Goal: Task Accomplishment & Management: Complete application form

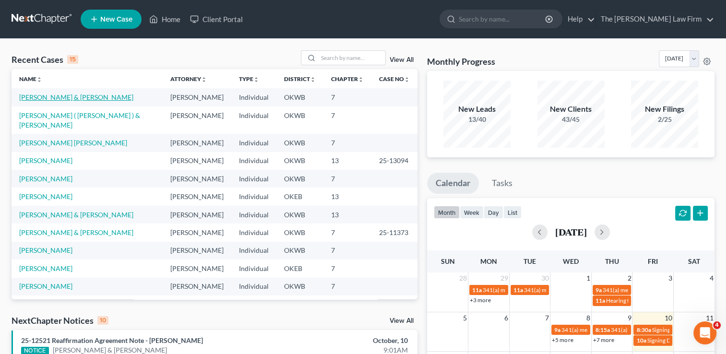
click at [35, 97] on link "Lewis, Darren & Jennifer" at bounding box center [76, 97] width 114 height 8
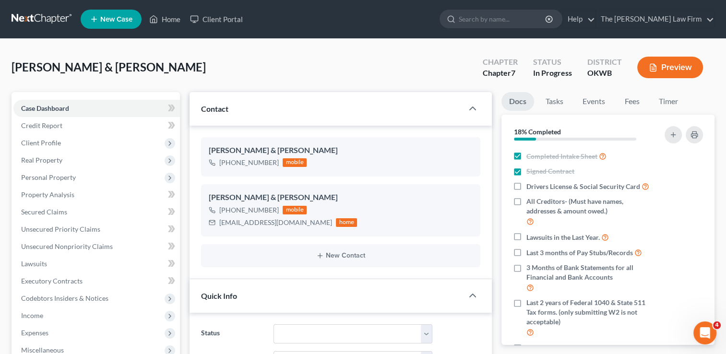
scroll to position [341, 0]
click at [637, 102] on link "Fees" at bounding box center [631, 101] width 31 height 19
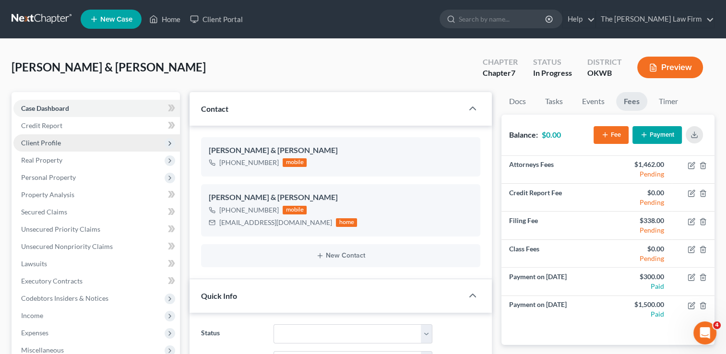
click at [39, 143] on span "Client Profile" at bounding box center [41, 143] width 40 height 8
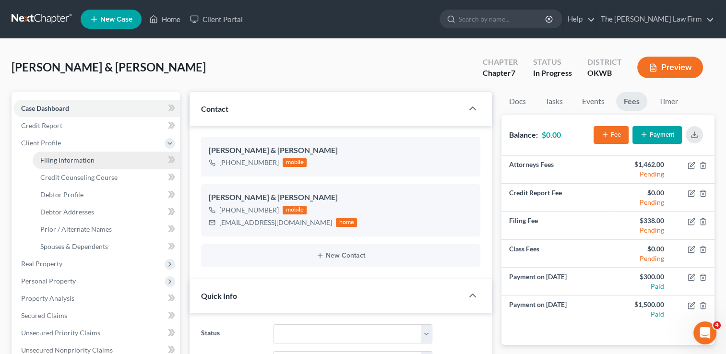
click at [72, 158] on span "Filing Information" at bounding box center [67, 160] width 54 height 8
select select "1"
select select "0"
select select "37"
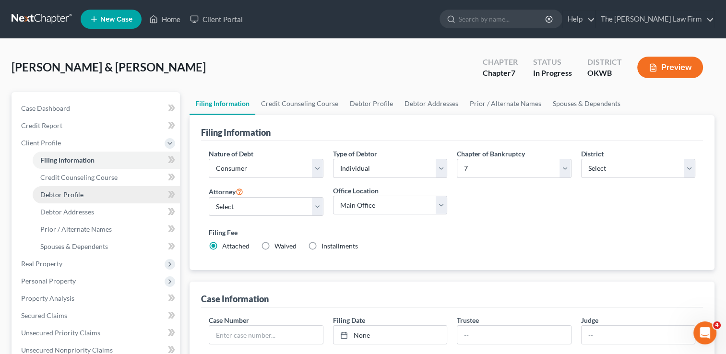
click at [72, 194] on span "Debtor Profile" at bounding box center [61, 194] width 43 height 8
select select "0"
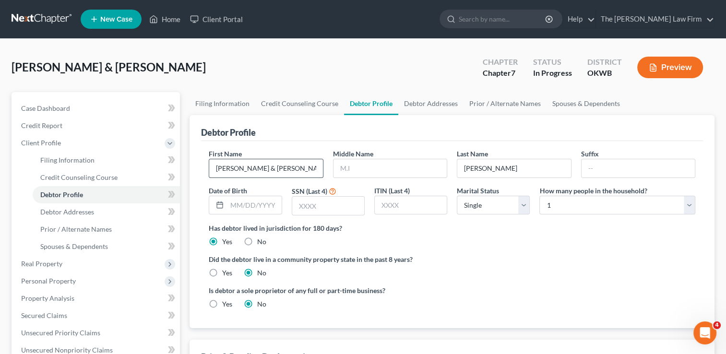
drag, startPoint x: 276, startPoint y: 166, endPoint x: 238, endPoint y: 168, distance: 37.9
click at [238, 168] on input "Darren & Jennifer" at bounding box center [265, 168] width 113 height 18
type input "Darren"
click at [353, 166] on input "text" at bounding box center [389, 168] width 113 height 18
type input "Wayne"
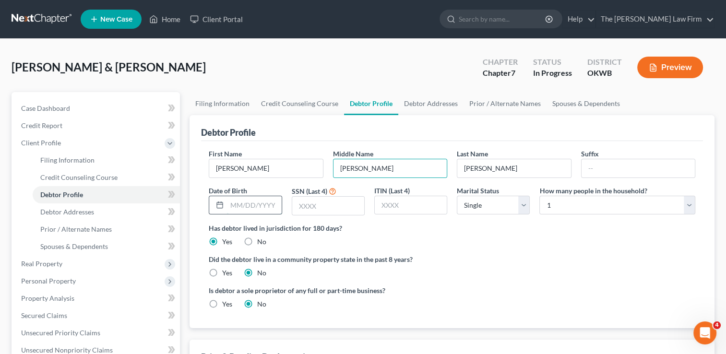
click at [248, 203] on input "text" at bounding box center [254, 205] width 54 height 18
type input "07/07/1985"
drag, startPoint x: 513, startPoint y: 206, endPoint x: 482, endPoint y: 212, distance: 32.2
click at [513, 206] on select "Select Single Married Separated Divorced Widowed" at bounding box center [493, 205] width 73 height 19
select select "1"
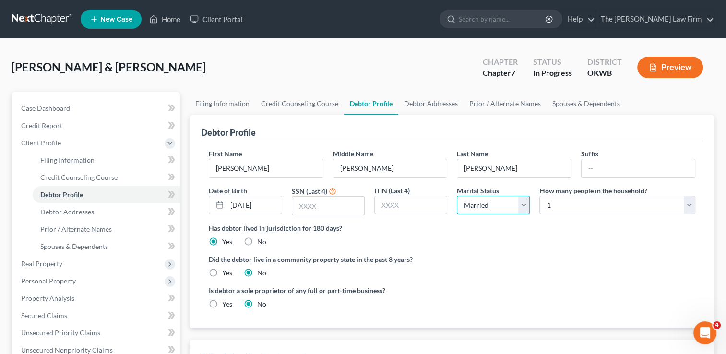
click at [457, 196] on select "Select Single Married Separated Divorced Widowed" at bounding box center [493, 205] width 73 height 19
drag, startPoint x: 589, startPoint y: 208, endPoint x: 581, endPoint y: 222, distance: 15.9
click at [589, 208] on select "Select 1 2 3 4 5 6 7 8 9 10 11 12 13 14 15 16 17 18 19 20" at bounding box center [617, 205] width 156 height 19
select select "1"
click at [539, 196] on select "Select 1 2 3 4 5 6 7 8 9 10 11 12 13 14 15 16 17 18 19 20" at bounding box center [617, 205] width 156 height 19
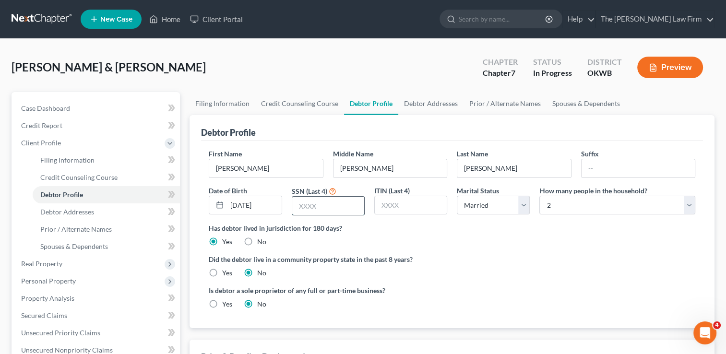
click at [336, 201] on input "text" at bounding box center [328, 206] width 72 height 18
type input "8299"
click at [421, 234] on div "Has debtor lived in jurisdiction for 180 days? Yes No Debtor must reside in jur…" at bounding box center [452, 235] width 486 height 24
click at [76, 210] on span "Debtor Addresses" at bounding box center [67, 212] width 54 height 8
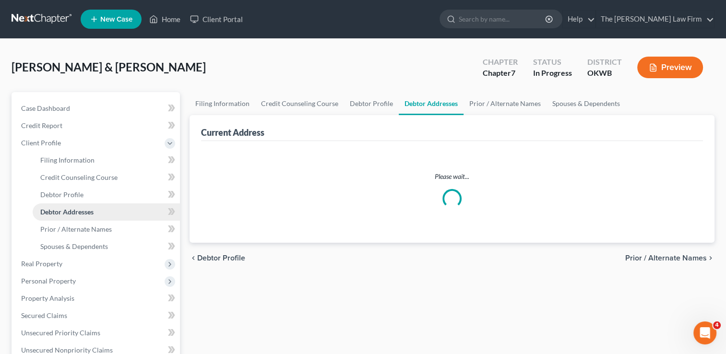
select select "0"
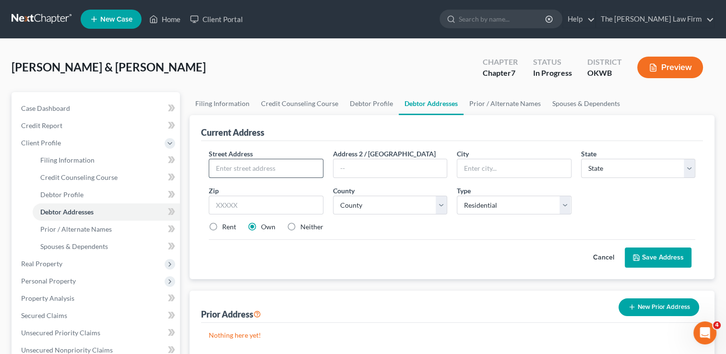
click at [246, 165] on input "text" at bounding box center [265, 168] width 113 height 18
type input "919 E 15th pl"
click at [250, 205] on input "text" at bounding box center [266, 205] width 114 height 19
type input "74834"
click at [462, 222] on div "Rent Own Neither" at bounding box center [452, 227] width 496 height 10
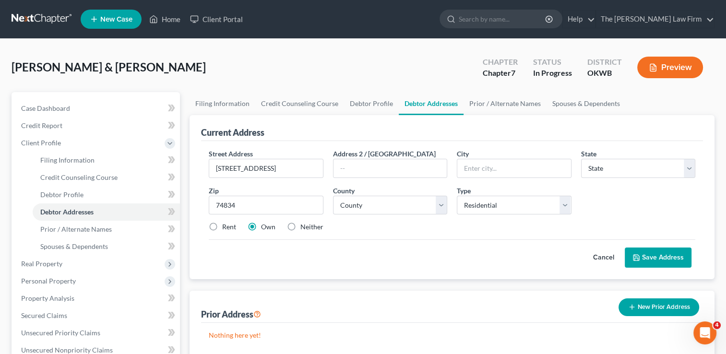
type input "[PERSON_NAME]"
select select "37"
click at [440, 203] on select "County Adair County Alfalfa County Atoka County Beaver County Beckham County Bl…" at bounding box center [390, 205] width 114 height 19
select select "40"
click at [333, 196] on select "County Adair County Alfalfa County Atoka County Beaver County Beckham County Bl…" at bounding box center [390, 205] width 114 height 19
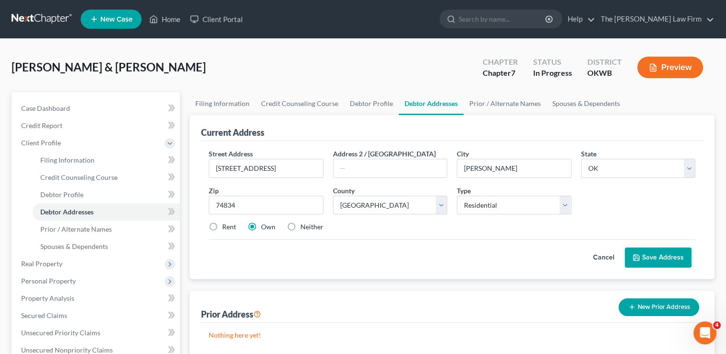
click at [664, 255] on button "Save Address" at bounding box center [657, 257] width 67 height 20
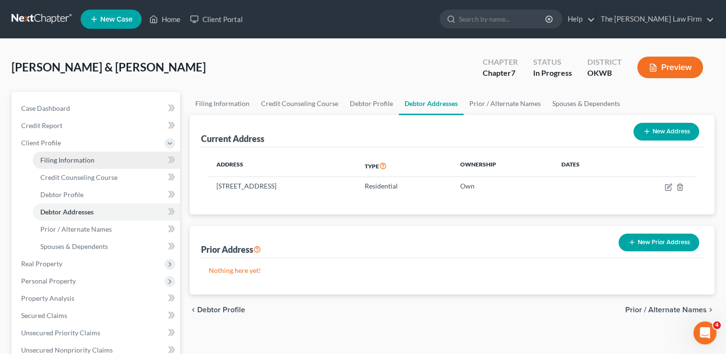
click at [63, 160] on span "Filing Information" at bounding box center [67, 160] width 54 height 8
select select "1"
select select "0"
select select "65"
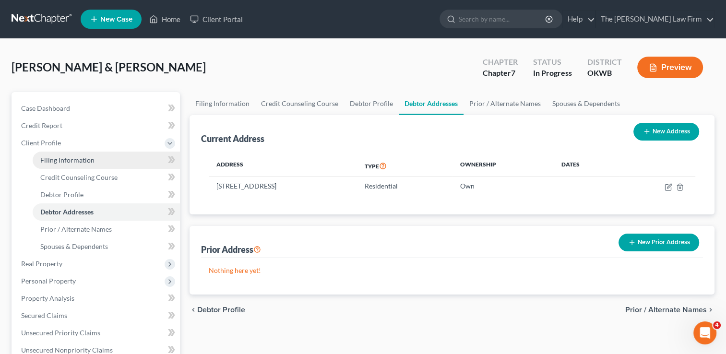
select select "0"
select select "37"
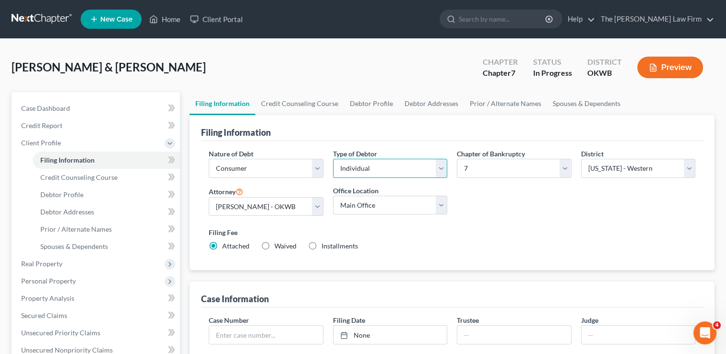
click at [381, 171] on select "Select Individual Joint" at bounding box center [390, 168] width 114 height 19
select select "1"
click at [333, 159] on select "Select Individual Joint" at bounding box center [390, 168] width 114 height 19
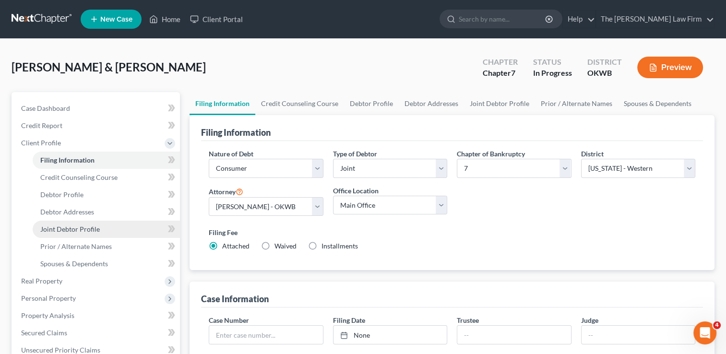
click at [63, 229] on span "Joint Debtor Profile" at bounding box center [69, 229] width 59 height 8
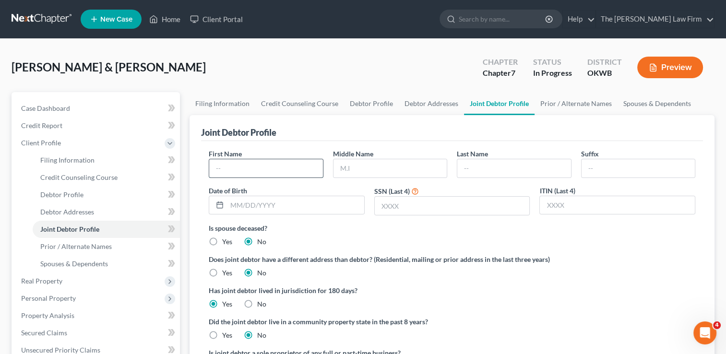
click at [240, 168] on input "text" at bounding box center [265, 168] width 113 height 18
click at [226, 165] on input "Jennifer" at bounding box center [265, 168] width 113 height 18
type input "Jenifer"
click at [381, 169] on input "text" at bounding box center [389, 168] width 113 height 18
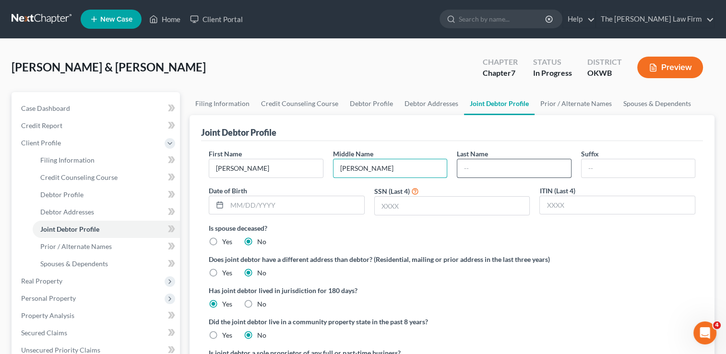
type input "Lynn"
click at [468, 162] on input "text" at bounding box center [513, 168] width 113 height 18
type input "Lewis"
click at [292, 200] on input "text" at bounding box center [295, 205] width 137 height 18
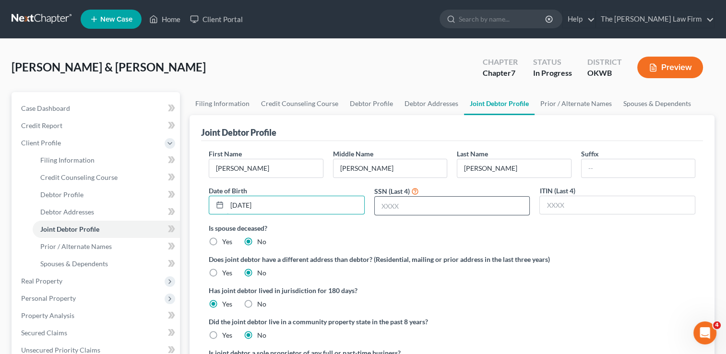
type input "09/01/1985"
click at [434, 205] on input "text" at bounding box center [452, 206] width 155 height 18
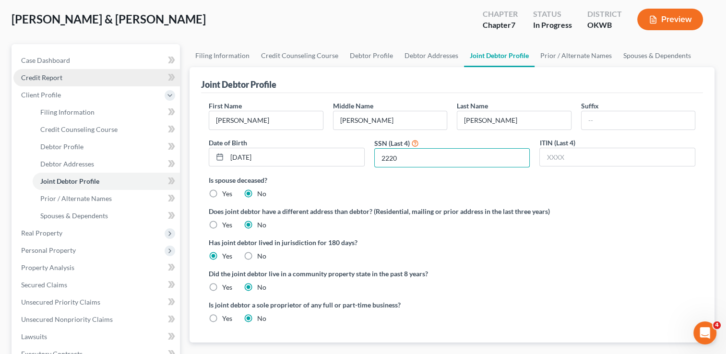
type input "2220"
click at [61, 78] on span "Credit Report" at bounding box center [41, 77] width 41 height 8
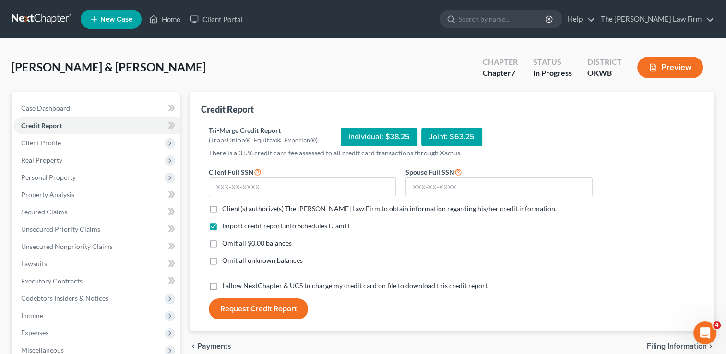
click at [222, 208] on label "Client(s) authorize(s) The Choate Law Firm to obtain information regarding his/…" at bounding box center [389, 209] width 334 height 10
click at [226, 208] on input "Client(s) authorize(s) The Choate Law Firm to obtain information regarding his/…" at bounding box center [229, 207] width 6 height 6
checkbox input "true"
click at [222, 243] on label "Omit all $0.00 balances" at bounding box center [257, 243] width 70 height 10
click at [226, 243] on input "Omit all $0.00 balances" at bounding box center [229, 241] width 6 height 6
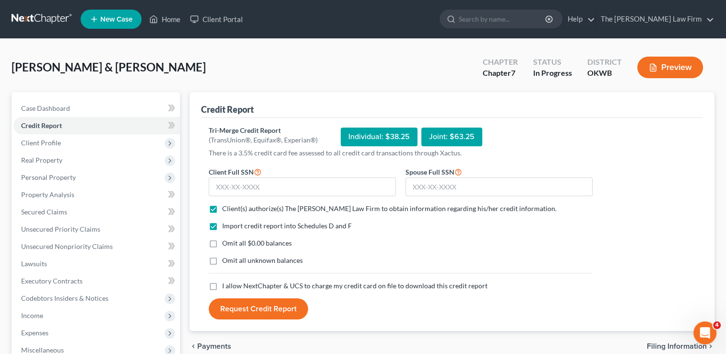
checkbox input "true"
click at [222, 285] on label "I allow NextChapter & UCS to charge my credit card on file to download this cre…" at bounding box center [354, 286] width 265 height 10
click at [226, 285] on input "I allow NextChapter & UCS to charge my credit card on file to download this cre…" at bounding box center [229, 284] width 6 height 6
checkbox input "true"
click at [255, 188] on input "text" at bounding box center [302, 186] width 187 height 19
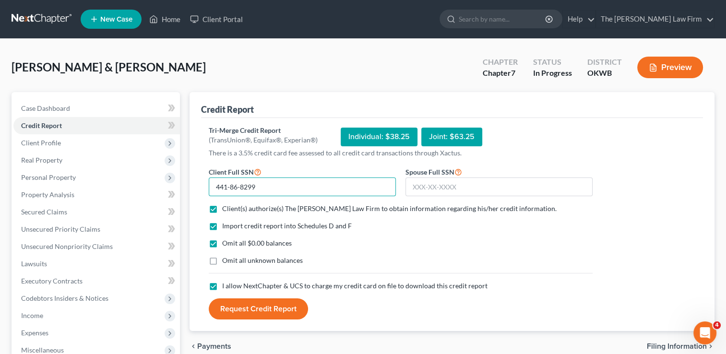
type input "441-86-8299"
click at [463, 187] on input "text" at bounding box center [498, 186] width 187 height 19
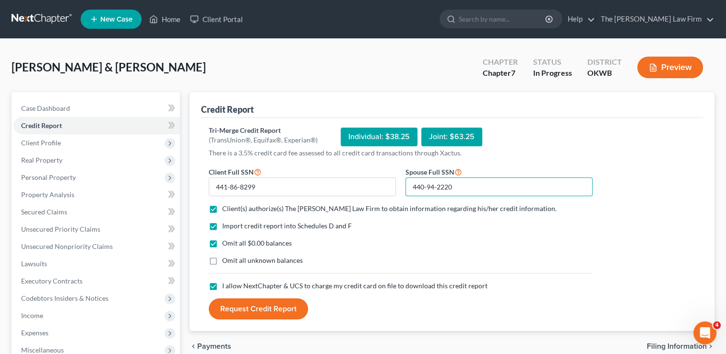
type input "440-94-2220"
click at [276, 309] on button "Request Credit Report" at bounding box center [258, 308] width 99 height 21
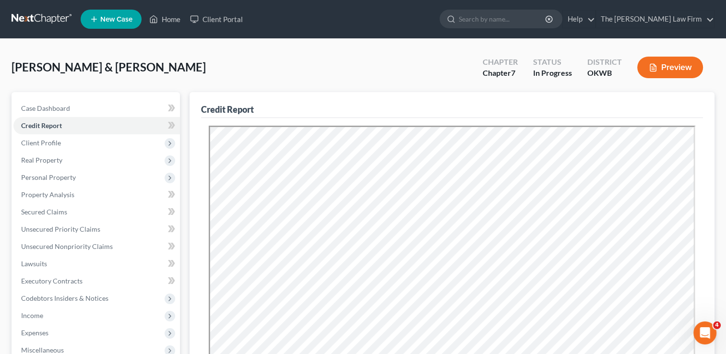
click at [301, 64] on div "Lewis, Darren & Jennifer Upgraded Chapter Chapter 7 Status In Progress District…" at bounding box center [363, 71] width 703 height 42
click at [47, 177] on span "Personal Property" at bounding box center [48, 177] width 55 height 8
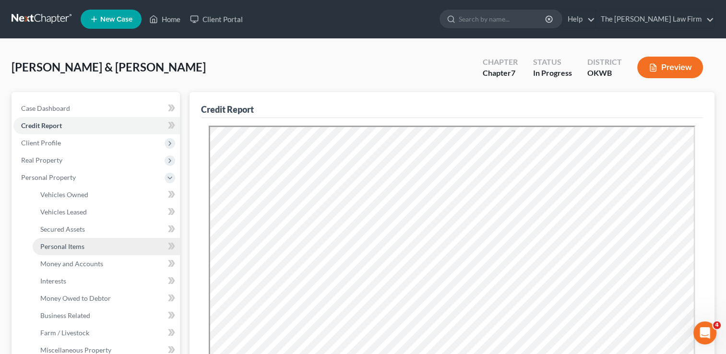
click at [69, 249] on span "Personal Items" at bounding box center [62, 246] width 44 height 8
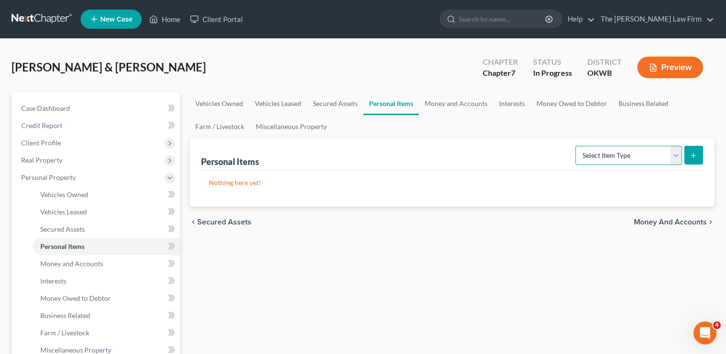
click at [676, 153] on select "Select Item Type Clothing Collectibles Of Value Electronics Firearms Household …" at bounding box center [628, 155] width 106 height 19
select select "clothing"
click at [576, 146] on select "Select Item Type Clothing Collectibles Of Value Electronics Firearms Household …" at bounding box center [628, 155] width 106 height 19
click at [691, 155] on icon "submit" at bounding box center [693, 156] width 8 height 8
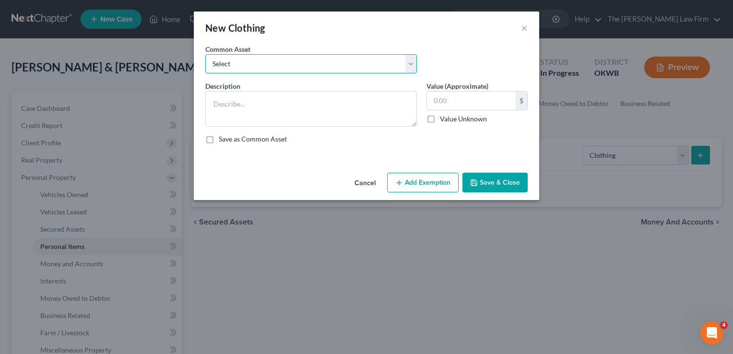
click at [236, 63] on select "Select clothing and shoes clothing and shoes clothing and shoes clothing and sh…" at bounding box center [311, 63] width 212 height 19
select select "4"
click at [205, 54] on select "Select clothing and shoes clothing and shoes clothing and shoes clothing and sh…" at bounding box center [311, 63] width 212 height 19
type textarea "clothing and shoes100"
type input "100.00"
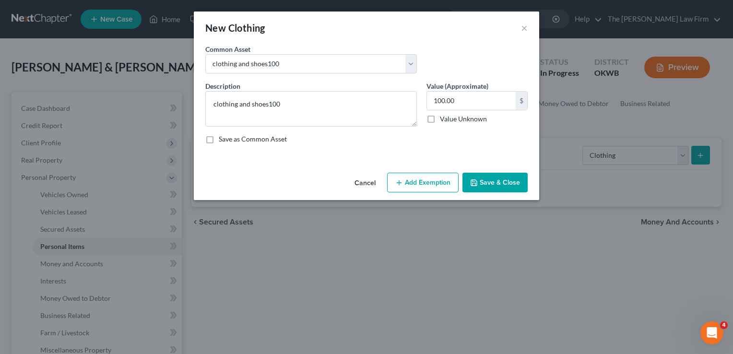
click at [419, 184] on button "Add Exemption" at bounding box center [422, 183] width 71 height 20
select select "2"
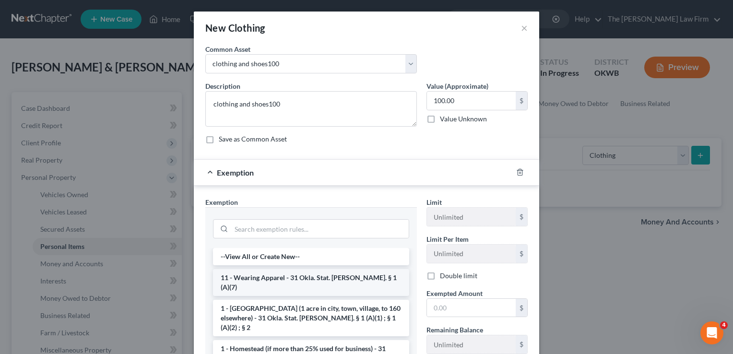
click at [257, 278] on li "11 - Wearing Apparel - 31 Okla. Stat. Ann. § 1 (A)(7)" at bounding box center [311, 282] width 196 height 27
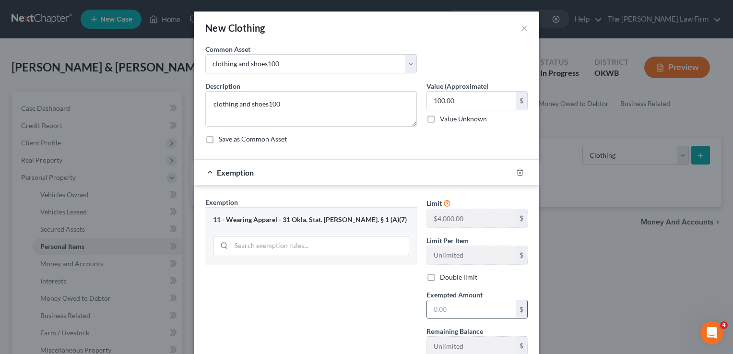
click at [449, 307] on input "text" at bounding box center [471, 309] width 89 height 18
type input "0"
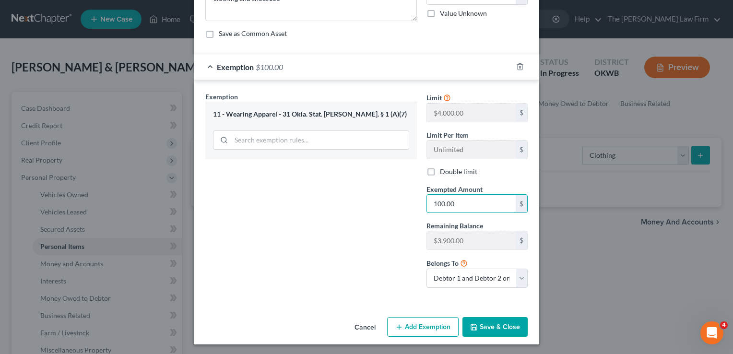
scroll to position [106, 0]
type input "100.00"
click at [487, 321] on button "Save & Close" at bounding box center [494, 327] width 65 height 20
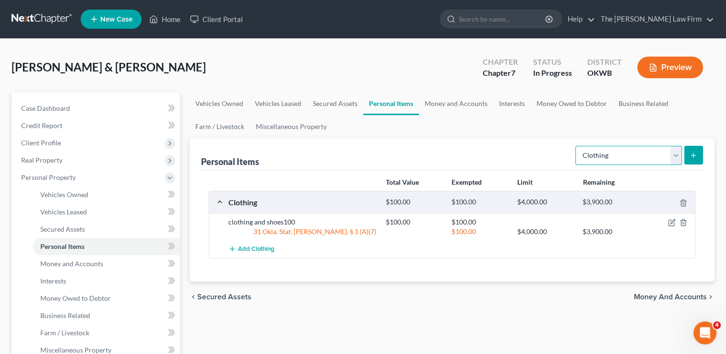
click at [678, 158] on select "Select Item Type Clothing Collectibles Of Value Electronics Firearms Household …" at bounding box center [628, 155] width 106 height 19
select select "electronics"
click at [576, 146] on select "Select Item Type Clothing Collectibles Of Value Electronics Firearms Household …" at bounding box center [628, 155] width 106 height 19
click at [688, 155] on button "submit" at bounding box center [693, 155] width 19 height 19
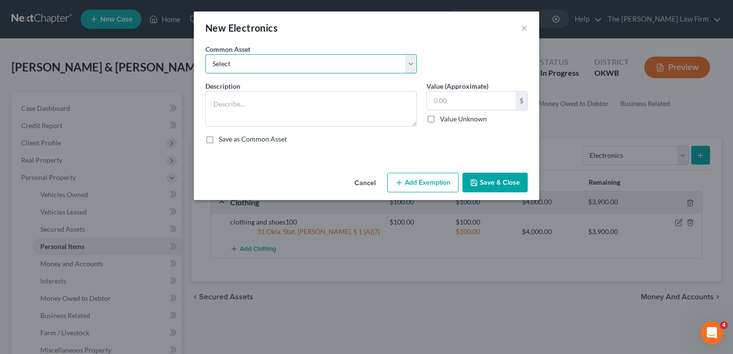
click at [271, 66] on select "Select TVs, computer, phones TVs, laptop, phones, games 2 TVs, PS4" at bounding box center [311, 63] width 212 height 19
select select "1"
click at [205, 54] on select "Select TVs, computer, phones TVs, laptop, phones, games 2 TVs, PS4" at bounding box center [311, 63] width 212 height 19
type textarea "TVs, laptop, phones, games"
type input "500.00"
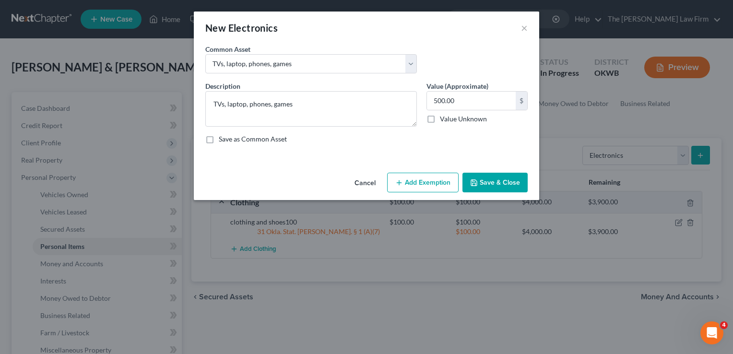
click at [420, 181] on button "Add Exemption" at bounding box center [422, 183] width 71 height 20
select select "2"
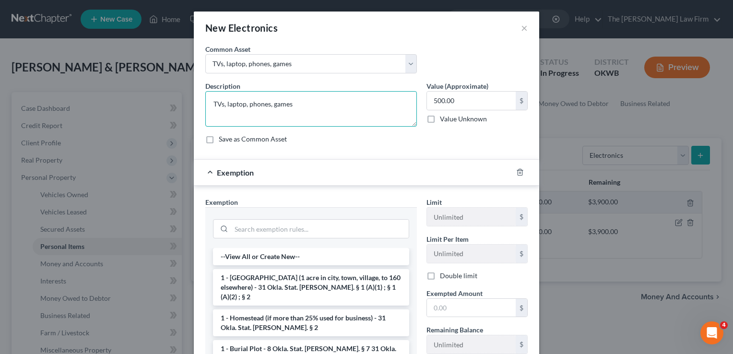
drag, startPoint x: 293, startPoint y: 101, endPoint x: 268, endPoint y: 103, distance: 25.0
click at [268, 103] on textarea "TVs, laptop, phones, games" at bounding box center [311, 108] width 212 height 35
drag, startPoint x: 372, startPoint y: 146, endPoint x: 373, endPoint y: 151, distance: 4.8
click at [372, 146] on div "Description * TVs, laptop, phones, games Value (Approximate) 500.00 $ Value Unk…" at bounding box center [366, 116] width 332 height 71
click at [271, 229] on input "search" at bounding box center [319, 229] width 177 height 18
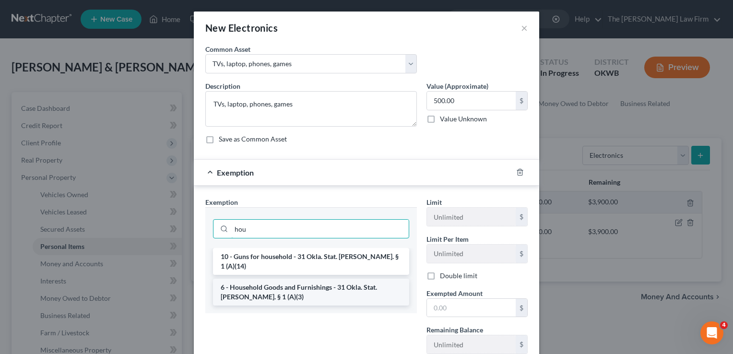
type input "hou"
click at [279, 281] on li "6 - Household Goods and Furnishings - 31 Okla. Stat. Ann. § 1 (A)(3)" at bounding box center [311, 292] width 196 height 27
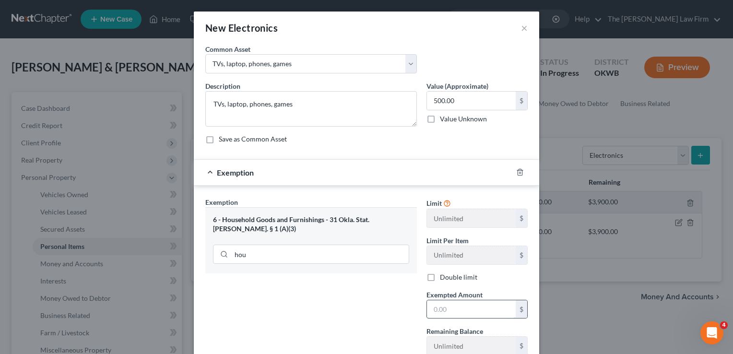
click at [452, 307] on input "text" at bounding box center [471, 309] width 89 height 18
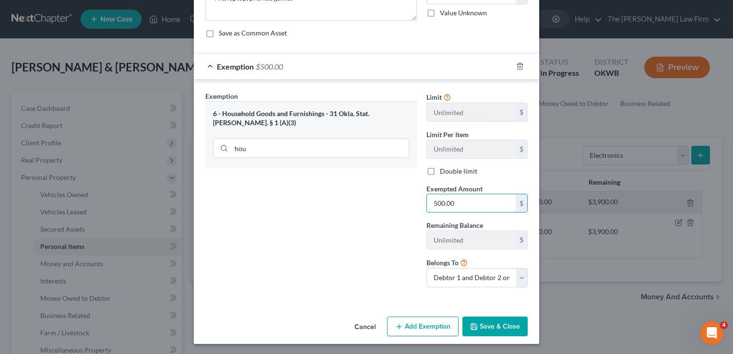
type input "500.00"
click at [482, 321] on button "Save & Close" at bounding box center [494, 327] width 65 height 20
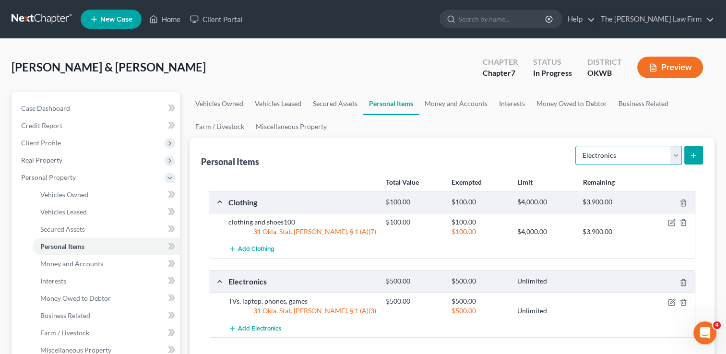
click at [673, 155] on select "Select Item Type Clothing Collectibles Of Value Electronics Firearms Household …" at bounding box center [628, 155] width 106 height 19
select select "household_goods"
click at [576, 146] on select "Select Item Type Clothing Collectibles Of Value Electronics Firearms Household …" at bounding box center [628, 155] width 106 height 19
click at [691, 153] on icon "submit" at bounding box center [693, 156] width 8 height 8
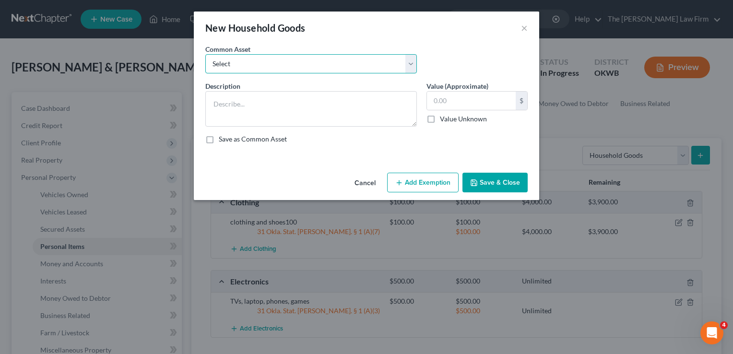
click at [285, 62] on select "Select furniture, household goods, appliances furniture, household goods, appli…" at bounding box center [311, 63] width 212 height 19
select select "6"
click at [205, 54] on select "Select furniture, household goods, appliances furniture, household goods, appli…" at bounding box center [311, 63] width 212 height 19
type textarea "furniture, appliances, household goods1500"
type input "1,500.00"
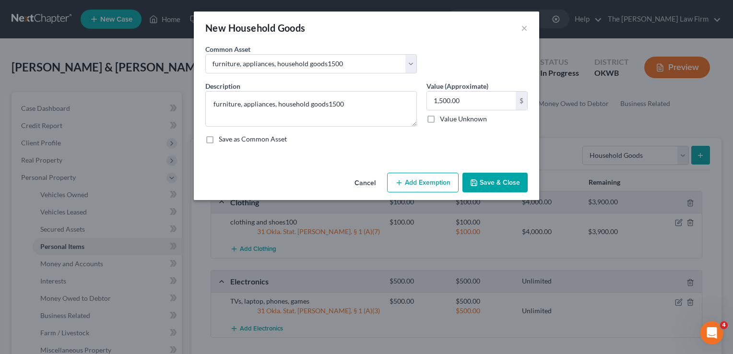
click at [418, 179] on button "Add Exemption" at bounding box center [422, 183] width 71 height 20
select select "2"
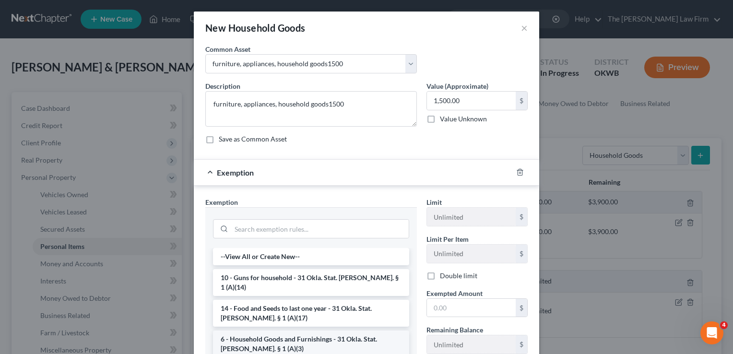
click at [276, 331] on li "6 - Household Goods and Furnishings - 31 Okla. Stat. Ann. § 1 (A)(3)" at bounding box center [311, 343] width 196 height 27
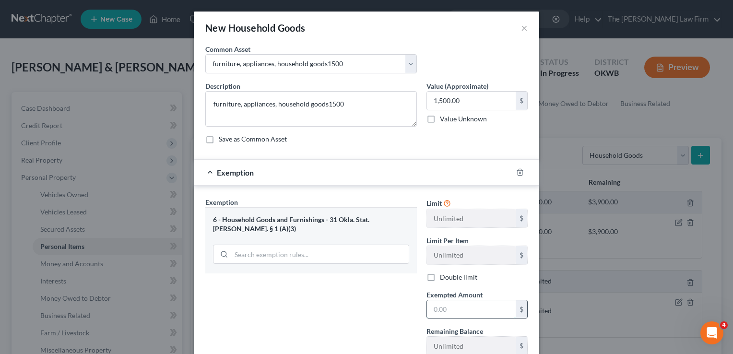
click at [463, 309] on input "text" at bounding box center [471, 309] width 89 height 18
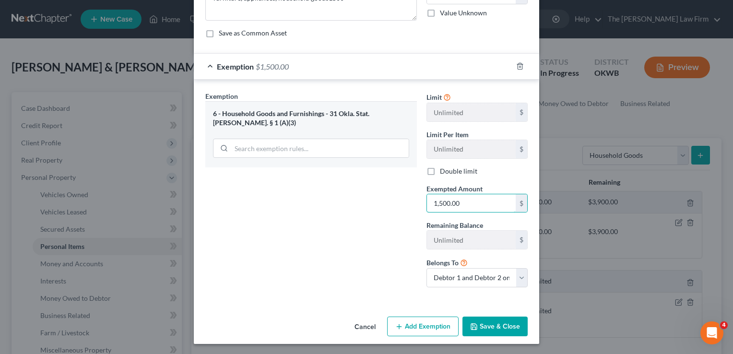
type input "1,500.00"
click at [487, 319] on button "Save & Close" at bounding box center [494, 327] width 65 height 20
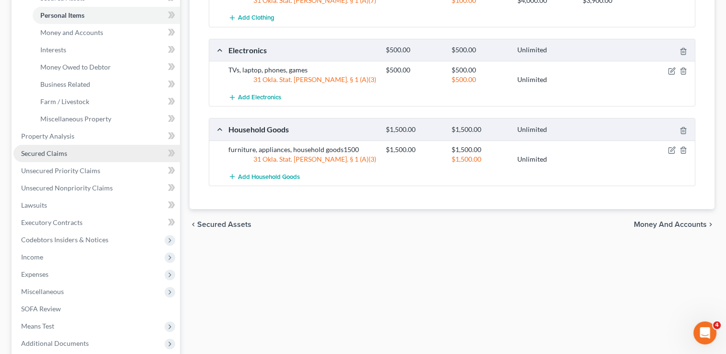
scroll to position [240, 0]
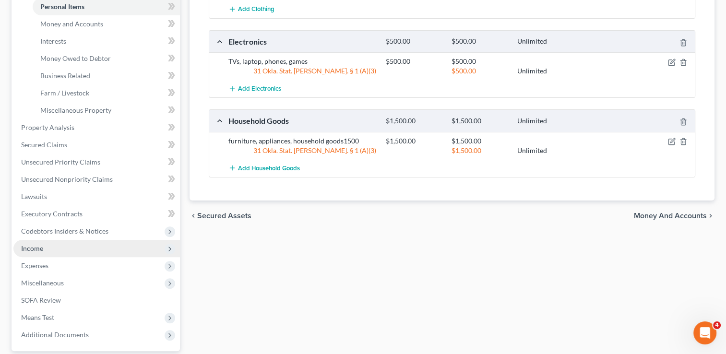
click at [47, 249] on span "Income" at bounding box center [96, 248] width 166 height 17
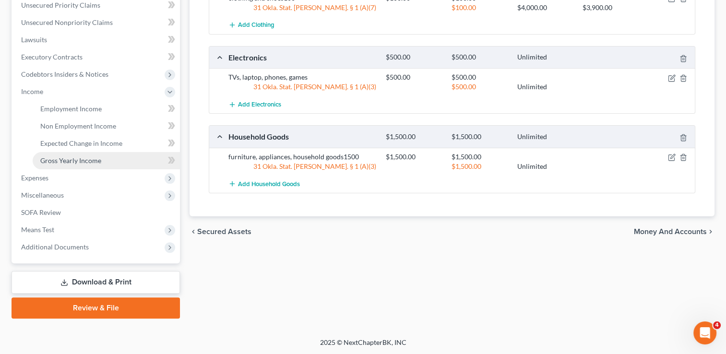
click at [89, 164] on span "Gross Yearly Income" at bounding box center [70, 160] width 61 height 8
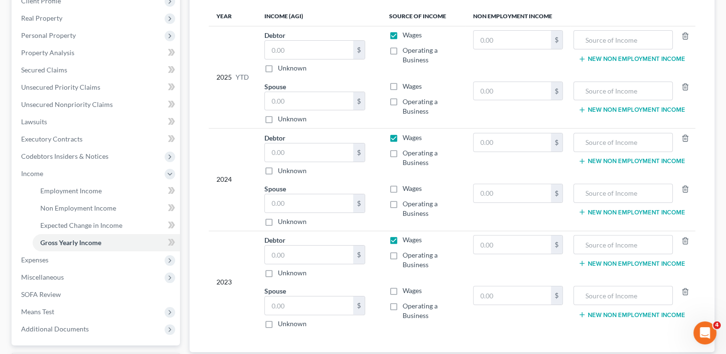
scroll to position [144, 0]
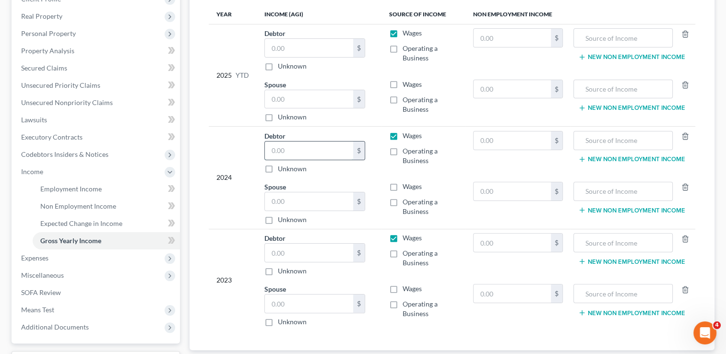
click at [300, 149] on input "text" at bounding box center [309, 150] width 88 height 18
type input "41,660"
click at [288, 247] on input "text" at bounding box center [309, 253] width 88 height 18
type input "39,912"
click at [222, 241] on div "2023" at bounding box center [232, 280] width 33 height 94
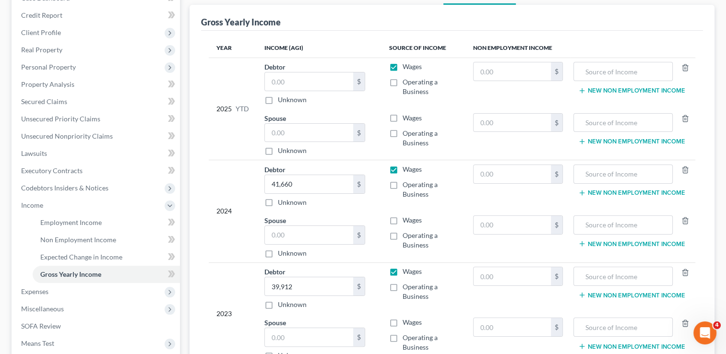
scroll to position [96, 0]
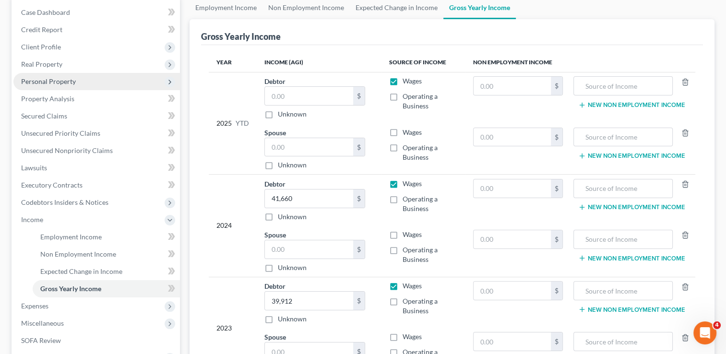
click at [70, 83] on span "Personal Property" at bounding box center [48, 81] width 55 height 8
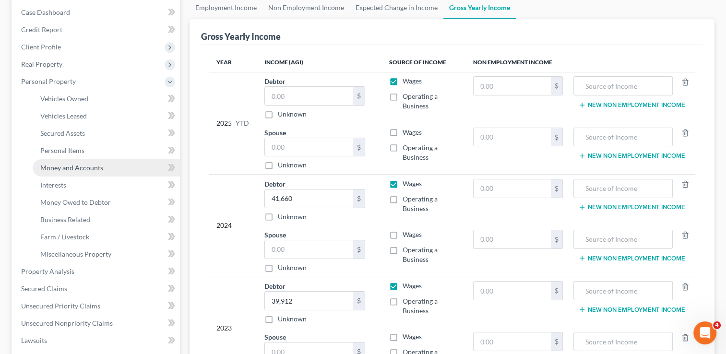
click at [74, 170] on span "Money and Accounts" at bounding box center [71, 168] width 63 height 8
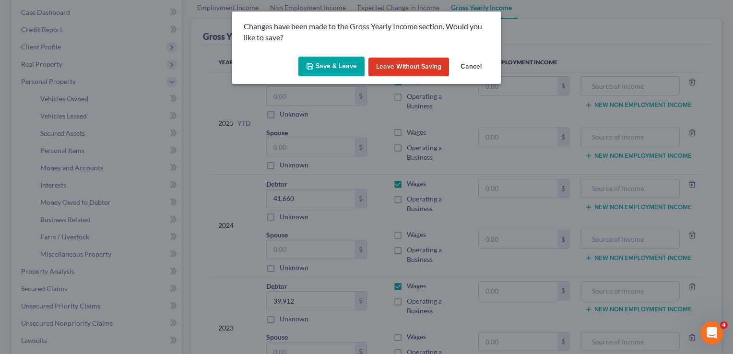
click at [315, 72] on button "Save & Leave" at bounding box center [331, 67] width 66 height 20
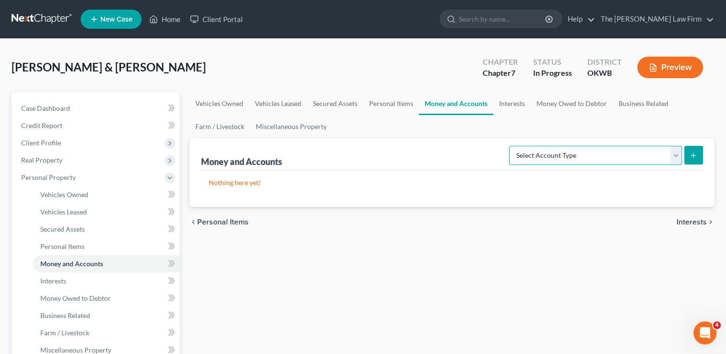
drag, startPoint x: 611, startPoint y: 154, endPoint x: 581, endPoint y: 165, distance: 31.7
click at [610, 154] on select "Select Account Type Brokerage Cash on Hand Certificates of Deposit Checking Acc…" at bounding box center [595, 155] width 173 height 19
select select "checking"
click at [511, 146] on select "Select Account Type Brokerage Cash on Hand Certificates of Deposit Checking Acc…" at bounding box center [595, 155] width 173 height 19
click at [693, 152] on icon "submit" at bounding box center [693, 156] width 8 height 8
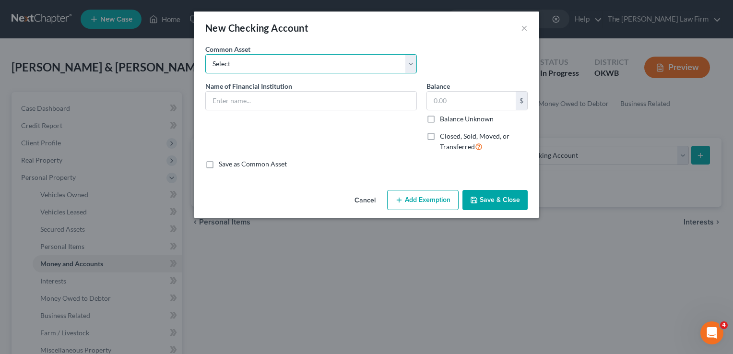
drag, startPoint x: 249, startPoint y: 68, endPoint x: 282, endPoint y: 64, distance: 32.4
click at [249, 68] on select "Select Communication Federal Credit Union (859) USAA Federal Savings Bank of Ok…" at bounding box center [311, 63] width 212 height 19
drag, startPoint x: 489, startPoint y: 30, endPoint x: 346, endPoint y: 85, distance: 153.5
click at [489, 30] on div "New Checking Account ×" at bounding box center [366, 28] width 345 height 33
click at [252, 101] on input "text" at bounding box center [311, 101] width 211 height 18
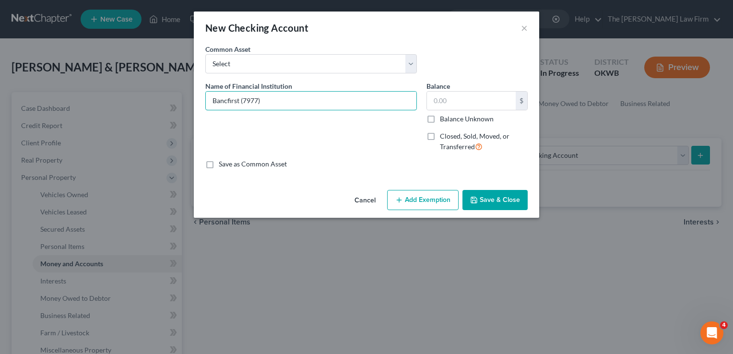
type input "Bancfirst (7977)"
click at [424, 203] on button "Add Exemption" at bounding box center [422, 200] width 71 height 20
select select "2"
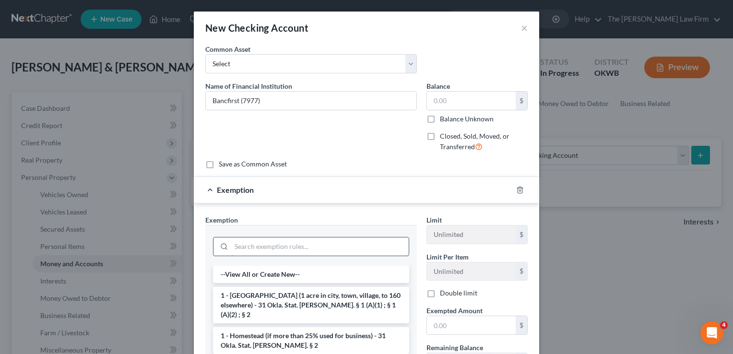
click at [255, 245] on input "search" at bounding box center [319, 246] width 177 height 18
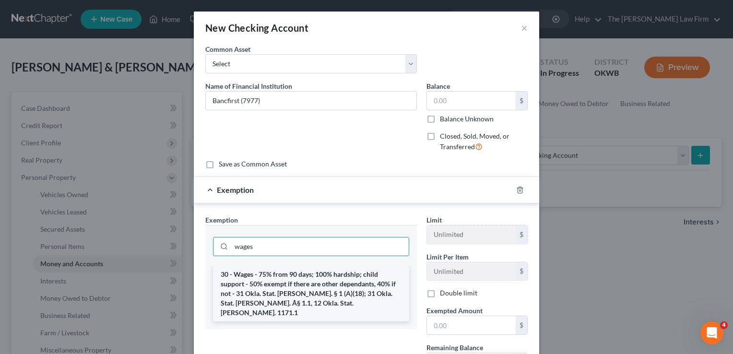
type input "wages"
click at [275, 280] on li "30 - Wages - 75% from 90 days; 100% hardship; child support - 50% exempt if the…" at bounding box center [311, 294] width 196 height 56
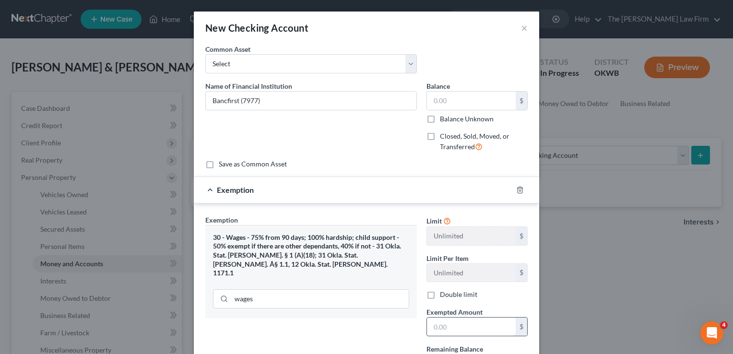
click at [444, 327] on input "text" at bounding box center [471, 327] width 89 height 18
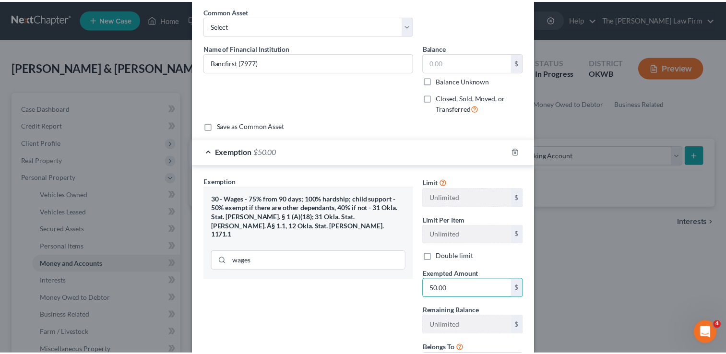
scroll to position [96, 0]
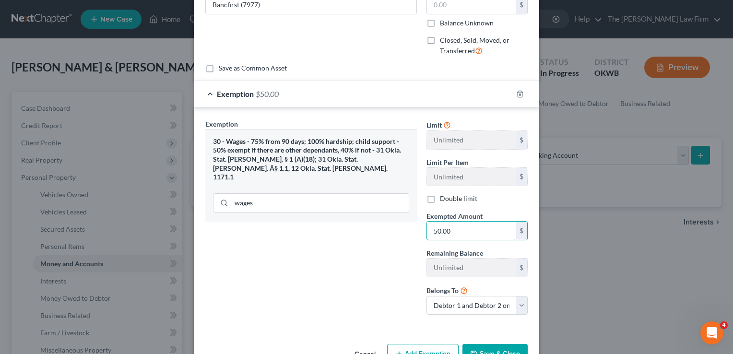
type input "50.00"
click at [487, 347] on button "Save & Close" at bounding box center [494, 354] width 65 height 20
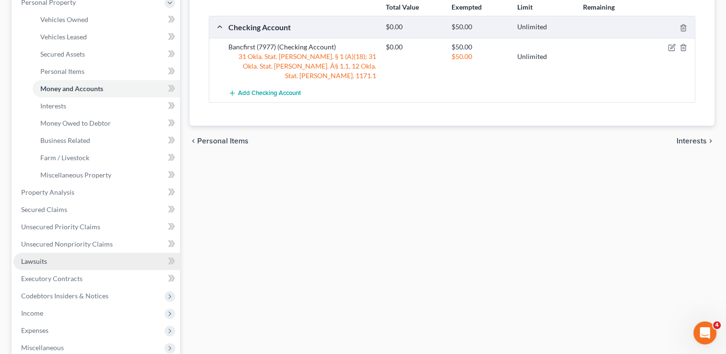
scroll to position [192, 0]
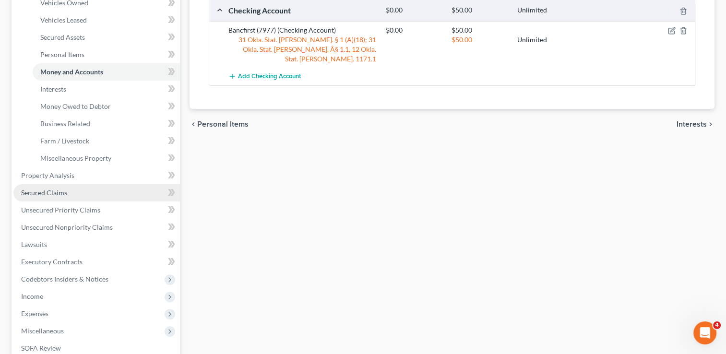
click at [55, 197] on link "Secured Claims" at bounding box center [96, 192] width 166 height 17
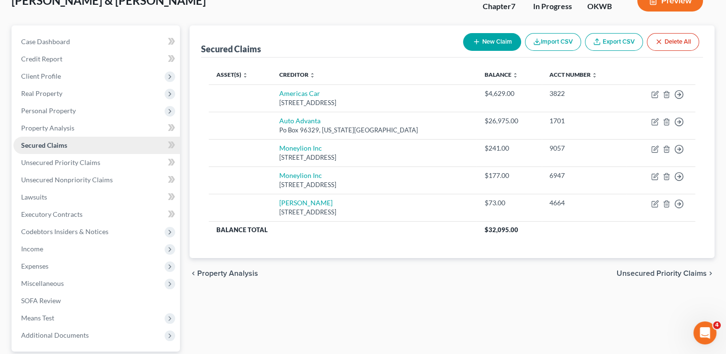
scroll to position [59, 0]
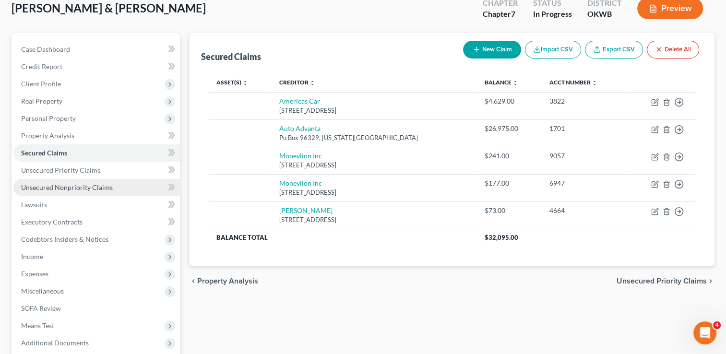
click at [52, 187] on span "Unsecured Nonpriority Claims" at bounding box center [67, 187] width 92 height 8
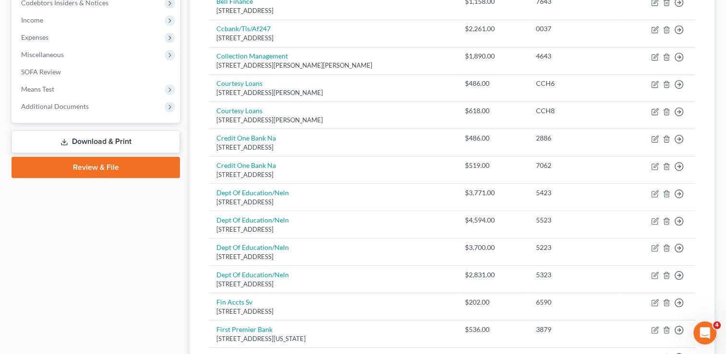
scroll to position [240, 0]
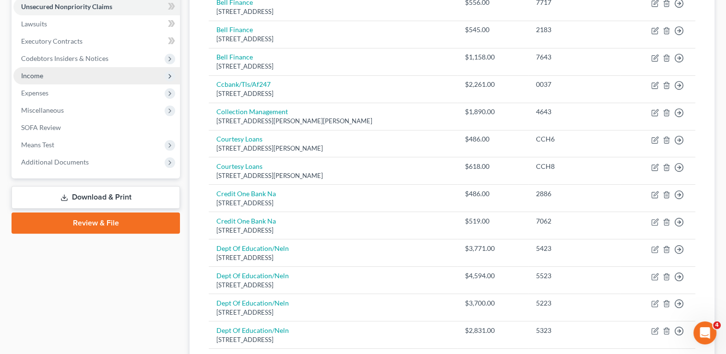
click at [44, 77] on span "Income" at bounding box center [96, 75] width 166 height 17
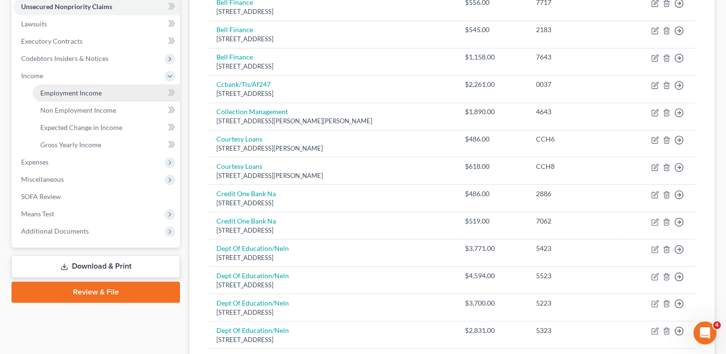
click at [73, 94] on span "Employment Income" at bounding box center [70, 93] width 61 height 8
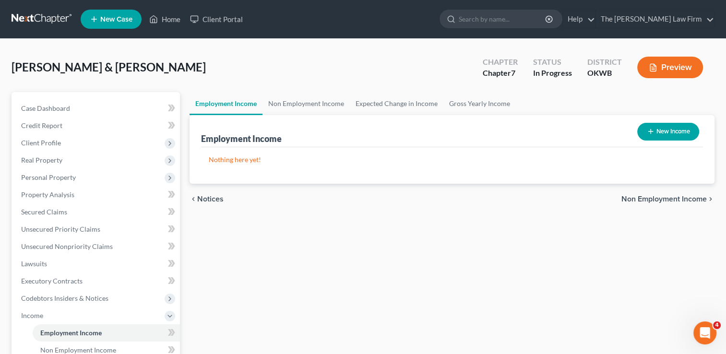
click at [648, 132] on icon "button" at bounding box center [651, 132] width 8 height 8
select select "0"
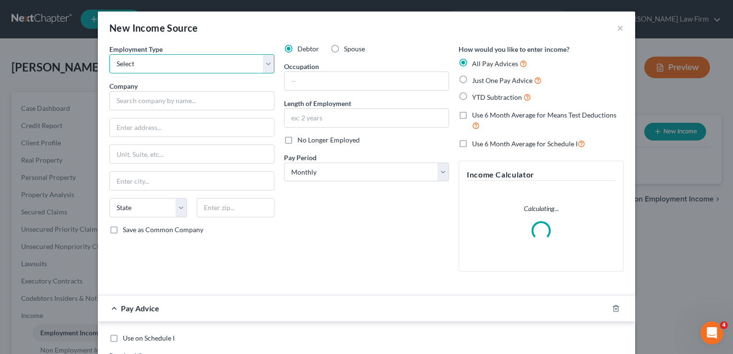
click at [168, 62] on select "Select Full or Part Time Employment Self Employment" at bounding box center [191, 63] width 165 height 19
select select "0"
click at [109, 54] on select "Select Full or Part Time Employment Self Employment" at bounding box center [191, 63] width 165 height 19
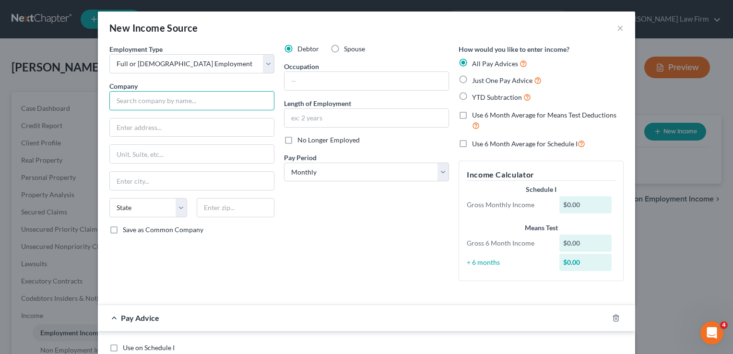
click at [205, 99] on input "text" at bounding box center [191, 100] width 165 height 19
type input "Chandler USA Inc"
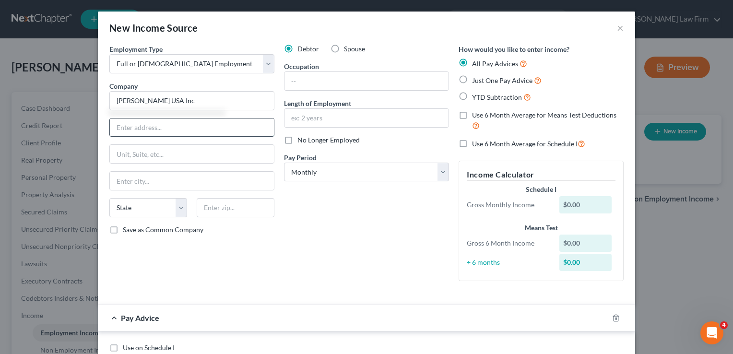
click at [169, 127] on input "text" at bounding box center [192, 127] width 164 height 18
type input "PO Box 9"
type input "9"
type input "74834"
click at [346, 198] on div "Debtor Spouse Occupation Length of Employment No Longer Employed Pay Period * S…" at bounding box center [366, 166] width 175 height 245
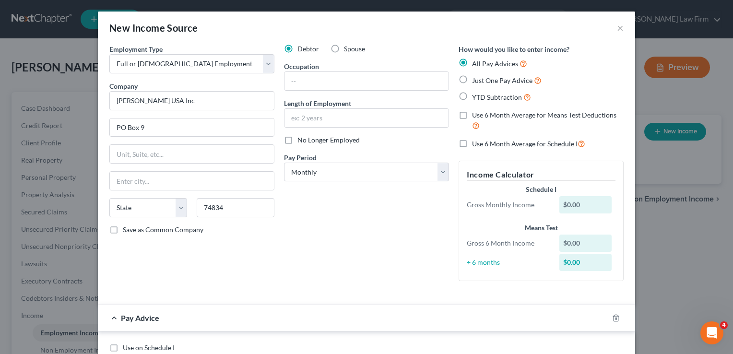
type input "[PERSON_NAME]"
select select "37"
drag, startPoint x: 351, startPoint y: 166, endPoint x: 353, endPoint y: 176, distance: 9.8
click at [351, 166] on select "Select Monthly Twice Monthly Every Other Week Weekly" at bounding box center [366, 172] width 165 height 19
select select "2"
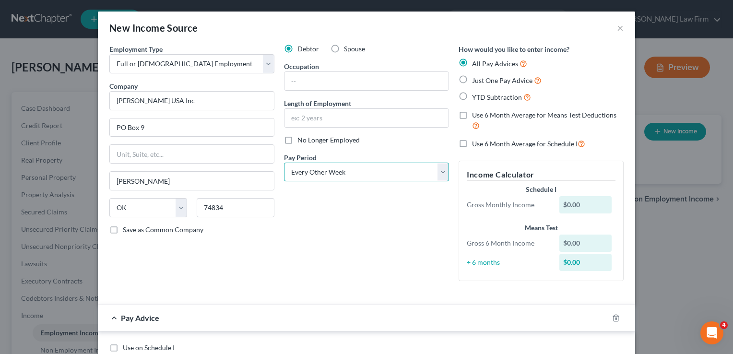
click at [284, 163] on select "Select Monthly Twice Monthly Every Other Week Weekly" at bounding box center [366, 172] width 165 height 19
click at [371, 229] on div "Debtor Spouse Occupation Length of Employment No Longer Employed Pay Period * S…" at bounding box center [366, 166] width 175 height 245
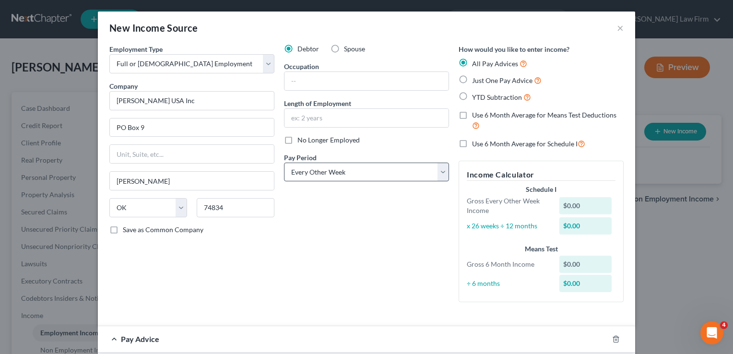
drag, startPoint x: 460, startPoint y: 94, endPoint x: 437, endPoint y: 163, distance: 72.2
click at [472, 94] on label "YTD Subtraction" at bounding box center [501, 97] width 59 height 11
click at [476, 94] on input "YTD Subtraction" at bounding box center [479, 95] width 6 height 6
radio input "true"
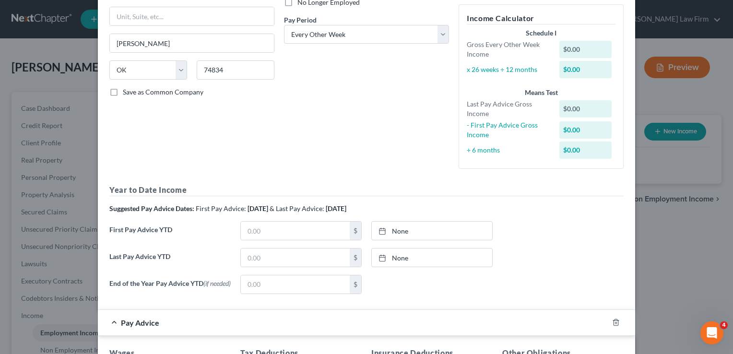
scroll to position [144, 0]
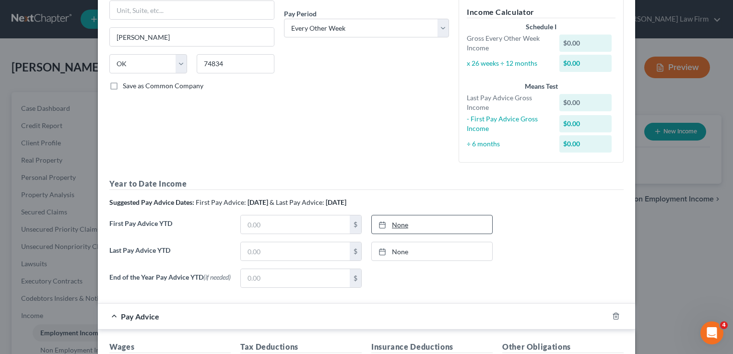
click at [400, 224] on link "None" at bounding box center [432, 224] width 120 height 18
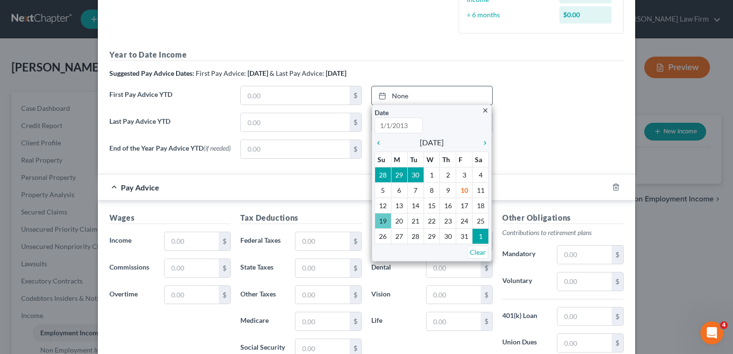
scroll to position [288, 0]
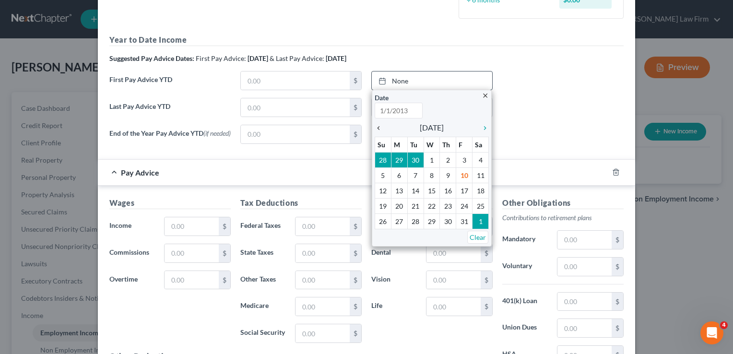
type input "10/10/2025"
click at [375, 128] on icon "chevron_left" at bounding box center [381, 128] width 12 height 8
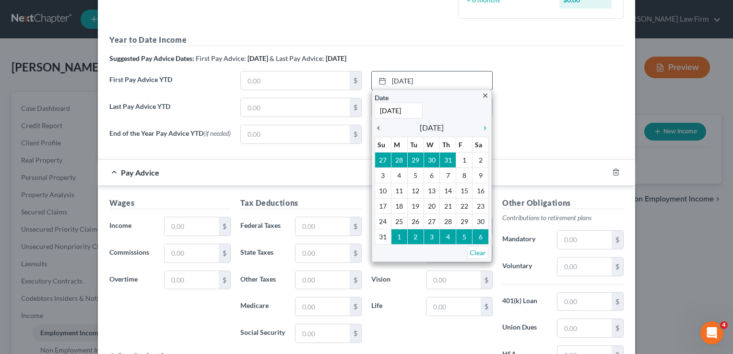
click at [375, 128] on icon "chevron_left" at bounding box center [381, 128] width 12 height 8
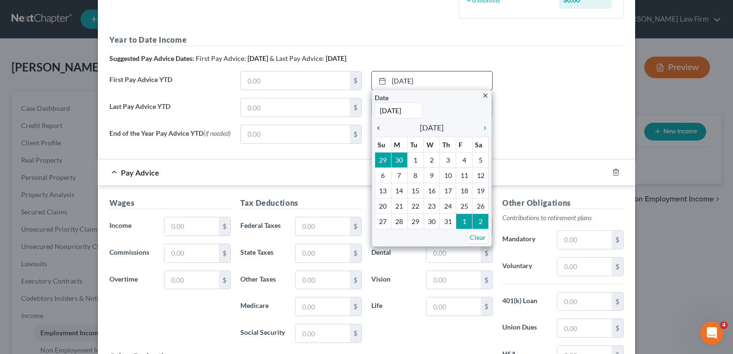
click at [375, 128] on icon "chevron_left" at bounding box center [381, 128] width 12 height 8
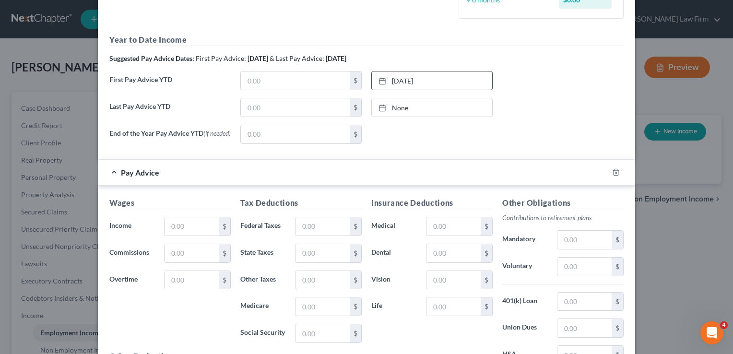
click at [512, 94] on div "First Pay Advice YTD $ 4/15/2025 close Date 4/15/2025 Time 12:00 AM chevron_lef…" at bounding box center [367, 84] width 524 height 27
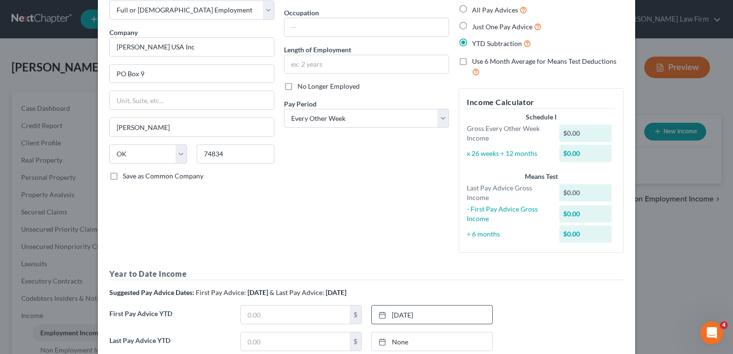
scroll to position [48, 0]
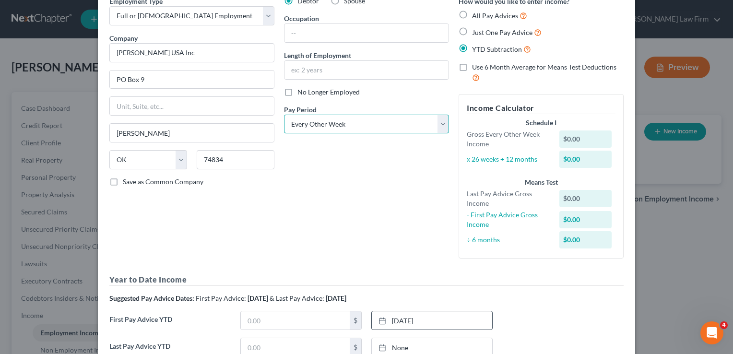
drag, startPoint x: 352, startPoint y: 123, endPoint x: 352, endPoint y: 131, distance: 8.2
click at [352, 122] on select "Select Monthly Twice Monthly Every Other Week Weekly" at bounding box center [366, 124] width 165 height 19
select select "1"
click at [284, 115] on select "Select Monthly Twice Monthly Every Other Week Weekly" at bounding box center [366, 124] width 165 height 19
click at [363, 163] on div "Debtor Spouse Occupation Length of Employment No Longer Employed Pay Period * S…" at bounding box center [366, 131] width 175 height 270
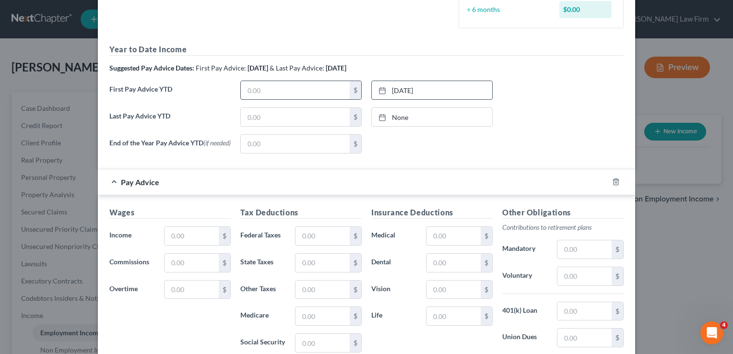
scroll to position [260, 0]
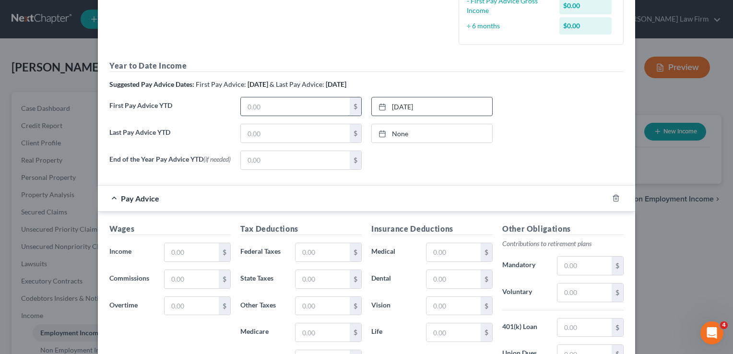
click at [296, 104] on input "text" at bounding box center [295, 106] width 109 height 18
type input "15,008.23"
click at [438, 164] on div "None close Date Time chevron_left October 2025 chevron_right Su M Tu W Th F Sa …" at bounding box center [431, 160] width 131 height 19
click at [398, 132] on link "None" at bounding box center [432, 133] width 120 height 18
type input "10/10/2025"
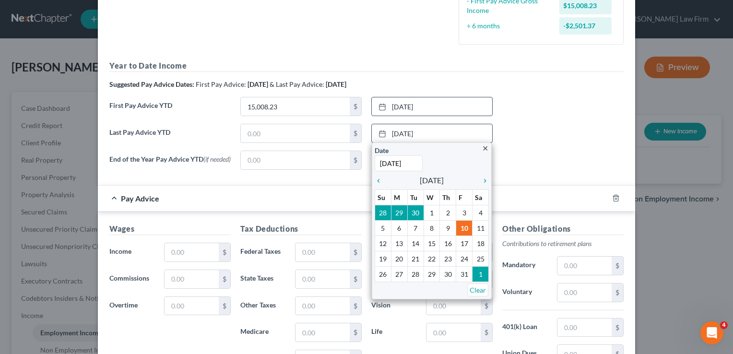
click at [375, 181] on icon "chevron_left" at bounding box center [381, 181] width 12 height 8
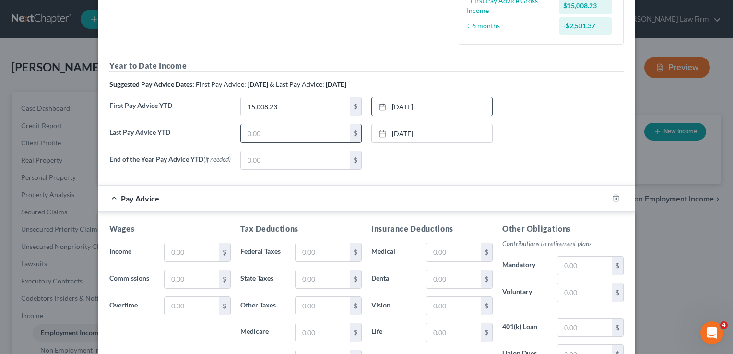
click at [271, 131] on input "text" at bounding box center [295, 133] width 109 height 18
type input "38,968.72"
click at [417, 153] on div "None close Date Time chevron_left October 2025 chevron_right Su M Tu W Th F Sa …" at bounding box center [431, 160] width 131 height 19
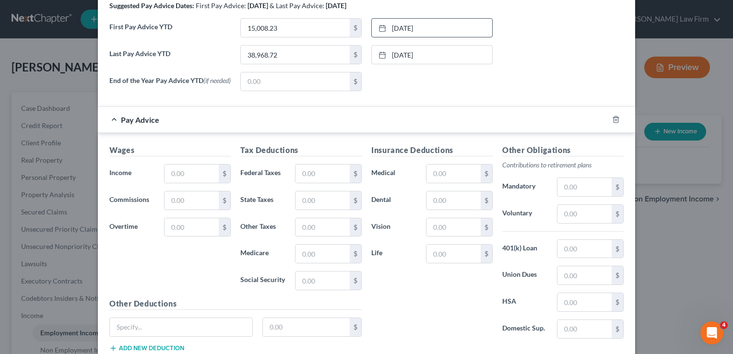
scroll to position [356, 0]
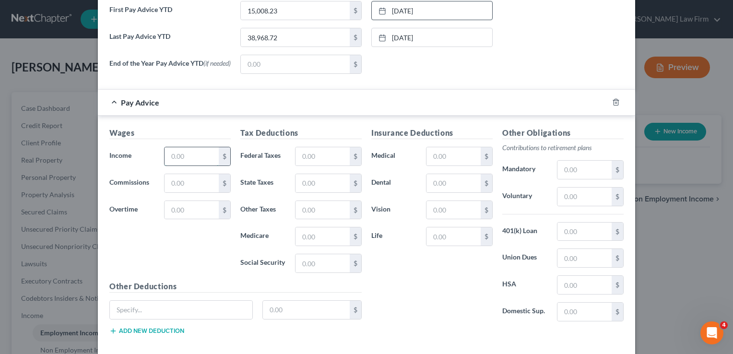
click at [186, 156] on input "text" at bounding box center [192, 156] width 54 height 18
type input "2,252.09"
click at [585, 197] on input "text" at bounding box center [584, 197] width 54 height 18
type input "50.00"
click at [582, 233] on input "text" at bounding box center [584, 232] width 54 height 18
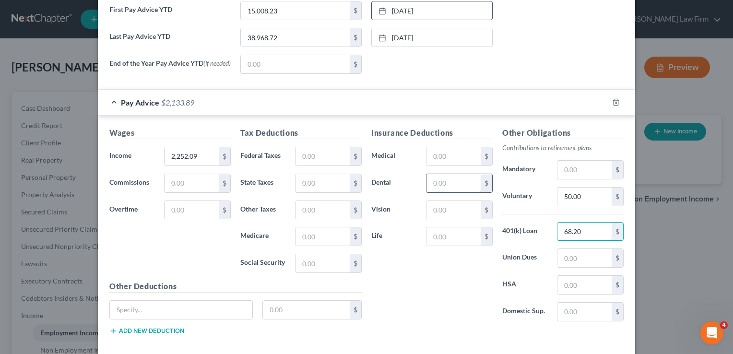
type input "68.20"
click at [459, 181] on input "text" at bounding box center [453, 183] width 54 height 18
type input "50.56"
click at [460, 162] on input "text" at bounding box center [453, 156] width 54 height 18
type input "199.79"
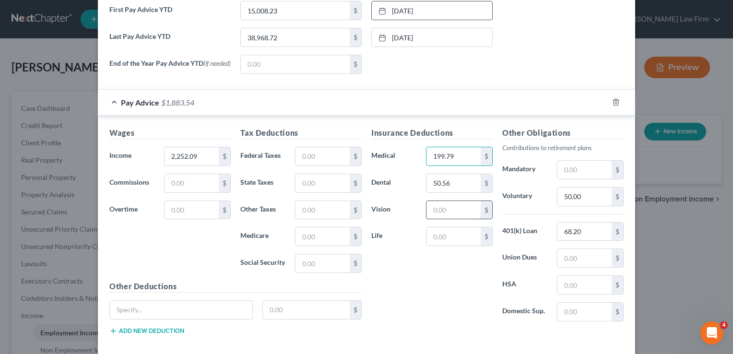
click at [449, 207] on input "text" at bounding box center [453, 210] width 54 height 18
type input "12.01"
click at [453, 237] on input "text" at bounding box center [453, 236] width 54 height 18
type input "8.50"
click at [318, 262] on input "text" at bounding box center [322, 263] width 54 height 18
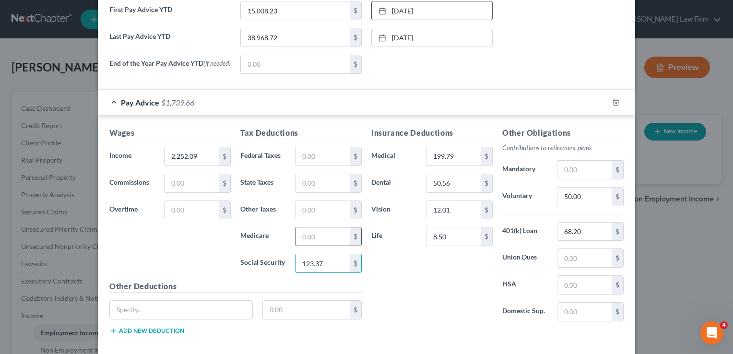
type input "123.37"
click at [316, 237] on input "text" at bounding box center [322, 236] width 54 height 18
type input "28.85"
click at [322, 177] on input "text" at bounding box center [322, 183] width 54 height 18
type input "45.00"
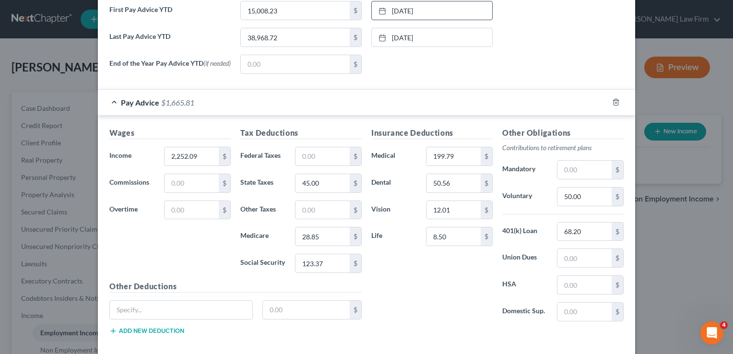
click at [436, 290] on div "Insurance Deductions Medical 199.79 $ Dental 50.56 $ Vision 12.01 $ Life 8.50 $" at bounding box center [431, 228] width 131 height 202
click at [310, 210] on input "text" at bounding box center [322, 210] width 54 height 18
type input "2"
click at [413, 271] on div "Insurance Deductions Medical 199.79 $ Dental 50.56 $ Vision 12.01 $ Life 8.50 $" at bounding box center [431, 228] width 131 height 202
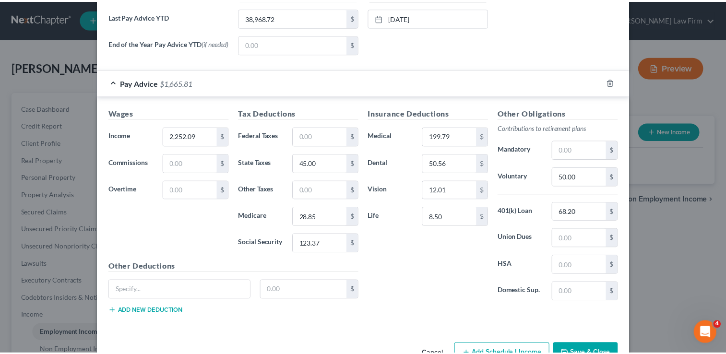
scroll to position [404, 0]
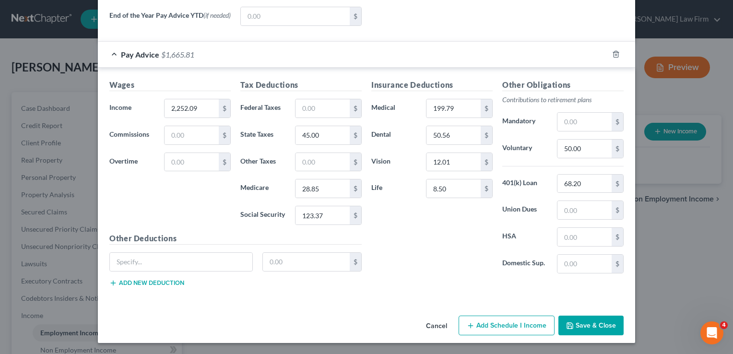
click at [595, 322] on button "Save & Close" at bounding box center [590, 326] width 65 height 20
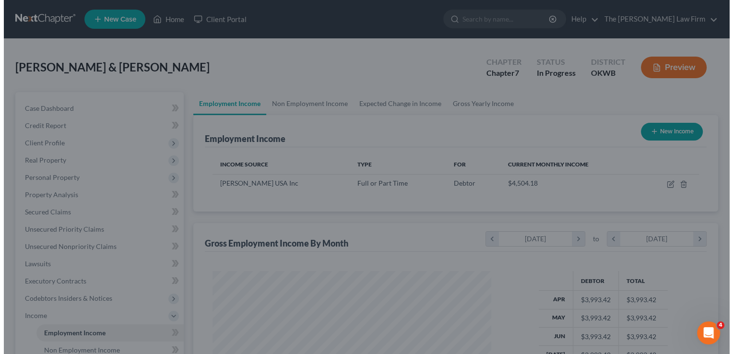
scroll to position [479463, 479339]
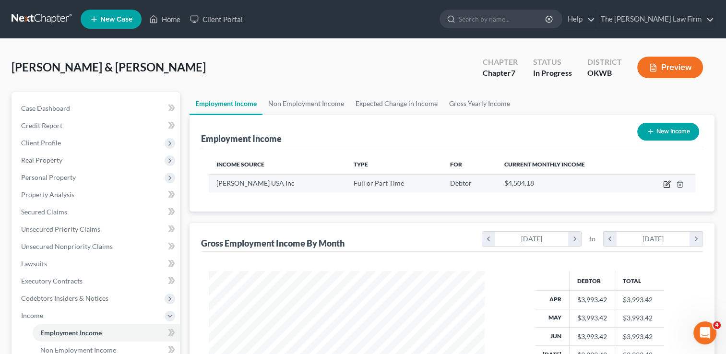
click at [668, 184] on icon "button" at bounding box center [667, 184] width 8 height 8
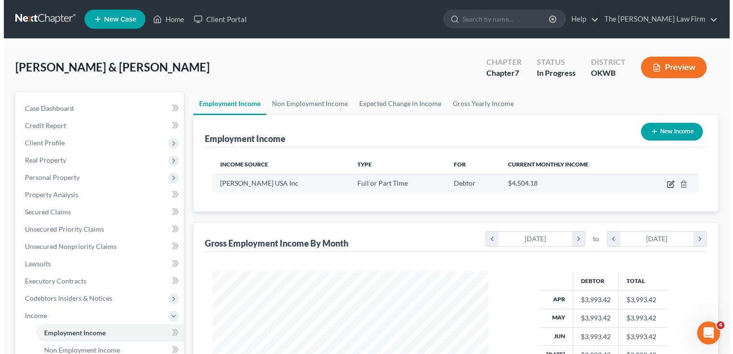
scroll to position [171, 297]
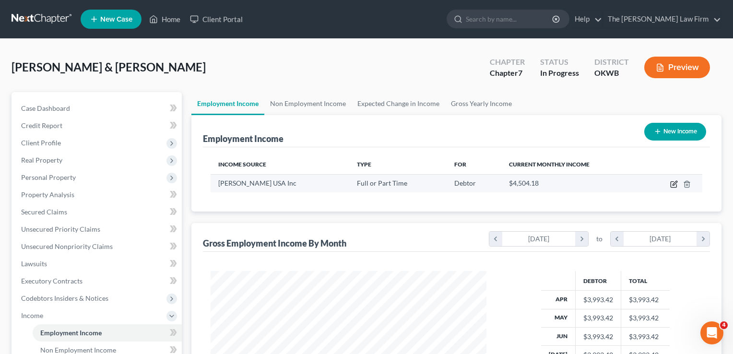
select select "0"
select select "37"
select select "1"
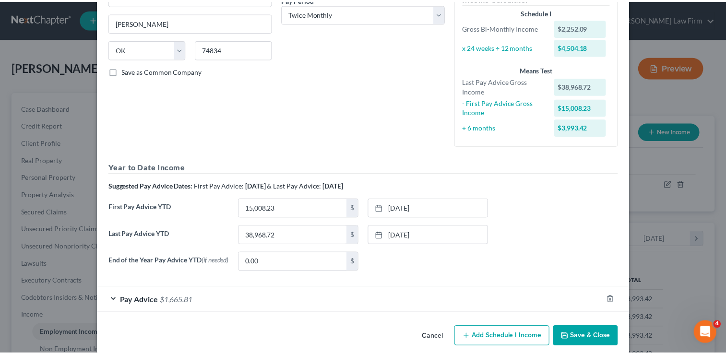
scroll to position [171, 0]
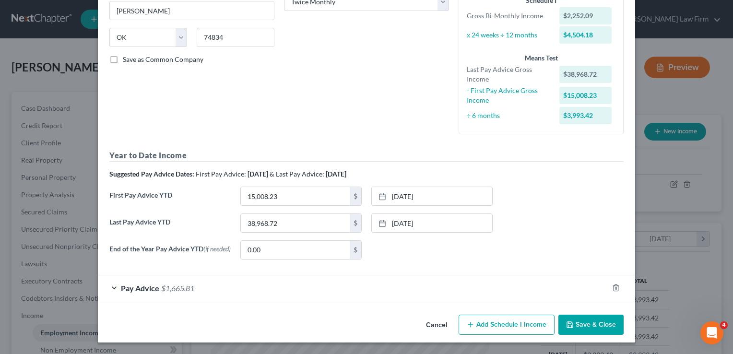
click at [590, 327] on button "Save & Close" at bounding box center [590, 325] width 65 height 20
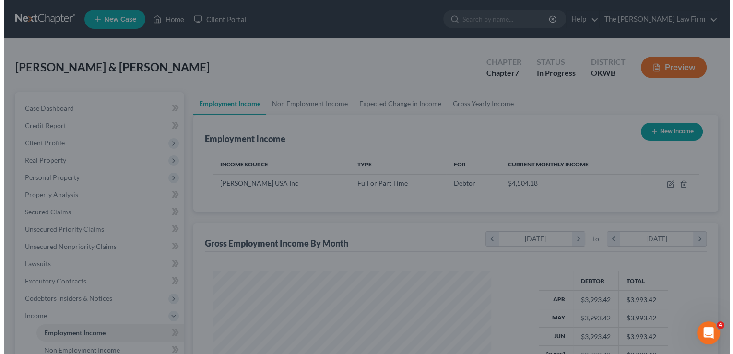
scroll to position [479463, 479339]
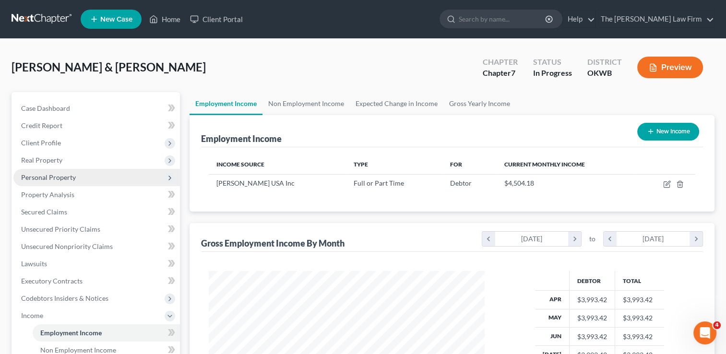
click at [43, 177] on span "Personal Property" at bounding box center [48, 177] width 55 height 8
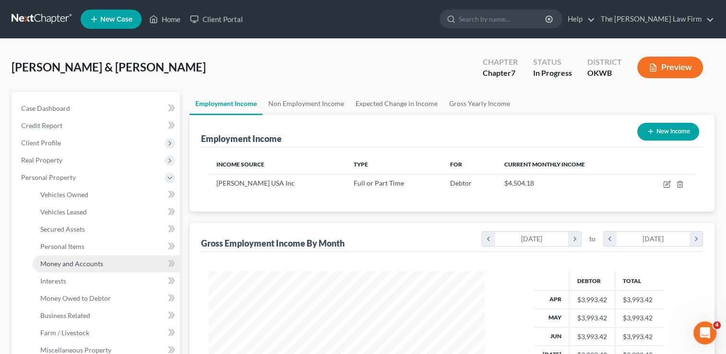
click at [89, 265] on span "Money and Accounts" at bounding box center [71, 263] width 63 height 8
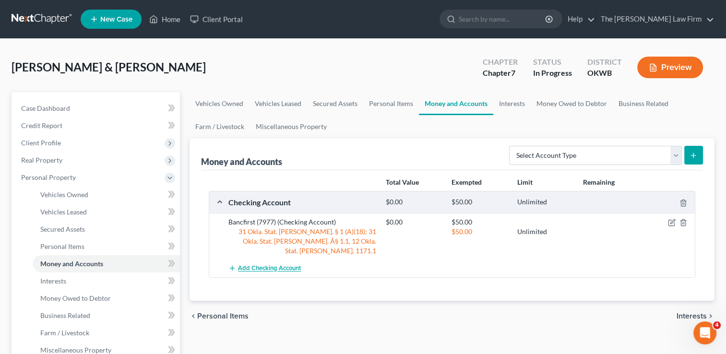
click at [272, 265] on span "Add Checking Account" at bounding box center [269, 269] width 63 height 8
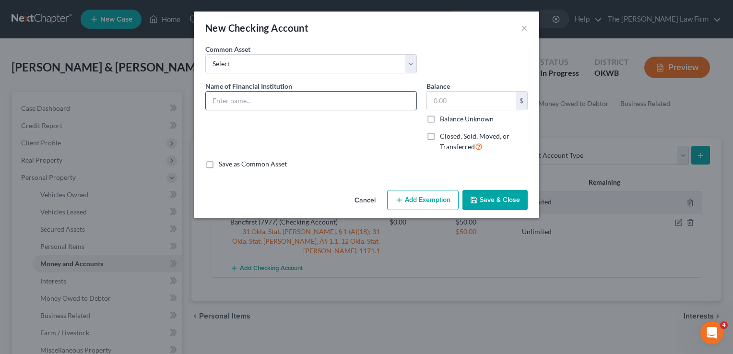
click at [271, 100] on input "text" at bounding box center [311, 101] width 211 height 18
type input "Pay Pal"
click at [432, 197] on button "Add Exemption" at bounding box center [422, 200] width 71 height 20
select select "2"
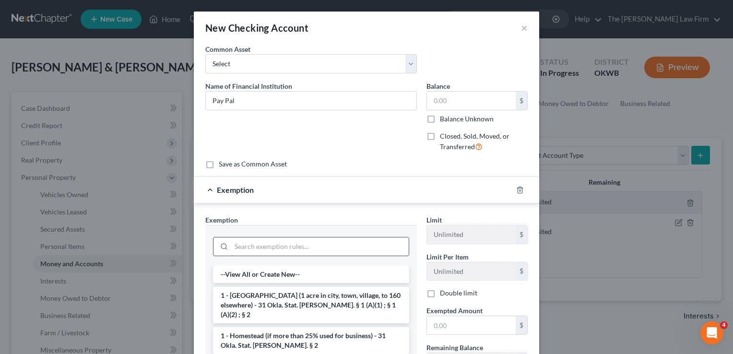
click at [253, 246] on input "search" at bounding box center [319, 246] width 177 height 18
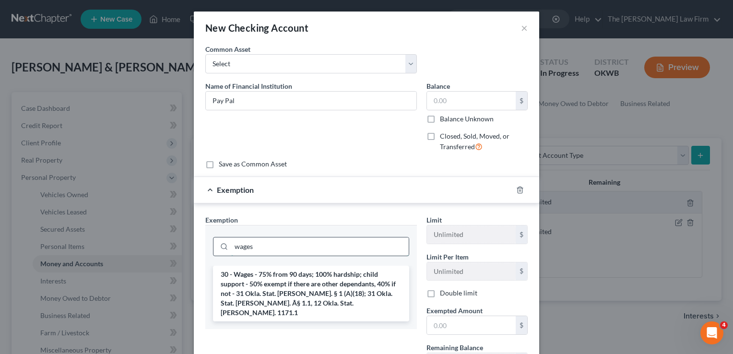
type input "wages"
click at [261, 286] on li "30 - Wages - 75% from 90 days; 100% hardship; child support - 50% exempt if the…" at bounding box center [311, 294] width 196 height 56
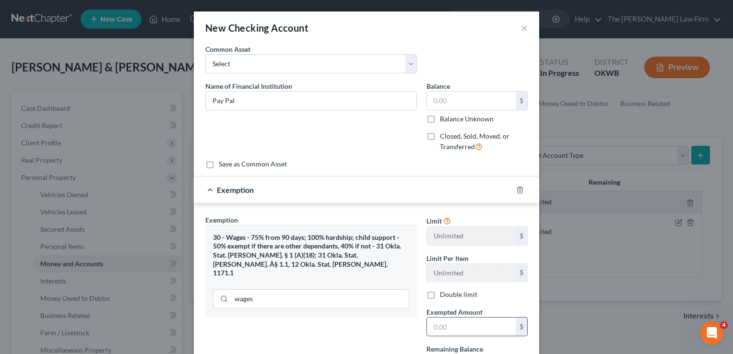
click at [461, 325] on input "text" at bounding box center [471, 327] width 89 height 18
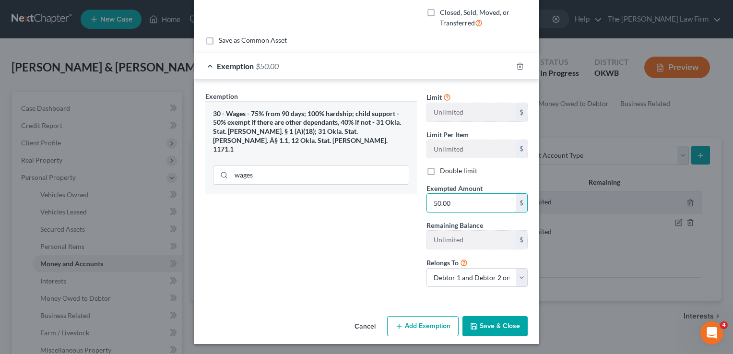
type input "50.00"
click at [499, 324] on button "Save & Close" at bounding box center [494, 326] width 65 height 20
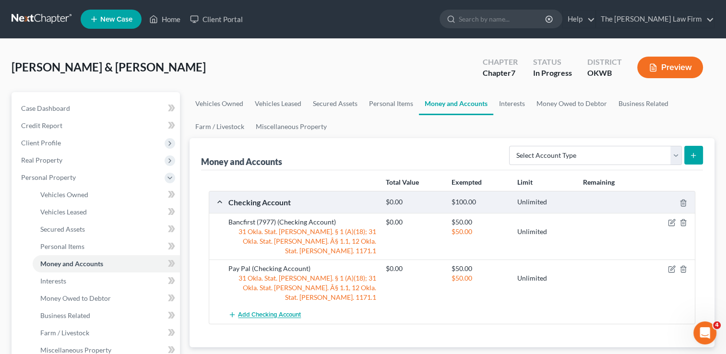
click at [268, 311] on span "Add Checking Account" at bounding box center [269, 315] width 63 height 8
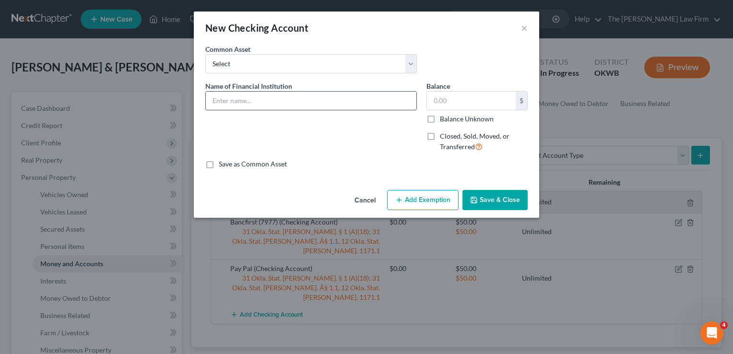
click at [293, 100] on input "text" at bounding box center [311, 101] width 211 height 18
type input "Wells Fargo (4066)"
click at [397, 197] on icon "button" at bounding box center [399, 200] width 8 height 8
select select "2"
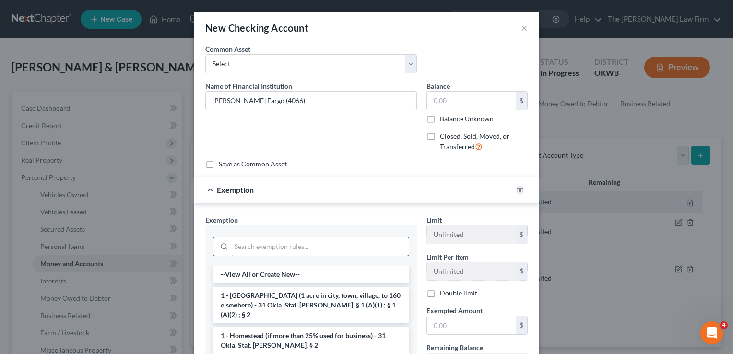
click at [270, 245] on input "search" at bounding box center [319, 246] width 177 height 18
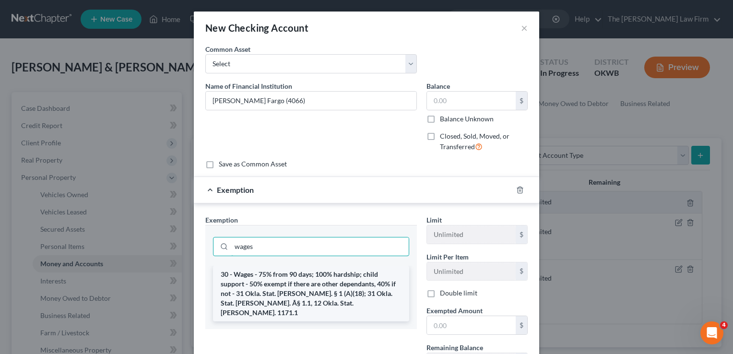
type input "wages"
click at [271, 281] on li "30 - Wages - 75% from 90 days; 100% hardship; child support - 50% exempt if the…" at bounding box center [311, 294] width 196 height 56
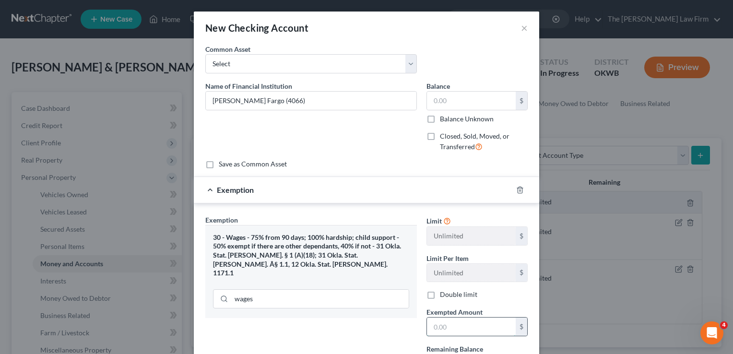
drag, startPoint x: 468, startPoint y: 327, endPoint x: 476, endPoint y: 331, distance: 8.8
click at [468, 327] on input "text" at bounding box center [471, 327] width 89 height 18
type input "5"
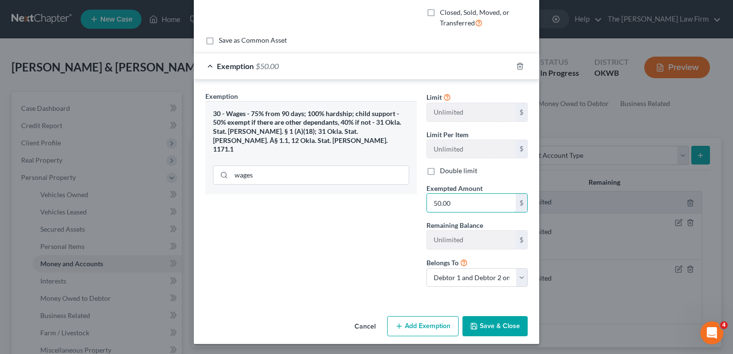
type input "50.00"
click at [485, 327] on button "Save & Close" at bounding box center [494, 326] width 65 height 20
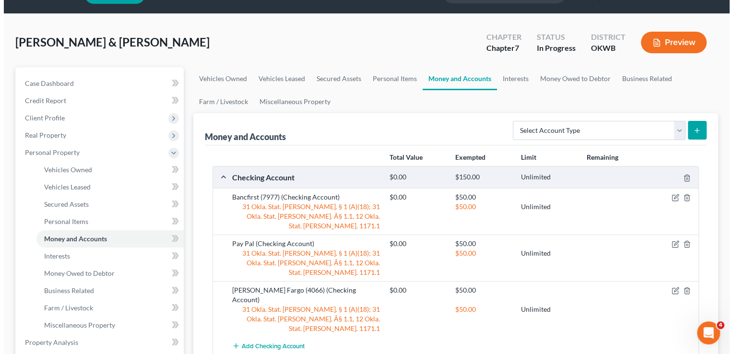
scroll to position [48, 0]
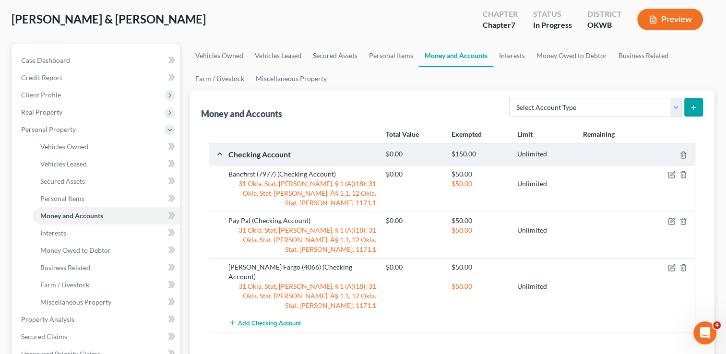
click at [278, 319] on span "Add Checking Account" at bounding box center [269, 323] width 63 height 8
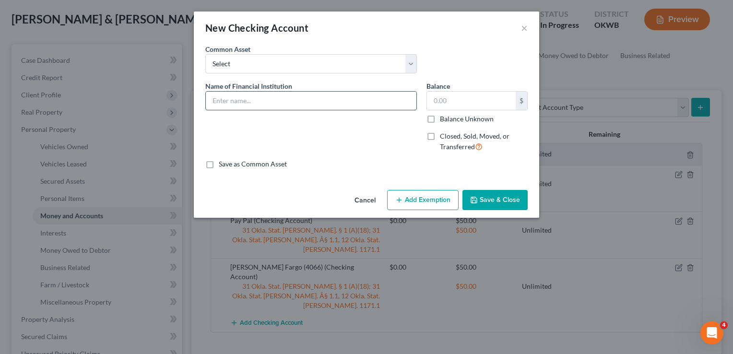
click at [257, 102] on input "text" at bounding box center [311, 101] width 211 height 18
type input "USAA (3086)"
click at [497, 197] on button "Save & Close" at bounding box center [494, 200] width 65 height 20
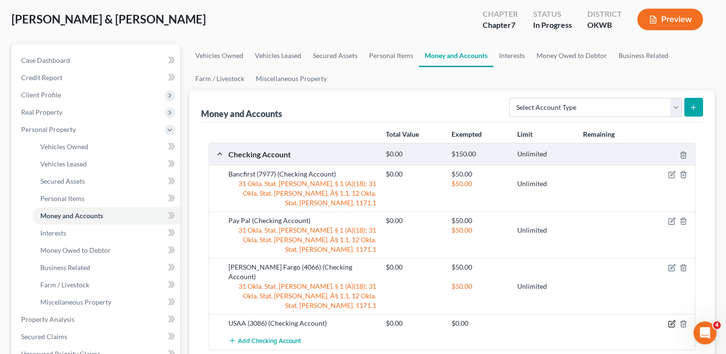
click at [670, 320] on icon "button" at bounding box center [672, 324] width 8 height 8
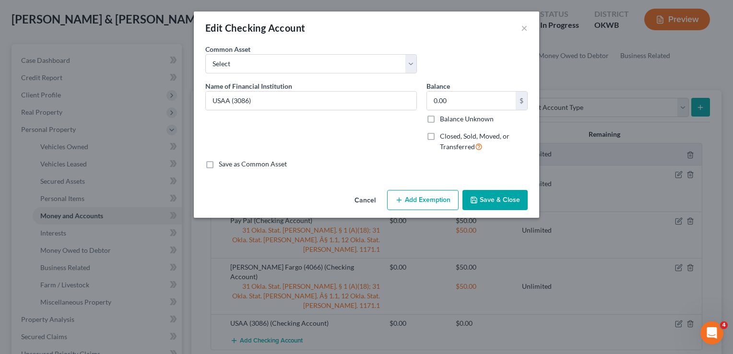
click at [415, 197] on button "Add Exemption" at bounding box center [422, 200] width 71 height 20
select select "2"
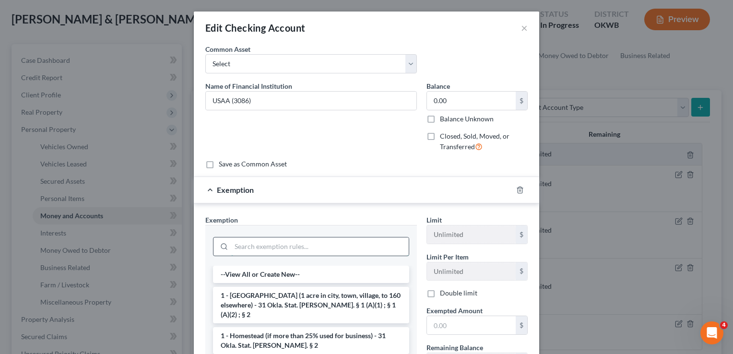
click at [277, 244] on input "search" at bounding box center [319, 246] width 177 height 18
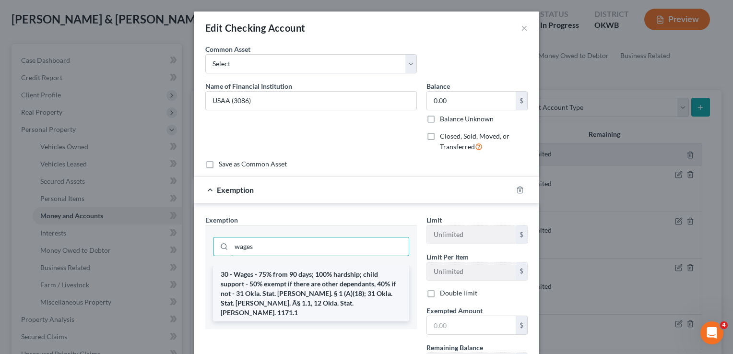
type input "wages"
click at [286, 285] on li "30 - Wages - 75% from 90 days; 100% hardship; child support - 50% exempt if the…" at bounding box center [311, 294] width 196 height 56
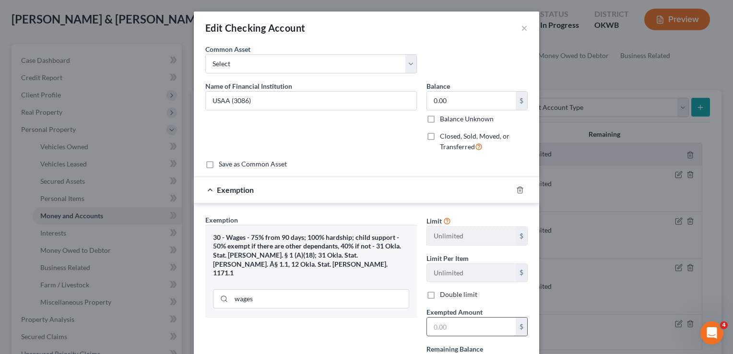
click at [452, 326] on input "text" at bounding box center [471, 327] width 89 height 18
type input "50.00"
click at [380, 305] on div "30 - Wages - 75% from 90 days; 100% hardship; child support - 50% exempt if the…" at bounding box center [311, 271] width 212 height 93
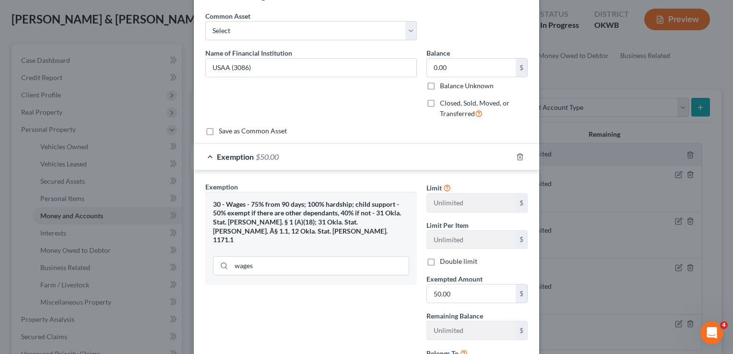
scroll to position [124, 0]
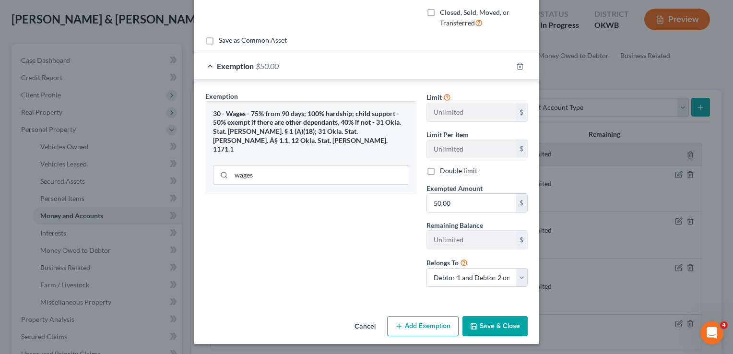
click at [493, 324] on button "Save & Close" at bounding box center [494, 326] width 65 height 20
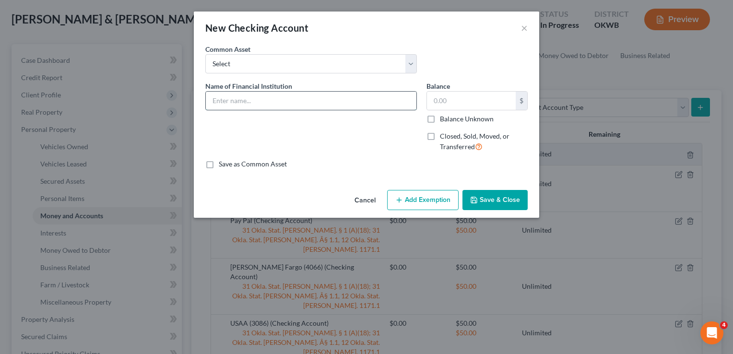
click at [278, 101] on input "text" at bounding box center [311, 101] width 211 height 18
click at [268, 97] on input "Varo (" at bounding box center [311, 101] width 211 height 18
type input "Varo (5802)"
click at [418, 196] on button "Add Exemption" at bounding box center [422, 200] width 71 height 20
select select "2"
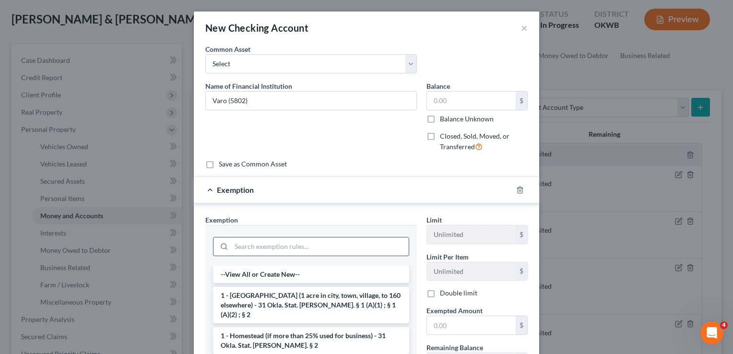
click at [258, 244] on input "search" at bounding box center [319, 246] width 177 height 18
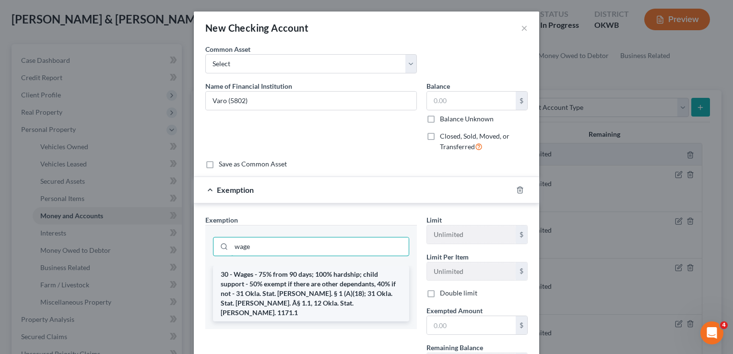
type input "wage"
click at [260, 285] on li "30 - Wages - 75% from 90 days; 100% hardship; child support - 50% exempt if the…" at bounding box center [311, 294] width 196 height 56
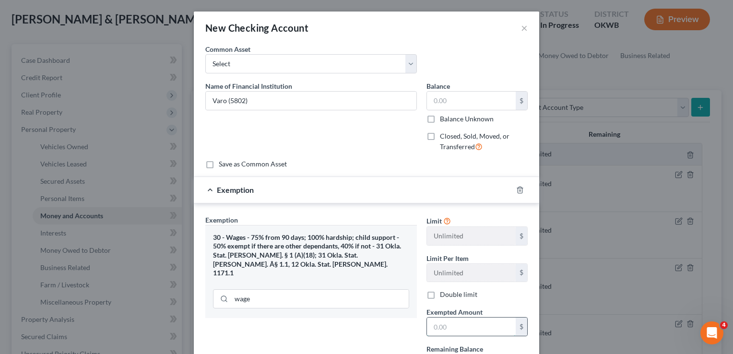
click at [463, 328] on input "text" at bounding box center [471, 327] width 89 height 18
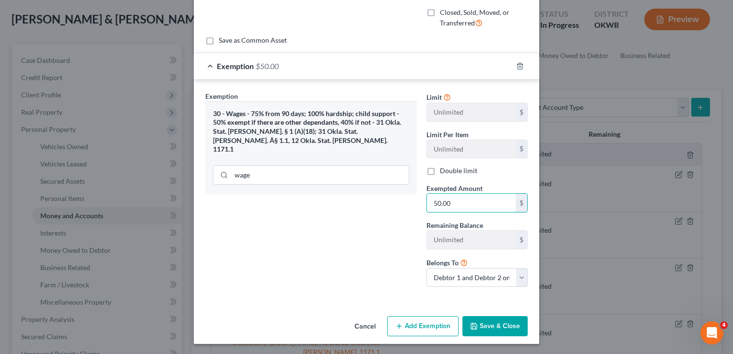
type input "50.00"
click at [488, 327] on button "Save & Close" at bounding box center [494, 326] width 65 height 20
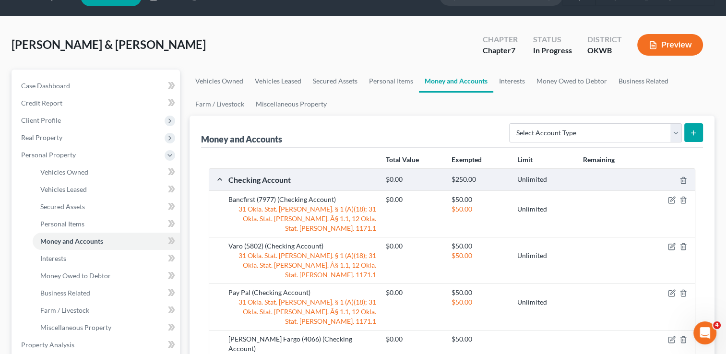
scroll to position [0, 0]
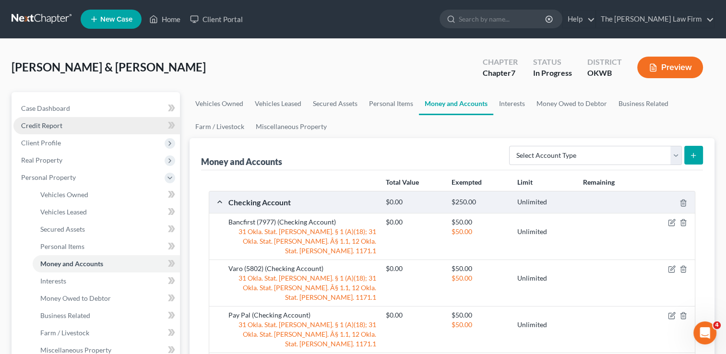
drag, startPoint x: 65, startPoint y: 139, endPoint x: 65, endPoint y: 133, distance: 5.8
click at [65, 139] on span "Client Profile" at bounding box center [96, 142] width 166 height 17
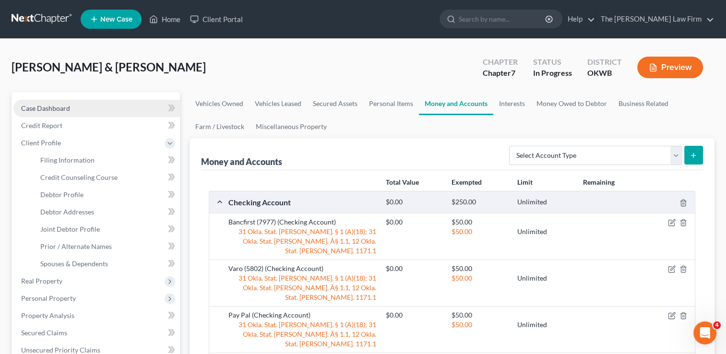
click at [71, 110] on link "Case Dashboard" at bounding box center [96, 108] width 166 height 17
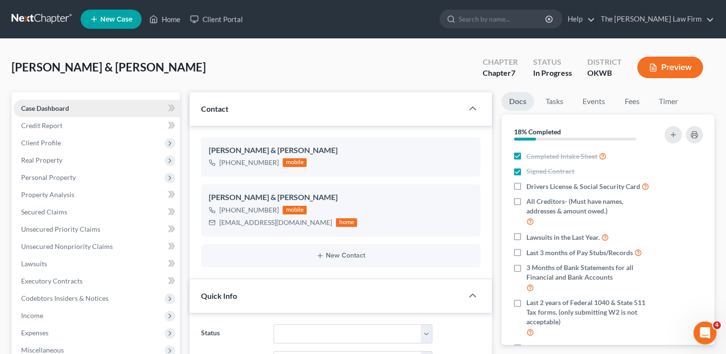
scroll to position [341, 0]
click at [46, 142] on span "Client Profile" at bounding box center [41, 143] width 40 height 8
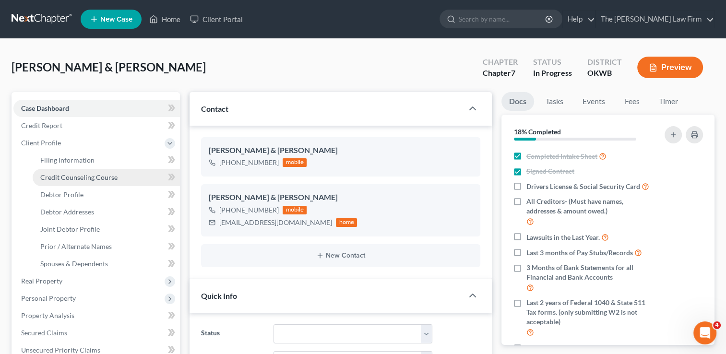
click at [90, 176] on span "Credit Counseling Course" at bounding box center [78, 177] width 77 height 8
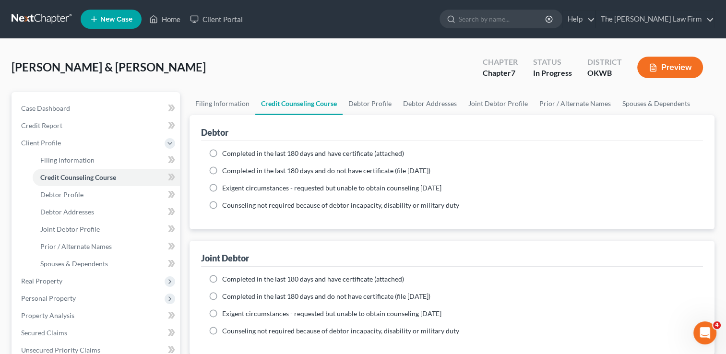
click at [222, 153] on label "Completed in the last 180 days and have certificate (attached)" at bounding box center [313, 154] width 182 height 10
click at [226, 153] on input "Completed in the last 180 days and have certificate (attached)" at bounding box center [229, 152] width 6 height 6
radio input "true"
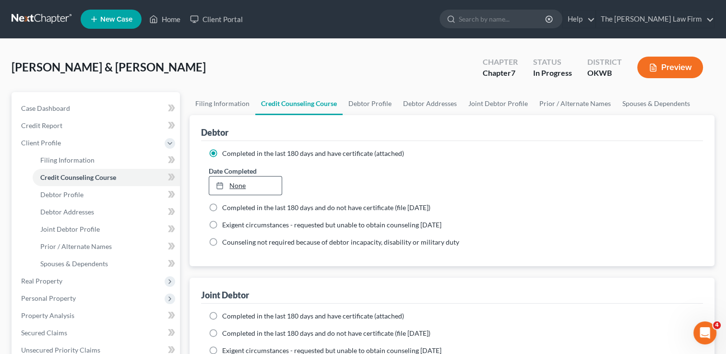
click at [242, 186] on link "None" at bounding box center [245, 186] width 72 height 18
type input "10/10/2025"
click at [222, 315] on label "Completed in the last 180 days and have certificate (attached)" at bounding box center [313, 316] width 182 height 10
click at [226, 315] on input "Completed in the last 180 days and have certificate (attached)" at bounding box center [229, 314] width 6 height 6
radio input "true"
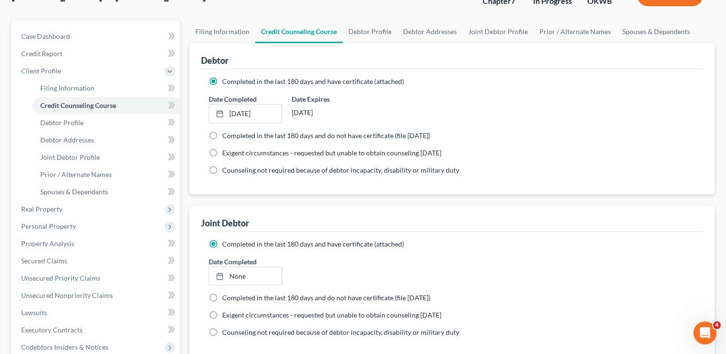
scroll to position [96, 0]
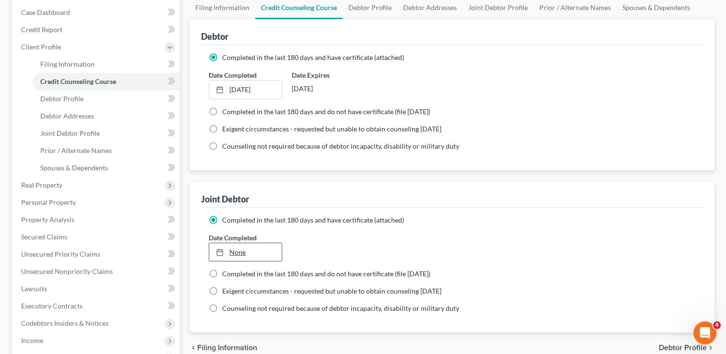
click at [236, 252] on link "None" at bounding box center [245, 252] width 72 height 18
type input "10/10/2025"
click at [445, 184] on div "Joint Debtor" at bounding box center [452, 195] width 502 height 26
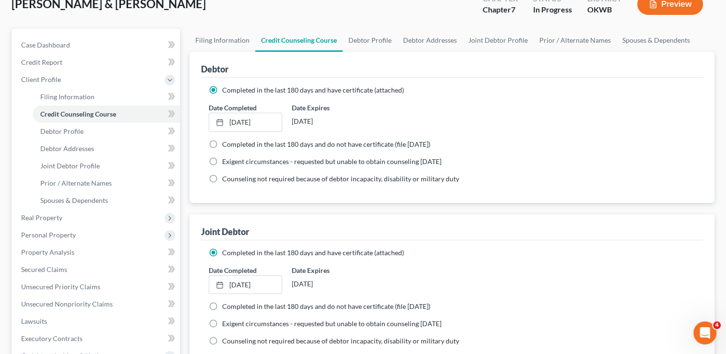
scroll to position [48, 0]
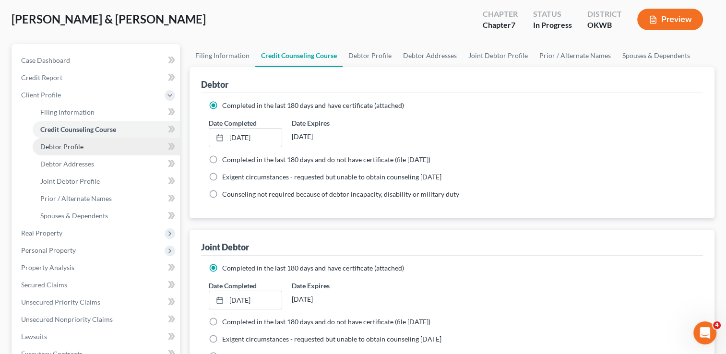
click at [69, 141] on link "Debtor Profile" at bounding box center [106, 146] width 147 height 17
select select "1"
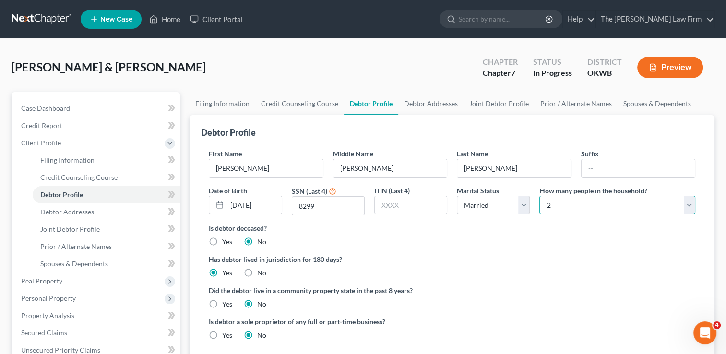
click at [687, 206] on select "Select 1 2 3 4 5 6 7 8 9 10 11 12 13 14 15 16 17 18 19 20" at bounding box center [617, 205] width 156 height 19
select select "3"
click at [539, 196] on select "Select 1 2 3 4 5 6 7 8 9 10 11 12 13 14 15 16 17 18 19 20" at bounding box center [617, 205] width 156 height 19
click at [492, 254] on label "Has debtor lived in jurisdiction for 180 days?" at bounding box center [452, 259] width 486 height 10
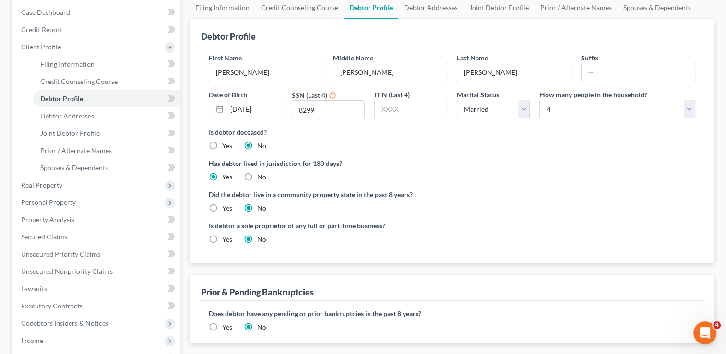
scroll to position [144, 0]
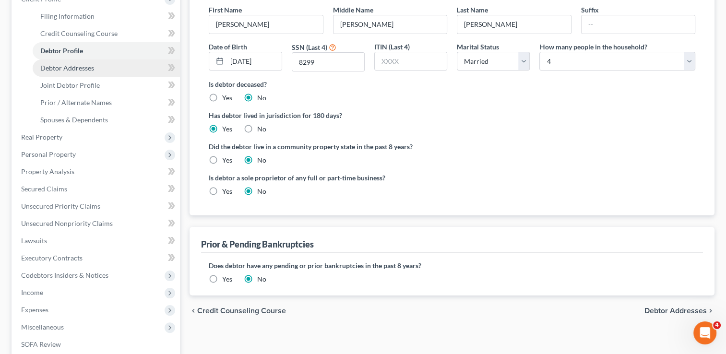
click at [92, 70] on span "Debtor Addresses" at bounding box center [67, 68] width 54 height 8
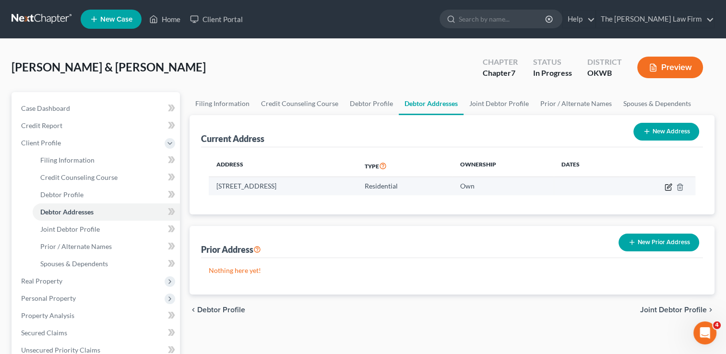
click at [667, 187] on icon "button" at bounding box center [669, 186] width 4 height 4
select select "37"
select select "40"
select select "0"
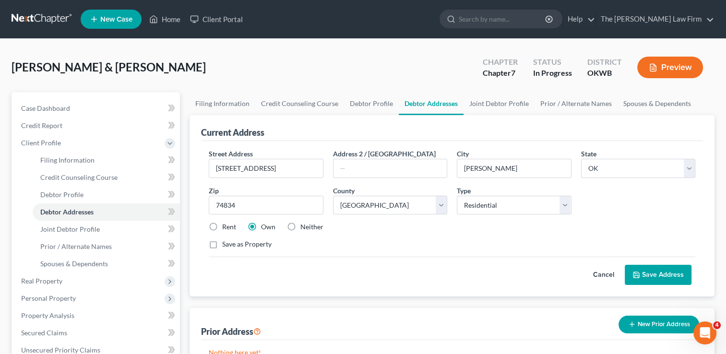
click at [222, 225] on label "Rent" at bounding box center [229, 227] width 14 height 10
click at [226, 225] on input "Rent" at bounding box center [229, 225] width 6 height 6
radio input "true"
click at [663, 273] on button "Save Address" at bounding box center [657, 275] width 67 height 20
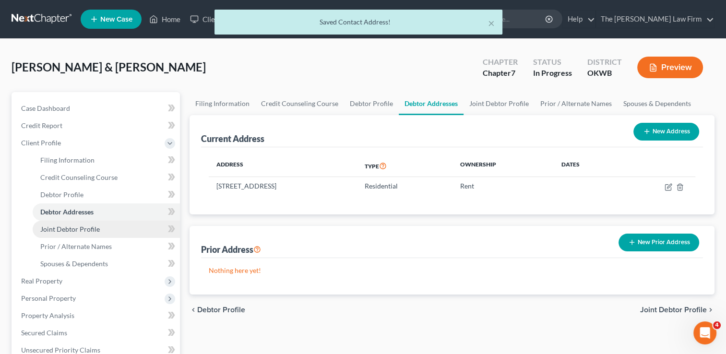
click at [81, 225] on span "Joint Debtor Profile" at bounding box center [69, 229] width 59 height 8
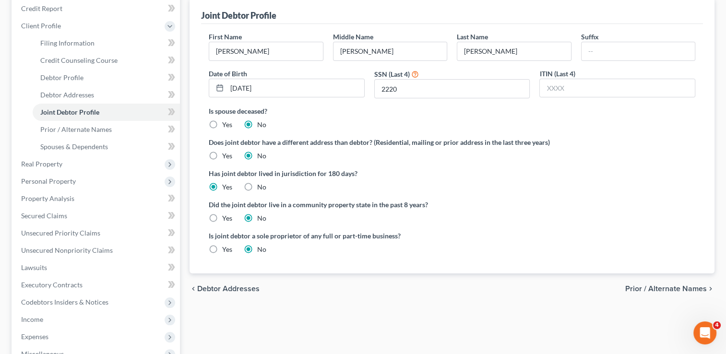
scroll to position [144, 0]
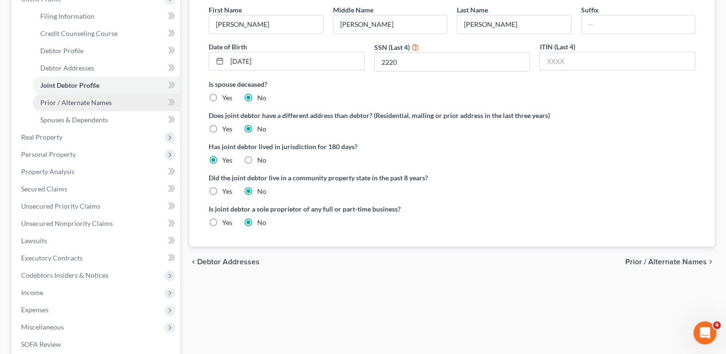
click at [85, 106] on link "Prior / Alternate Names" at bounding box center [106, 102] width 147 height 17
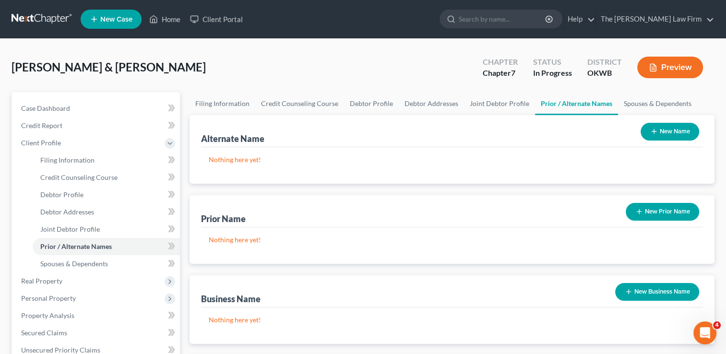
click at [659, 208] on button "New Prior Name" at bounding box center [661, 212] width 73 height 18
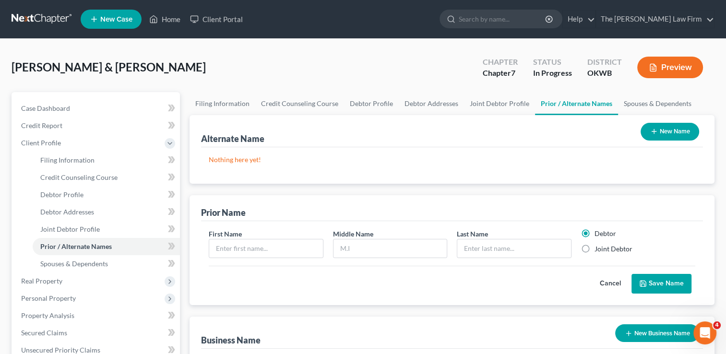
click at [611, 282] on button "Cancel" at bounding box center [610, 283] width 42 height 19
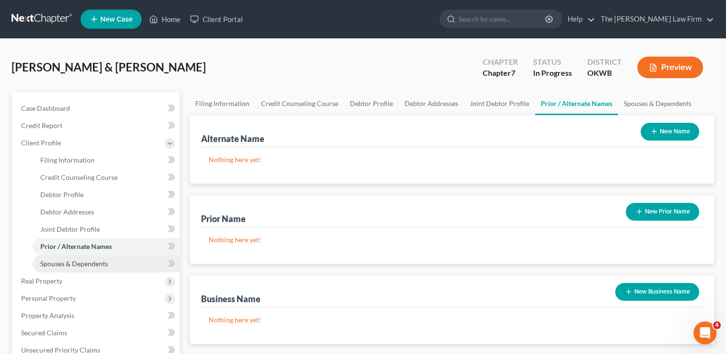
click at [88, 264] on span "Spouses & Dependents" at bounding box center [74, 263] width 68 height 8
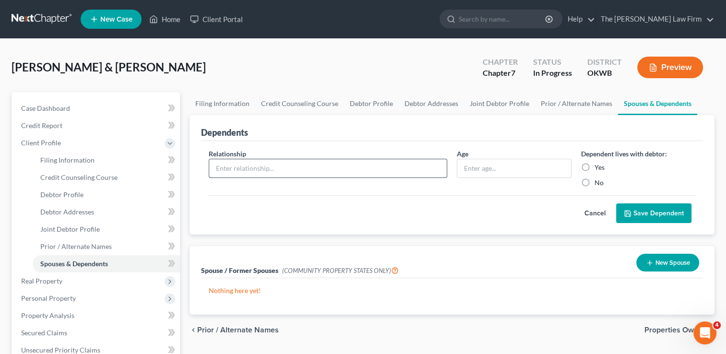
click at [280, 169] on input "text" at bounding box center [327, 168] width 237 height 18
type input "Son"
click at [475, 169] on input "text" at bounding box center [513, 168] width 113 height 18
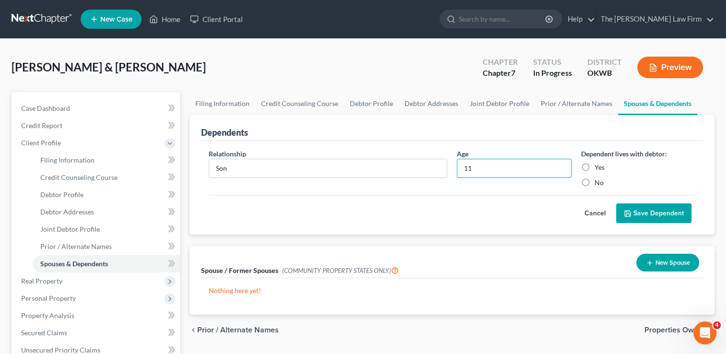
type input "11"
click at [594, 166] on label "Yes" at bounding box center [599, 168] width 10 height 10
click at [598, 166] on input "Yes" at bounding box center [601, 166] width 6 height 6
radio input "true"
click at [663, 210] on button "Save Dependent" at bounding box center [653, 213] width 75 height 20
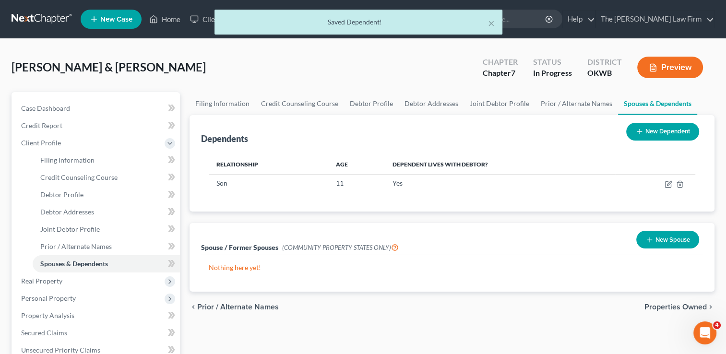
click at [652, 129] on button "New Dependent" at bounding box center [662, 132] width 73 height 18
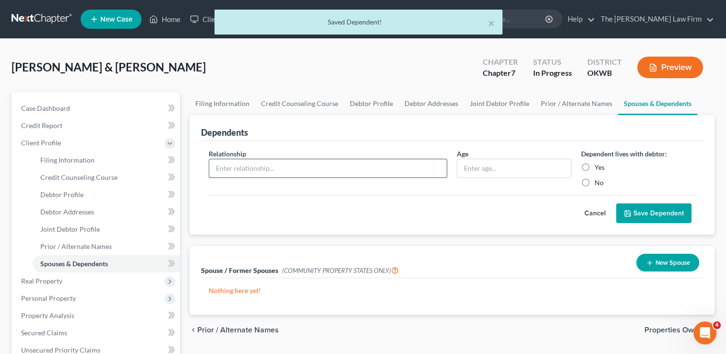
click at [256, 167] on input "text" at bounding box center [327, 168] width 237 height 18
type input "Son"
click at [495, 168] on input "11" at bounding box center [513, 168] width 113 height 18
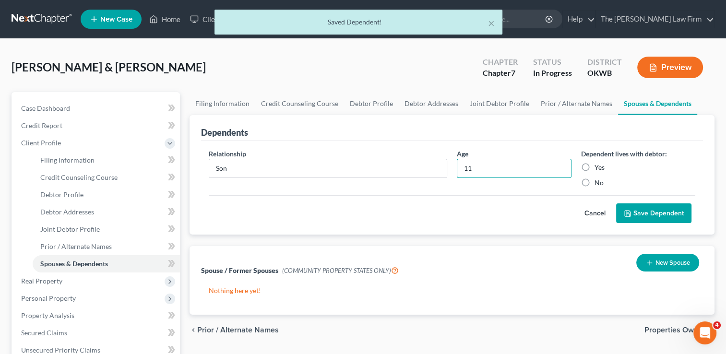
type input "1"
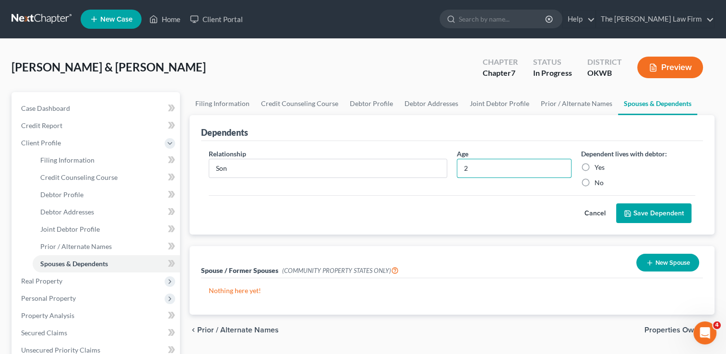
type input "2"
click at [594, 166] on label "Yes" at bounding box center [599, 168] width 10 height 10
click at [598, 166] on input "Yes" at bounding box center [601, 166] width 6 height 6
radio input "true"
click at [649, 214] on button "Save Dependent" at bounding box center [653, 213] width 75 height 20
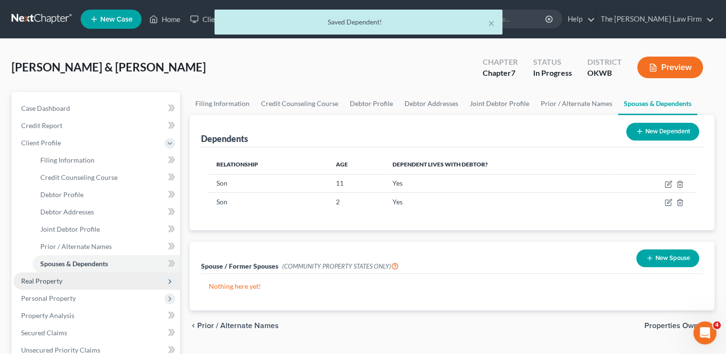
click at [44, 283] on span "Real Property" at bounding box center [41, 281] width 41 height 8
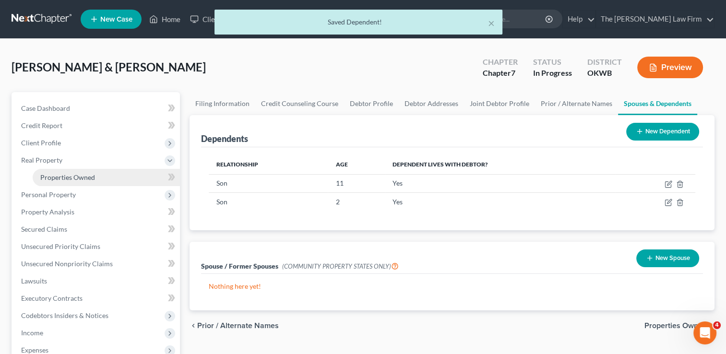
click at [79, 174] on span "Properties Owned" at bounding box center [67, 177] width 55 height 8
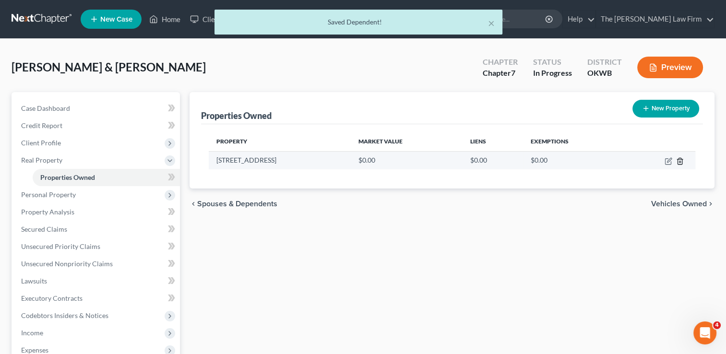
click at [679, 162] on icon "button" at bounding box center [680, 161] width 8 height 8
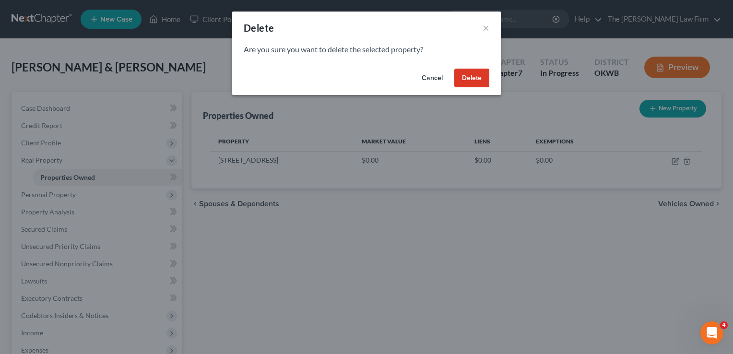
click at [471, 79] on button "Delete" at bounding box center [471, 78] width 35 height 19
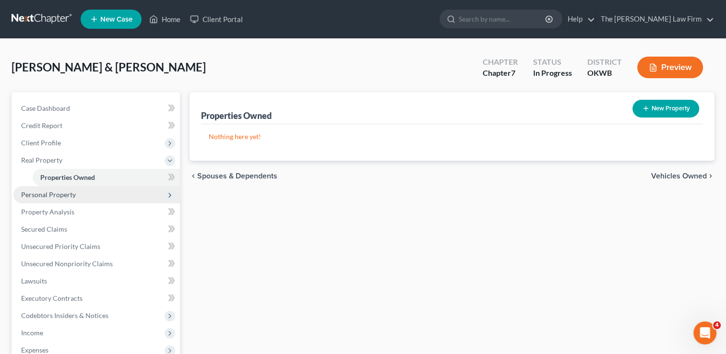
click at [73, 195] on span "Personal Property" at bounding box center [48, 194] width 55 height 8
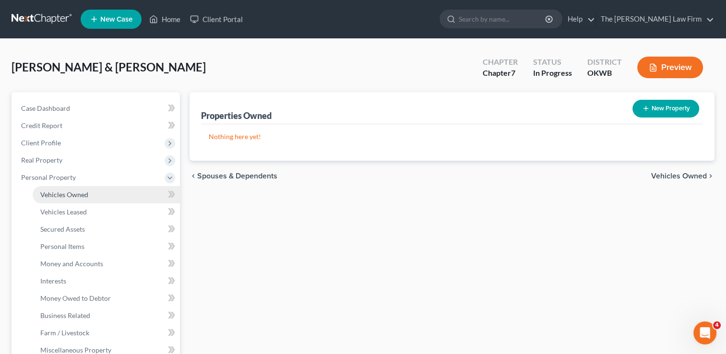
click at [89, 194] on link "Vehicles Owned" at bounding box center [106, 194] width 147 height 17
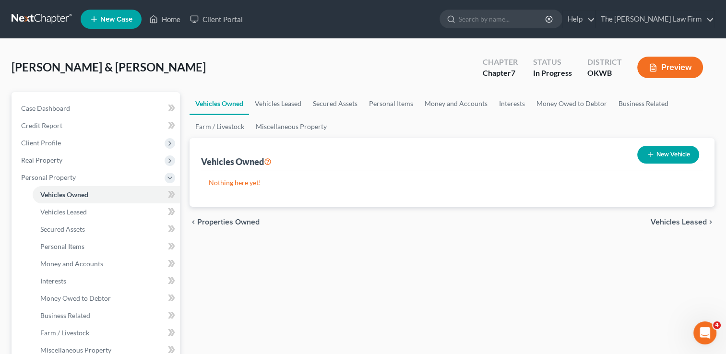
click at [662, 157] on button "New Vehicle" at bounding box center [668, 155] width 62 height 18
select select "0"
select select "2"
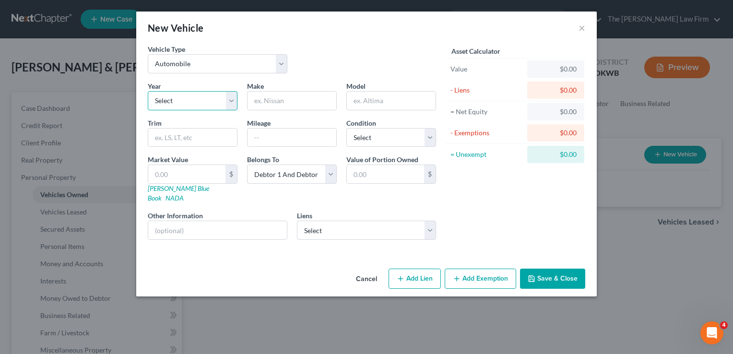
click at [230, 100] on select "Select 2026 2025 2024 2023 2022 2021 2020 2019 2018 2017 2016 2015 2014 2013 20…" at bounding box center [193, 100] width 90 height 19
select select "5"
click at [148, 91] on select "Select 2026 2025 2024 2023 2022 2021 2020 2019 2018 2017 2016 2015 2014 2013 20…" at bounding box center [193, 100] width 90 height 19
click at [279, 99] on input "text" at bounding box center [291, 101] width 89 height 18
type input "Ford"
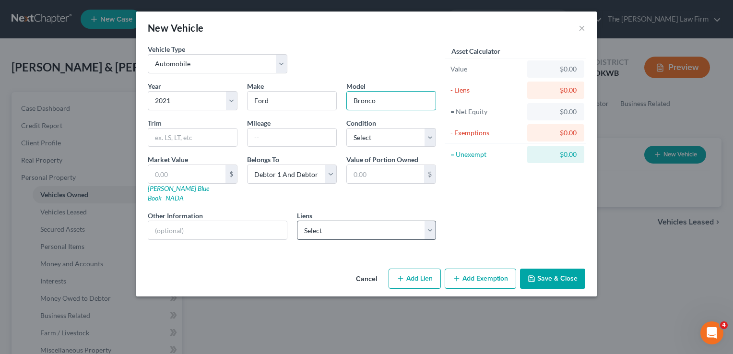
type input "Bronco"
drag, startPoint x: 329, startPoint y: 218, endPoint x: 324, endPoint y: 227, distance: 10.7
click at [329, 221] on select "Select Auto Advanta - $26,975.00 Americas Car - $4,629.00 Moneylion Inc - $241.…" at bounding box center [367, 230] width 140 height 19
select select "0"
click at [297, 221] on select "Select Auto Advanta - $26,975.00 Americas Car - $4,629.00 Moneylion Inc - $241.…" at bounding box center [367, 230] width 140 height 19
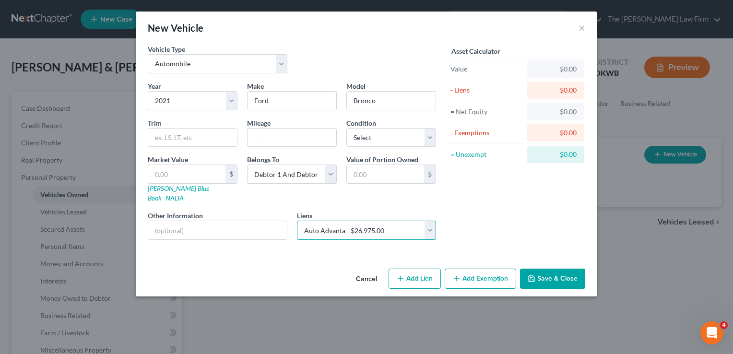
select select
select select "37"
select select "2"
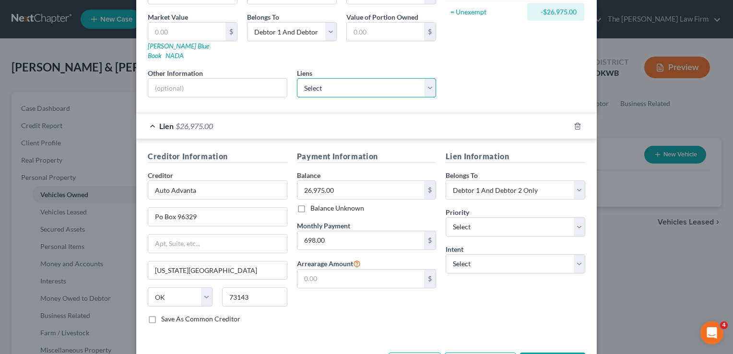
scroll to position [168, 0]
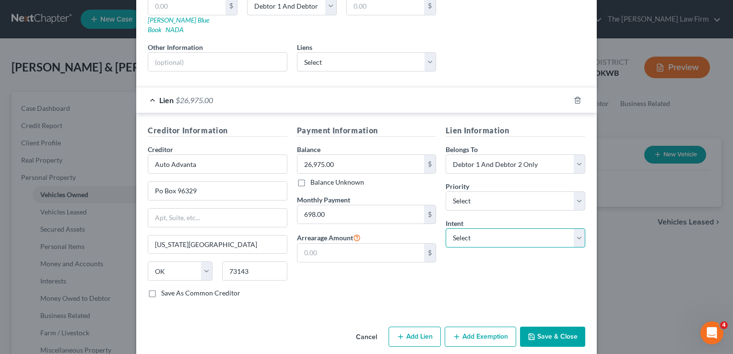
click at [495, 228] on select "Select Surrender Redeem Reaffirm Avoid Other" at bounding box center [516, 237] width 140 height 19
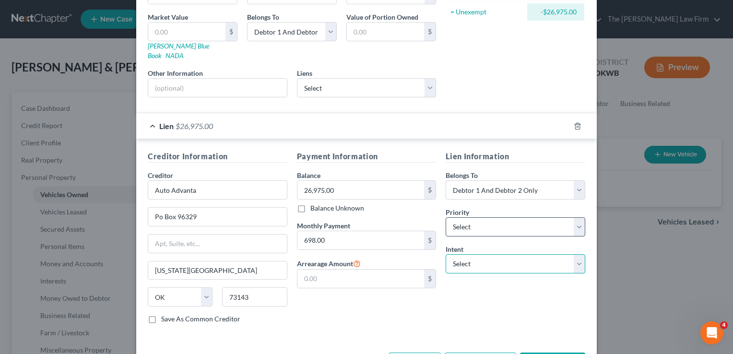
scroll to position [144, 0]
click at [493, 253] on select "Select Surrender Redeem Reaffirm Avoid Other" at bounding box center [516, 262] width 140 height 19
select select "0"
click at [446, 253] on select "Select Surrender Redeem Reaffirm Avoid Other" at bounding box center [516, 262] width 140 height 19
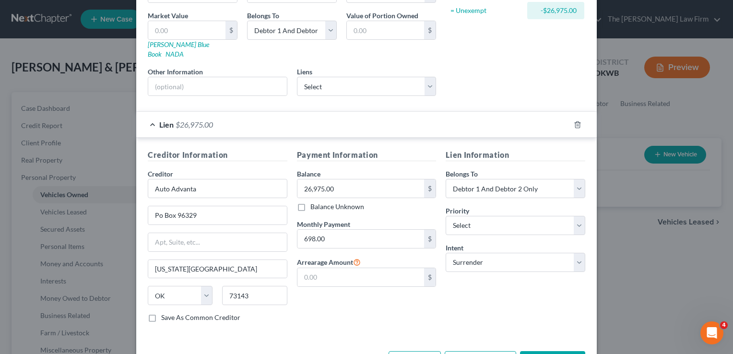
click at [493, 291] on div "Lien Information Belongs To * Select Debtor 1 Only Debtor 2 Only Debtor 1 And D…" at bounding box center [515, 239] width 149 height 181
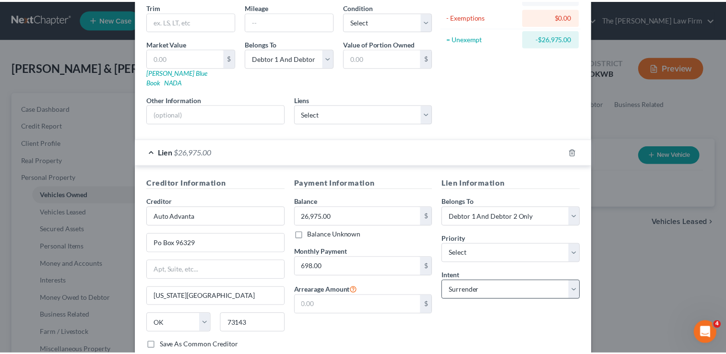
scroll to position [168, 0]
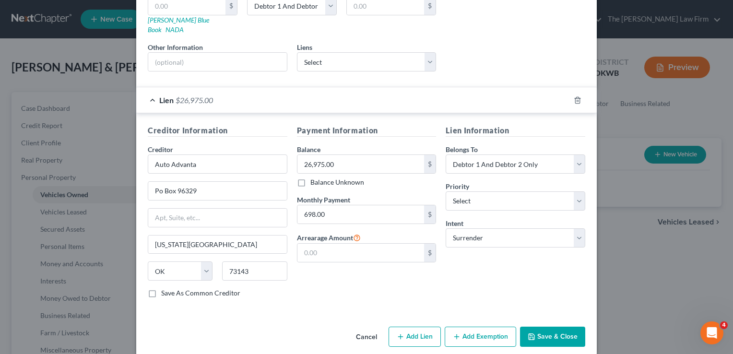
click at [554, 327] on button "Save & Close" at bounding box center [552, 337] width 65 height 20
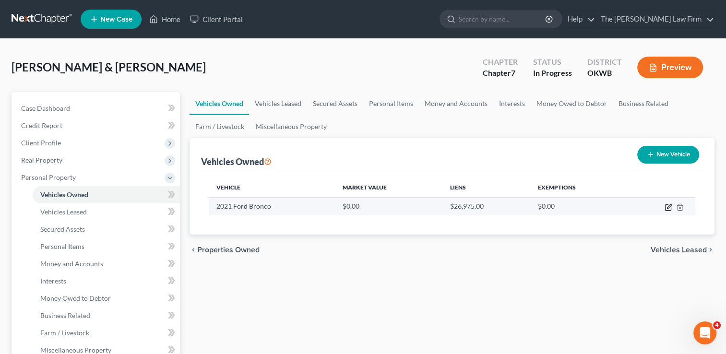
click at [670, 207] on icon "button" at bounding box center [668, 207] width 8 height 8
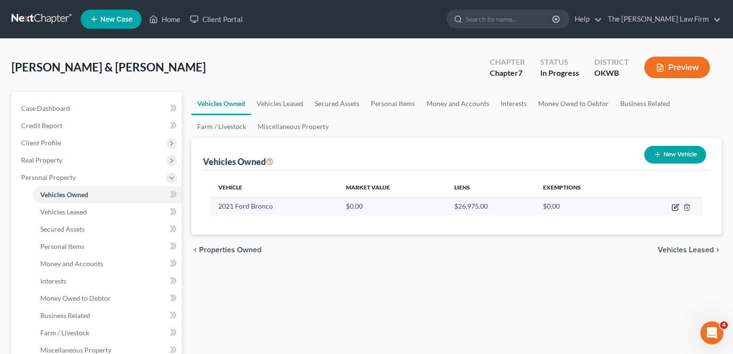
select select "0"
select select "5"
select select "2"
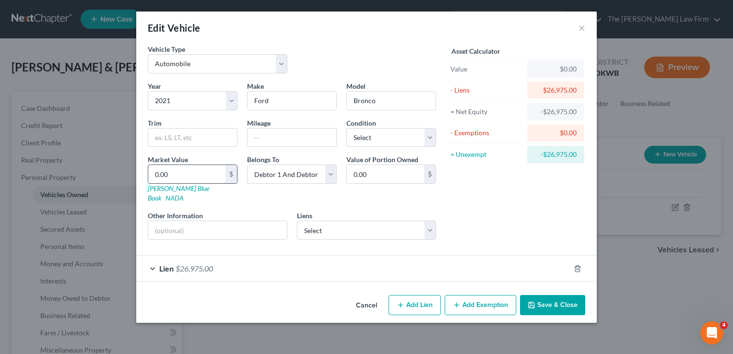
click at [178, 172] on input "0.00" at bounding box center [186, 174] width 77 height 18
type input "2"
type input "2.00"
type input "20"
type input "20.00"
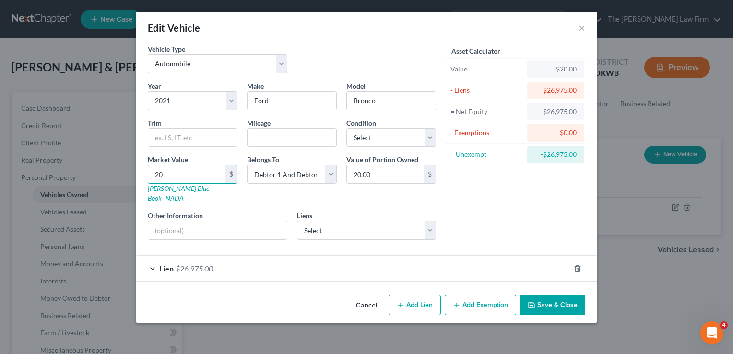
type input "200"
type input "200.00"
type input "2000"
type input "2,000.00"
type input "2,0000"
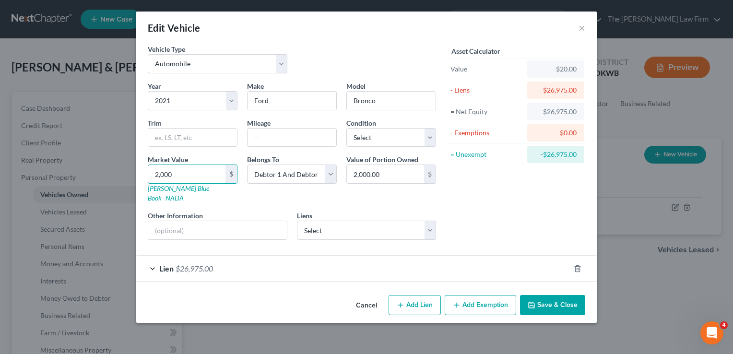
type input "20,000.00"
type input "20,000"
click at [560, 295] on button "Save & Close" at bounding box center [552, 305] width 65 height 20
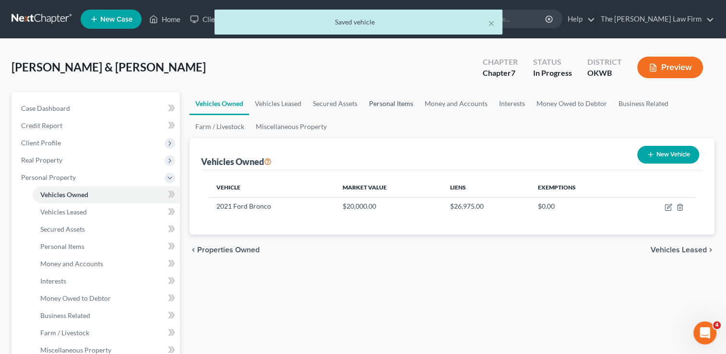
click at [387, 104] on link "Personal Items" at bounding box center [391, 103] width 56 height 23
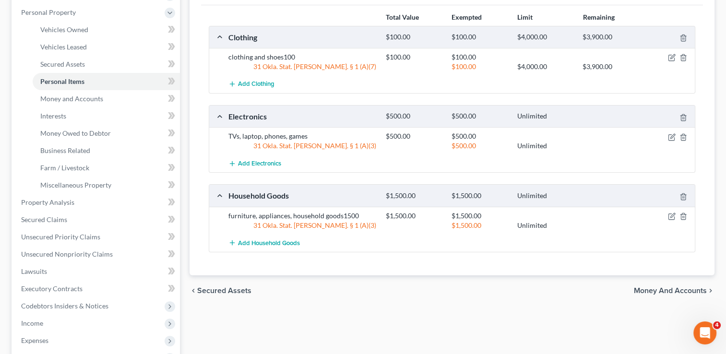
scroll to position [144, 0]
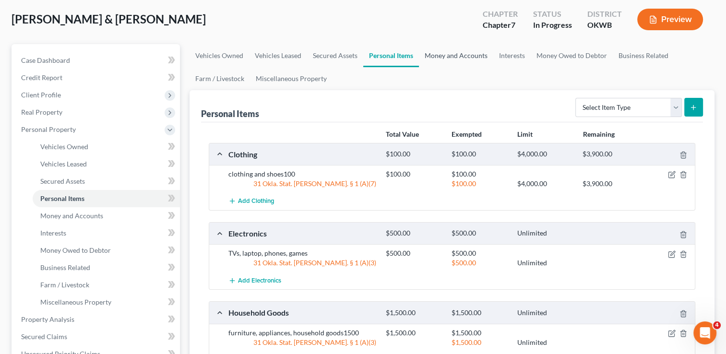
click at [466, 59] on link "Money and Accounts" at bounding box center [456, 55] width 74 height 23
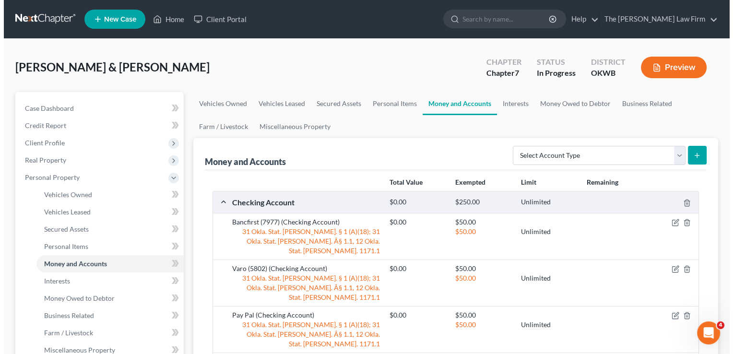
scroll to position [96, 0]
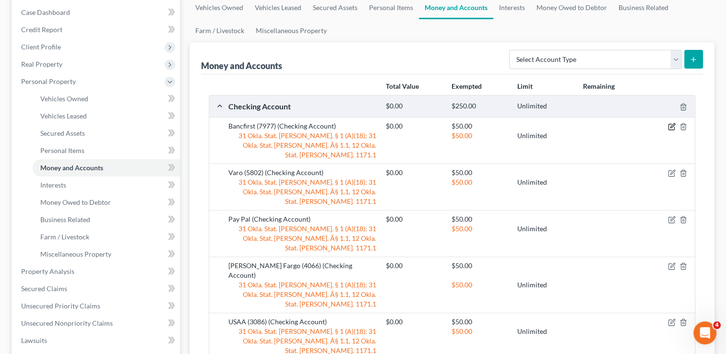
click at [669, 127] on icon "button" at bounding box center [672, 127] width 8 height 8
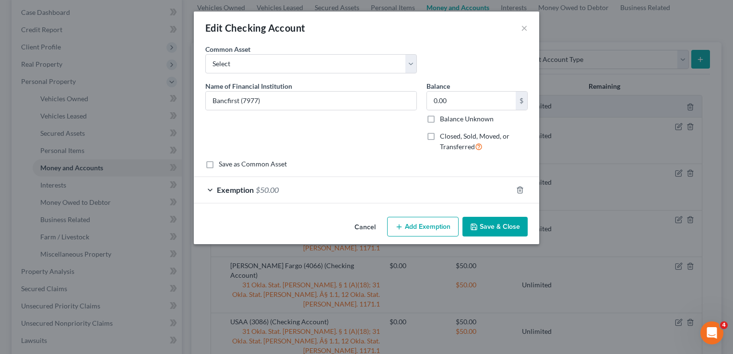
click at [292, 190] on div "Exemption $50.00" at bounding box center [353, 189] width 318 height 25
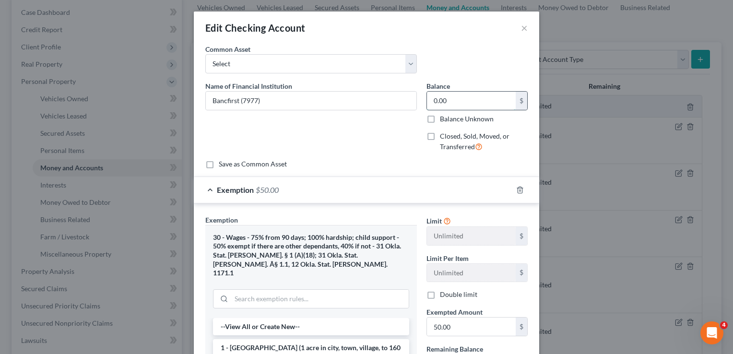
click at [449, 101] on input "0.00" at bounding box center [471, 101] width 89 height 18
type input "3.38"
click at [455, 325] on input "50.00" at bounding box center [471, 327] width 89 height 18
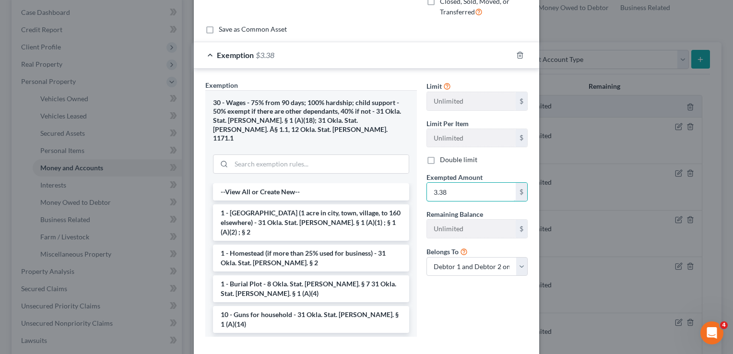
scroll to position [176, 0]
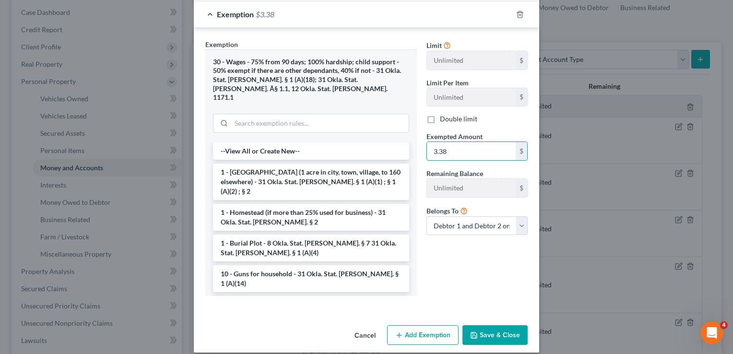
type input "3.38"
click at [495, 327] on button "Save & Close" at bounding box center [494, 335] width 65 height 20
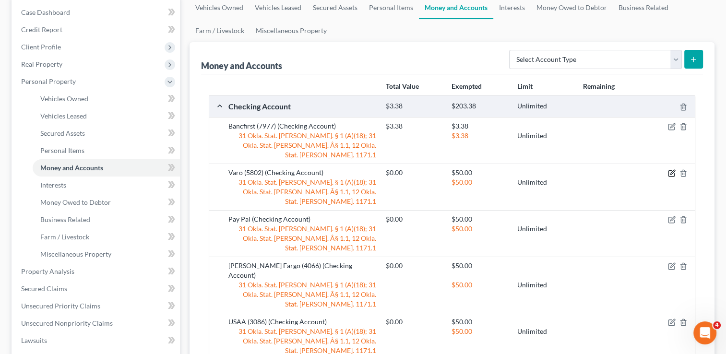
click at [671, 169] on icon "button" at bounding box center [672, 173] width 8 height 8
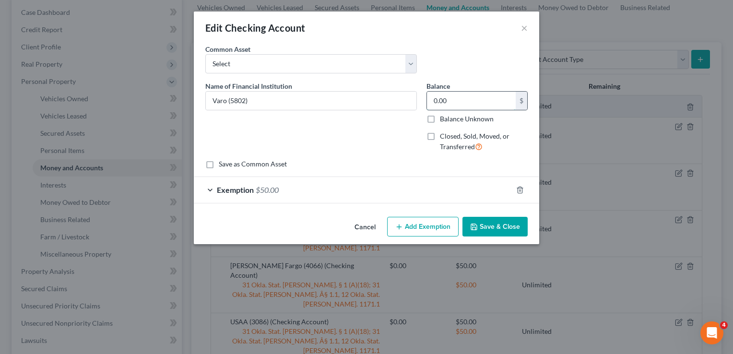
click at [459, 94] on input "0.00" at bounding box center [471, 101] width 89 height 18
click at [326, 185] on div "Exemption $50.00" at bounding box center [353, 189] width 318 height 25
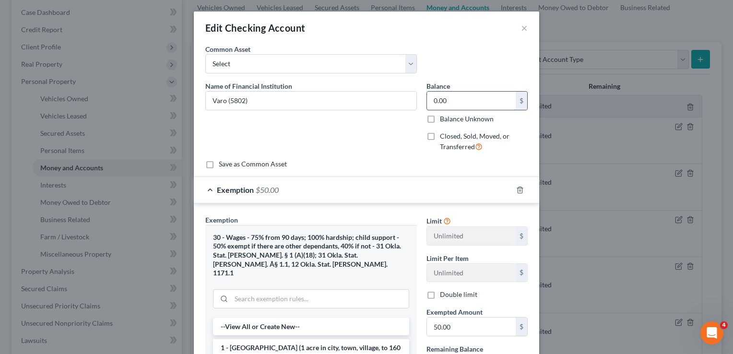
click at [462, 100] on input "0.00" at bounding box center [471, 101] width 89 height 18
type input "0.01"
click at [468, 330] on input "50.00" at bounding box center [471, 327] width 89 height 18
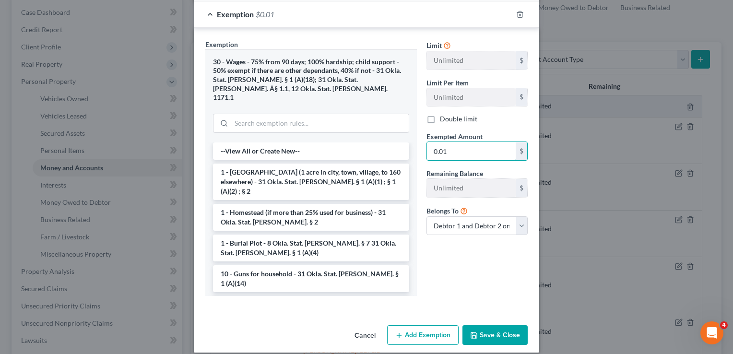
type input "0.01"
click at [493, 330] on button "Save & Close" at bounding box center [494, 335] width 65 height 20
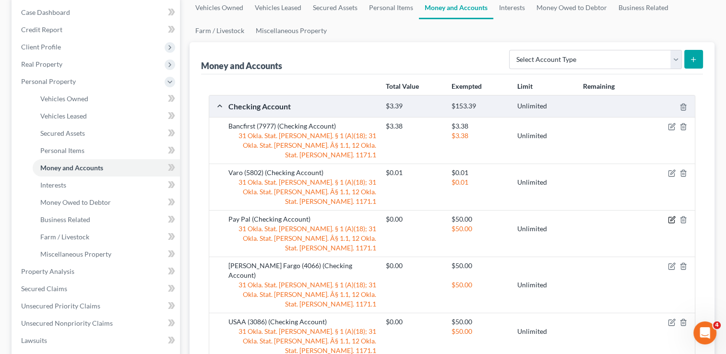
click at [671, 217] on icon "button" at bounding box center [672, 219] width 4 height 4
select select "2"
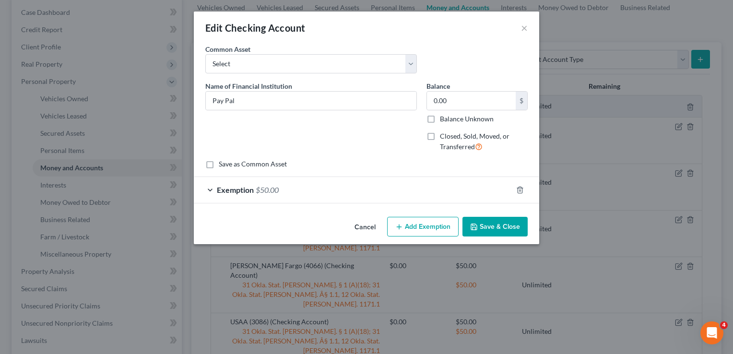
click at [303, 184] on div "Exemption $50.00" at bounding box center [353, 189] width 318 height 25
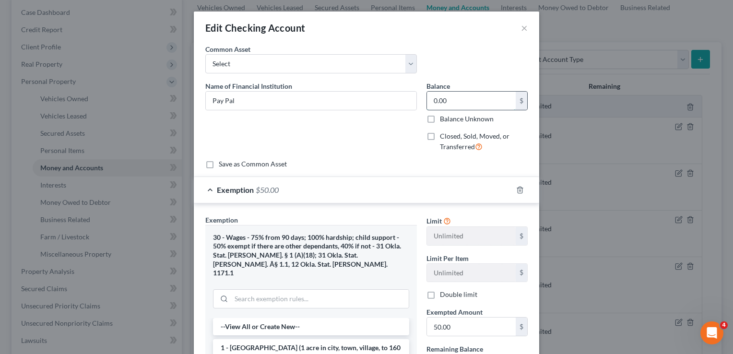
click at [459, 102] on input "0.00" at bounding box center [471, 101] width 89 height 18
type input "0.01"
click at [458, 324] on input "50.00" at bounding box center [471, 327] width 89 height 18
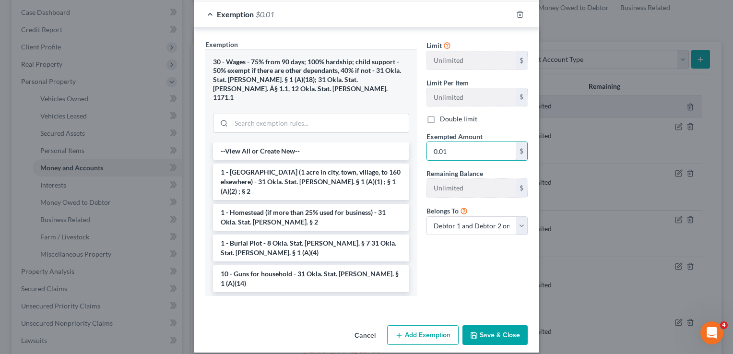
type input "0.01"
click at [491, 325] on button "Save & Close" at bounding box center [494, 335] width 65 height 20
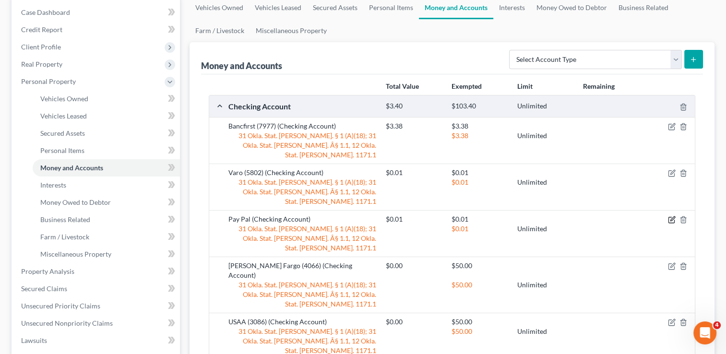
click at [670, 217] on icon "button" at bounding box center [672, 219] width 4 height 4
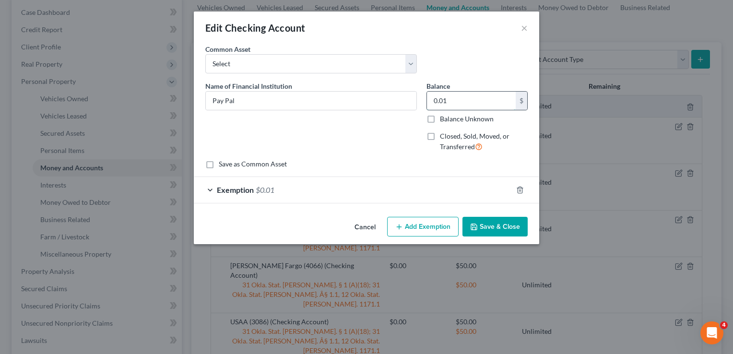
click at [460, 102] on input "0.01" at bounding box center [471, 101] width 89 height 18
type input "4.12"
click at [359, 192] on div "Exemption $0.01" at bounding box center [353, 189] width 318 height 25
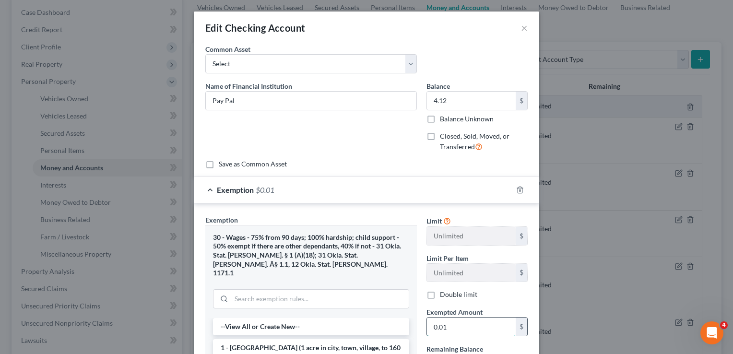
click at [462, 325] on input "0.01" at bounding box center [471, 327] width 89 height 18
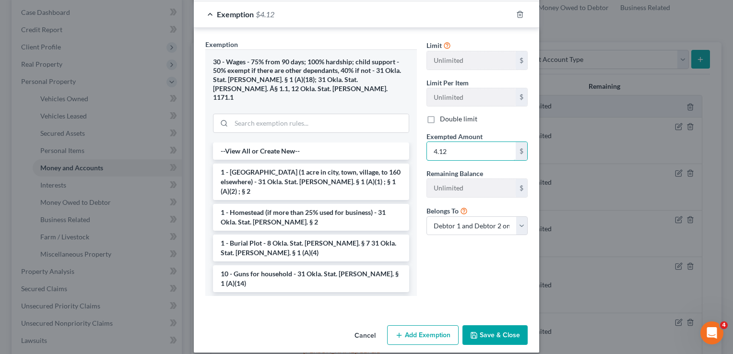
type input "4.12"
click at [485, 325] on button "Save & Close" at bounding box center [494, 335] width 65 height 20
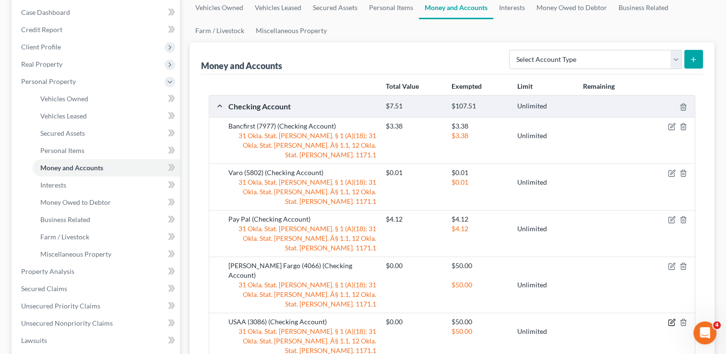
click at [669, 318] on icon "button" at bounding box center [672, 322] width 8 height 8
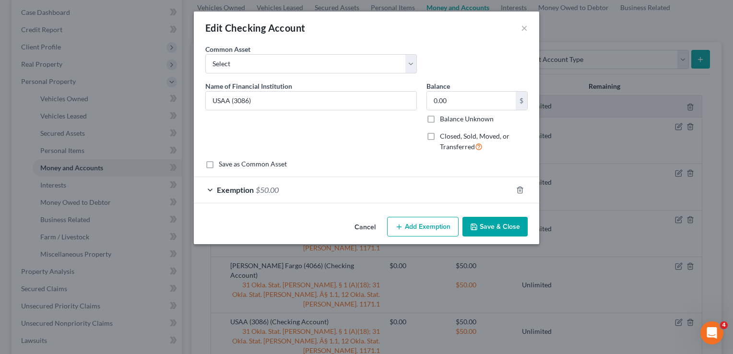
click at [440, 137] on label "Closed, Sold, Moved, or Transferred" at bounding box center [484, 141] width 88 height 21
click at [444, 137] on input "Closed, Sold, Moved, or Transferred" at bounding box center [447, 134] width 6 height 6
checkbox input "true"
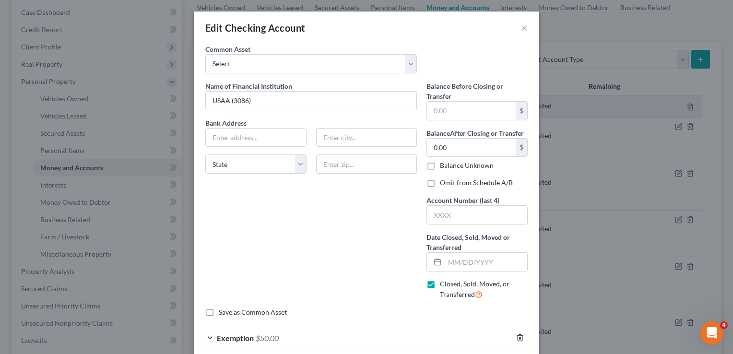
click at [519, 338] on line "button" at bounding box center [519, 339] width 0 height 2
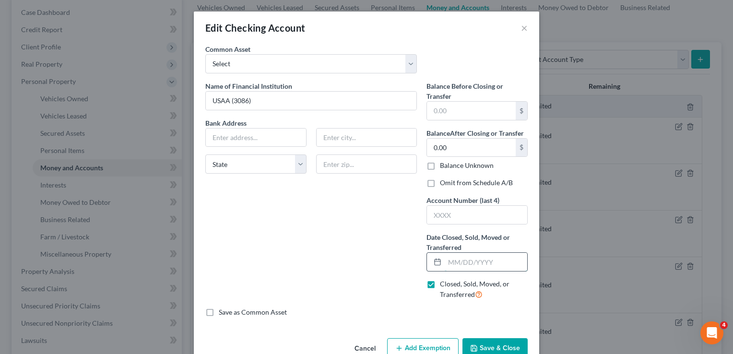
click at [468, 261] on input "text" at bounding box center [486, 262] width 82 height 18
click at [382, 232] on div "Name of Financial Institution * USAA (3086) Bank Address State AL AK AR AZ CA C…" at bounding box center [310, 194] width 221 height 226
drag, startPoint x: 466, startPoint y: 260, endPoint x: 447, endPoint y: 264, distance: 19.1
click at [466, 259] on input "text" at bounding box center [486, 262] width 82 height 18
type input "10/01/2025"
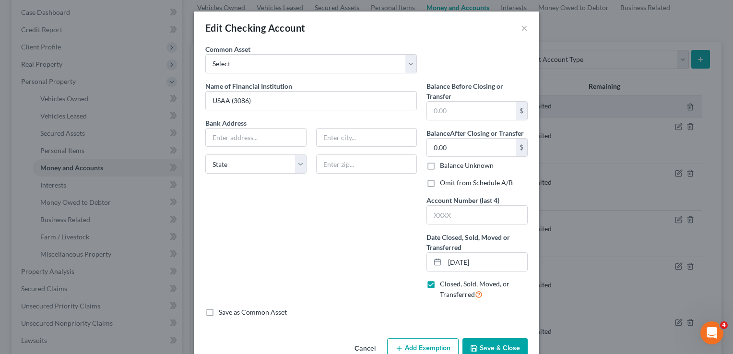
click at [484, 346] on button "Save & Close" at bounding box center [494, 348] width 65 height 20
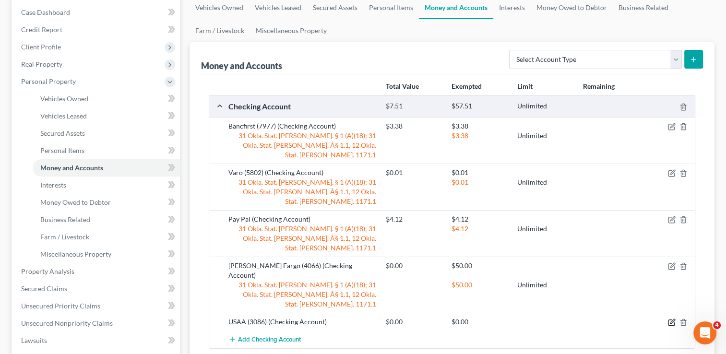
click at [670, 318] on icon "button" at bounding box center [672, 322] width 8 height 8
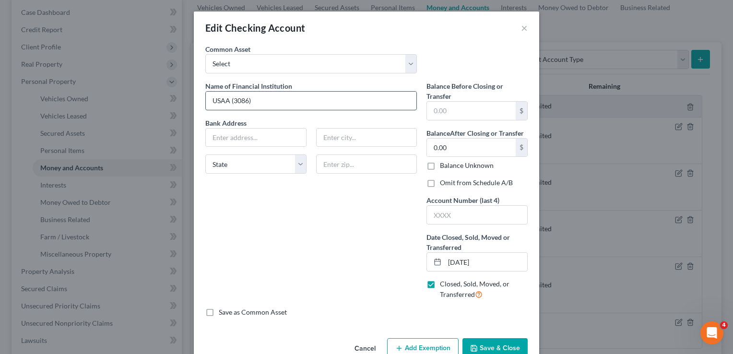
drag, startPoint x: 263, startPoint y: 99, endPoint x: 278, endPoint y: 105, distance: 15.9
click at [263, 98] on input "USAA (3086)" at bounding box center [311, 101] width 211 height 18
type input "USAA (3086) closed"
click at [484, 342] on button "Save & Close" at bounding box center [494, 348] width 65 height 20
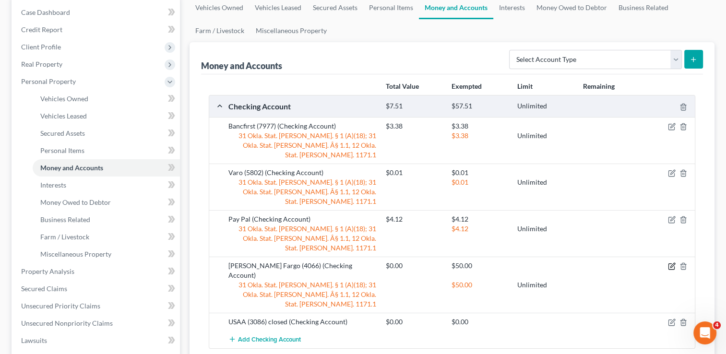
click at [671, 263] on icon "button" at bounding box center [672, 265] width 4 height 4
select select "2"
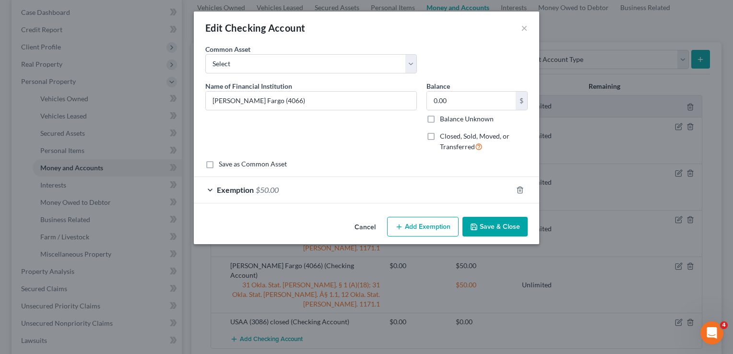
click at [313, 195] on div "Exemption $50.00" at bounding box center [353, 189] width 318 height 25
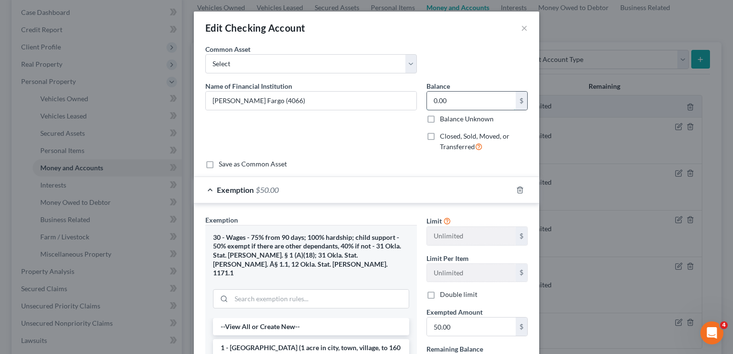
click at [455, 100] on input "0.00" at bounding box center [471, 101] width 89 height 18
click at [516, 191] on icon "button" at bounding box center [520, 190] width 8 height 8
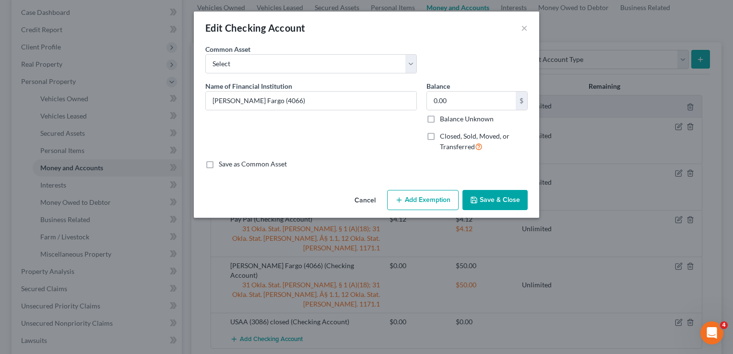
click at [440, 135] on label "Closed, Sold, Moved, or Transferred" at bounding box center [484, 141] width 88 height 21
click at [444, 135] on input "Closed, Sold, Moved, or Transferred" at bounding box center [447, 134] width 6 height 6
checkbox input "true"
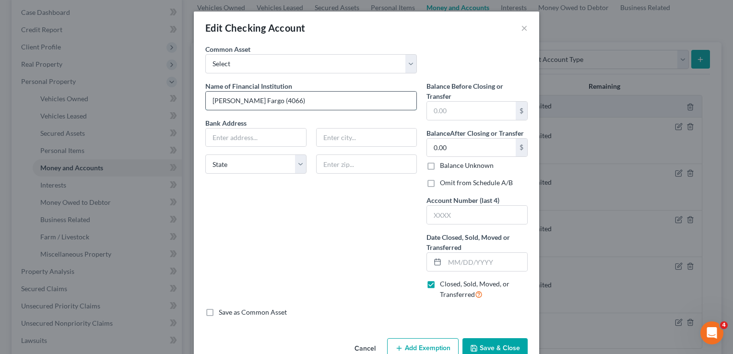
click at [285, 93] on input "Wells Fargo (4066)" at bounding box center [311, 101] width 211 height 18
type input "Wells Fargo (4066) closed"
drag, startPoint x: 464, startPoint y: 262, endPoint x: 407, endPoint y: 254, distance: 58.1
click at [464, 262] on input "text" at bounding box center [486, 262] width 82 height 18
type input "0"
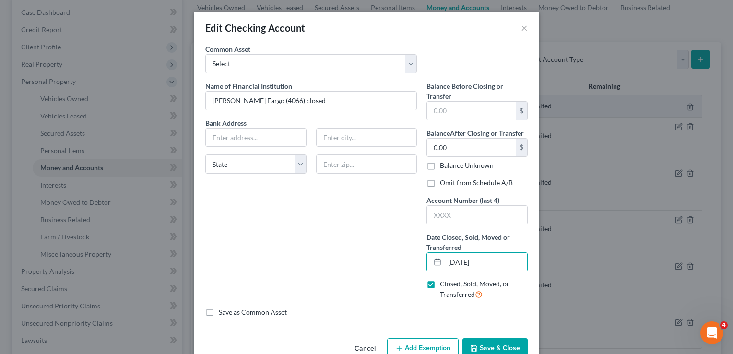
type input "07/01/2025"
click at [490, 345] on button "Save & Close" at bounding box center [494, 348] width 65 height 20
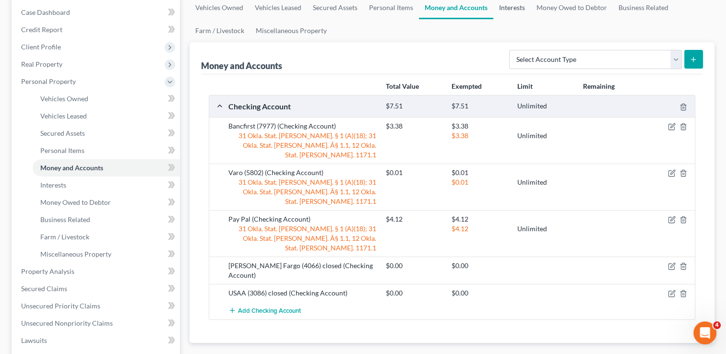
click at [509, 7] on link "Interests" at bounding box center [511, 7] width 37 height 23
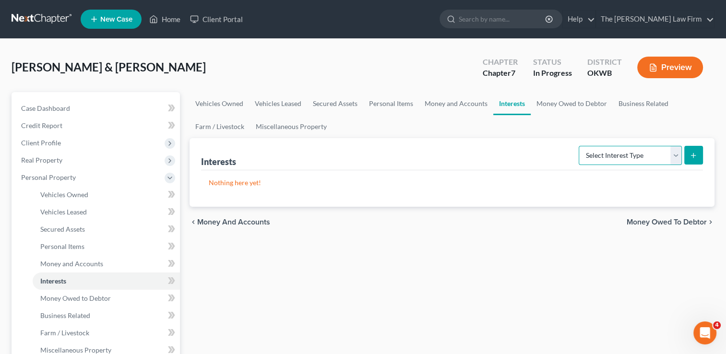
click at [674, 156] on select "Select Interest Type 401K Annuity Bond Education IRA Government Bond Government…" at bounding box center [629, 155] width 103 height 19
select select "401k"
click at [579, 146] on select "Select Interest Type 401K Annuity Bond Education IRA Government Bond Government…" at bounding box center [629, 155] width 103 height 19
click at [690, 153] on icon "submit" at bounding box center [693, 156] width 8 height 8
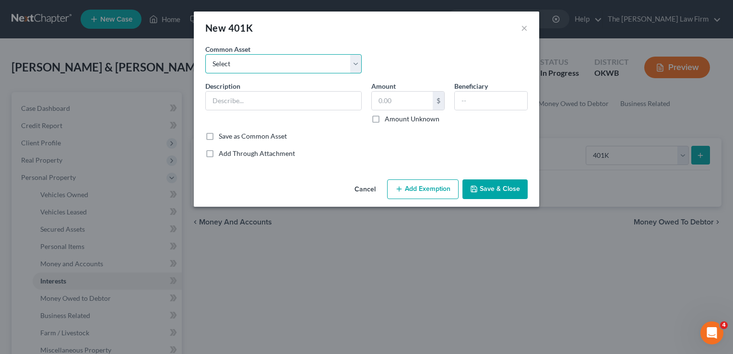
click at [271, 63] on select "Select Employment 401K" at bounding box center [283, 63] width 156 height 19
select select "0"
click at [205, 54] on select "Select Employment 401K" at bounding box center [283, 63] width 156 height 19
type input "Employment 401K"
type input "30,000.00"
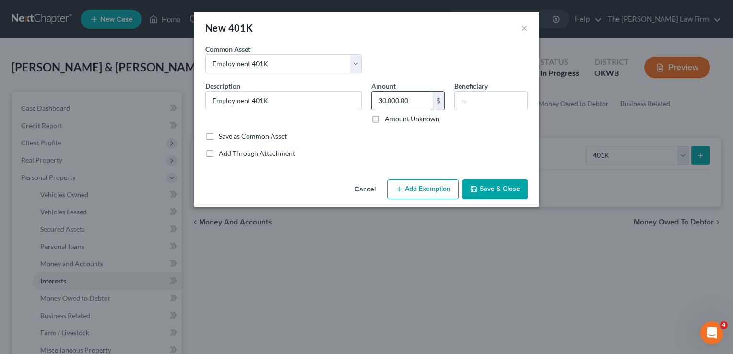
click at [413, 101] on input "30,000.00" at bounding box center [402, 101] width 61 height 18
drag, startPoint x: 416, startPoint y: 189, endPoint x: 412, endPoint y: 193, distance: 5.5
click at [416, 189] on button "Add Exemption" at bounding box center [422, 189] width 71 height 20
select select "2"
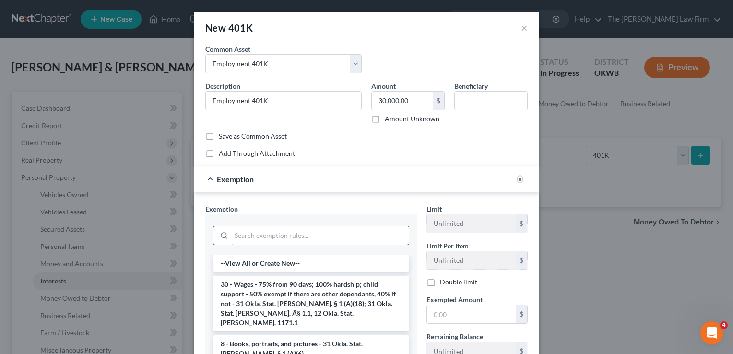
click at [284, 239] on input "search" at bounding box center [319, 235] width 177 height 18
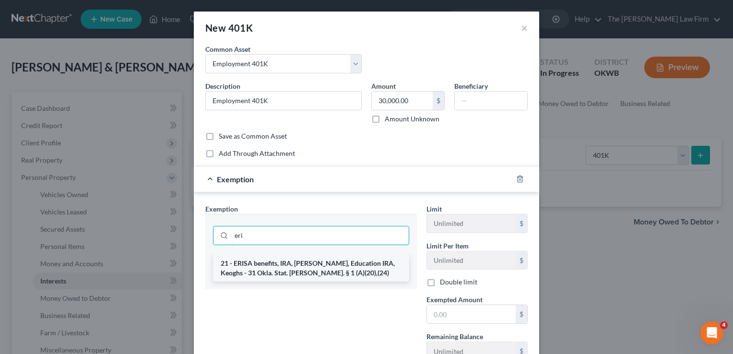
type input "eri"
click at [307, 268] on li "21 - ERISA benefits, IRA, Roth IRA, Education IRA, Keoghs - 31 Okla. Stat. Ann.…" at bounding box center [311, 268] width 196 height 27
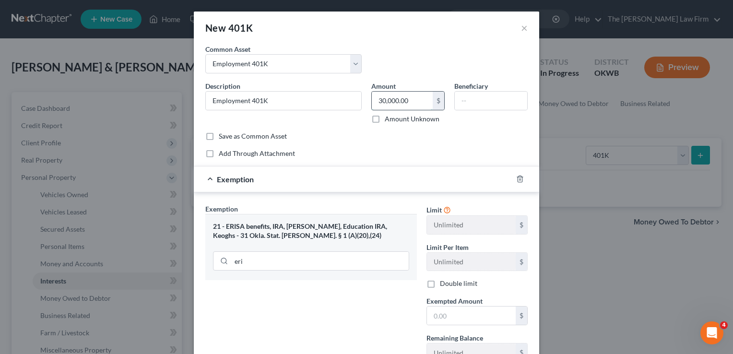
click at [413, 100] on input "30,000.00" at bounding box center [402, 101] width 61 height 18
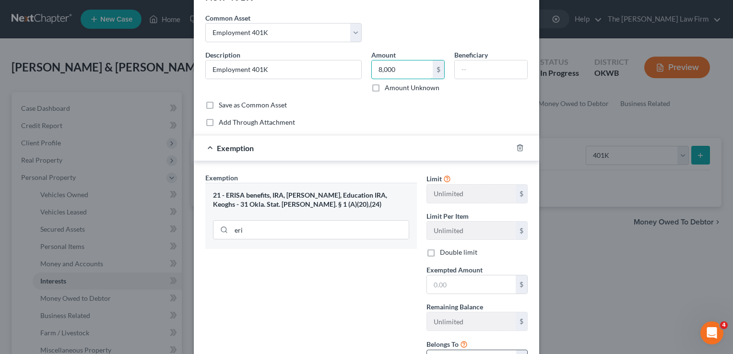
scroll to position [48, 0]
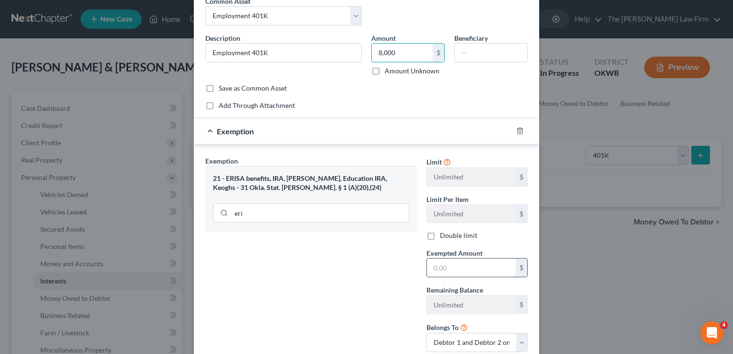
type input "8,000"
click at [448, 265] on input "text" at bounding box center [471, 268] width 89 height 18
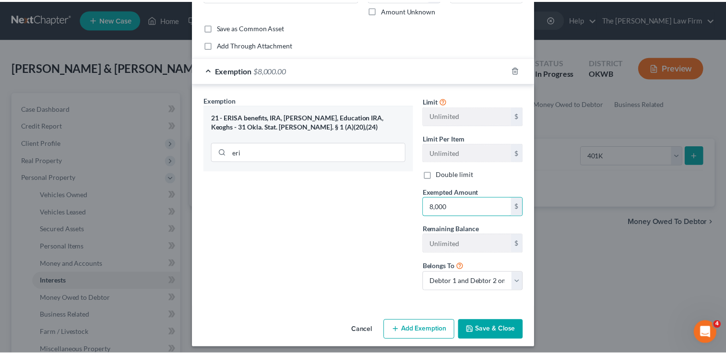
scroll to position [113, 0]
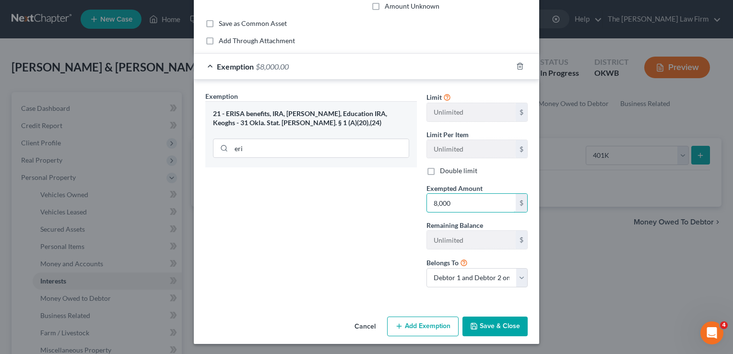
type input "8,000"
click at [483, 333] on button "Save & Close" at bounding box center [494, 327] width 65 height 20
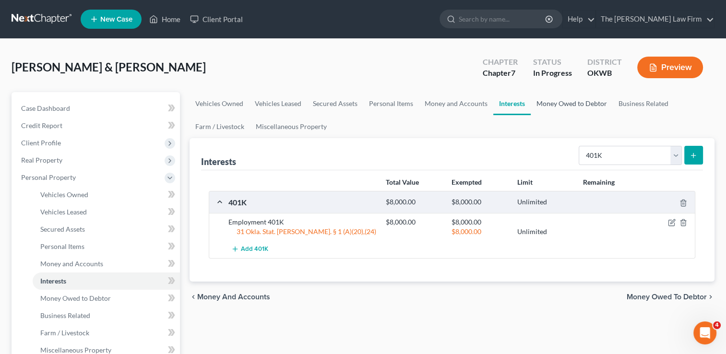
click at [582, 105] on link "Money Owed to Debtor" at bounding box center [571, 103] width 82 height 23
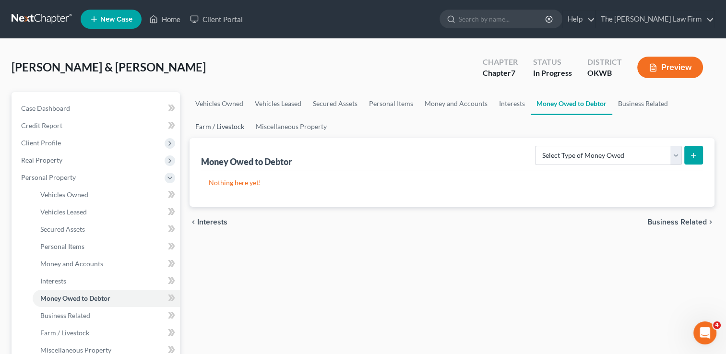
click at [211, 128] on link "Farm / Livestock" at bounding box center [219, 126] width 60 height 23
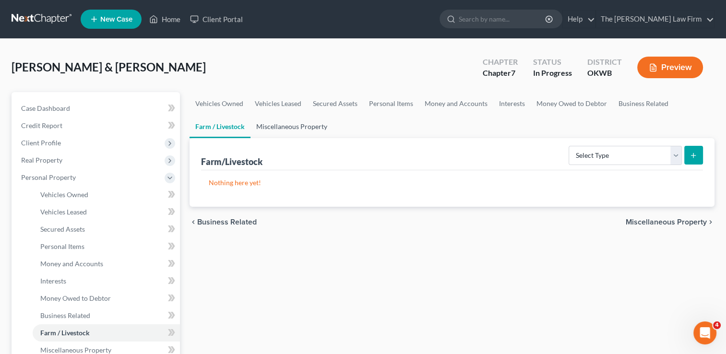
click at [288, 127] on link "Miscellaneous Property" at bounding box center [291, 126] width 82 height 23
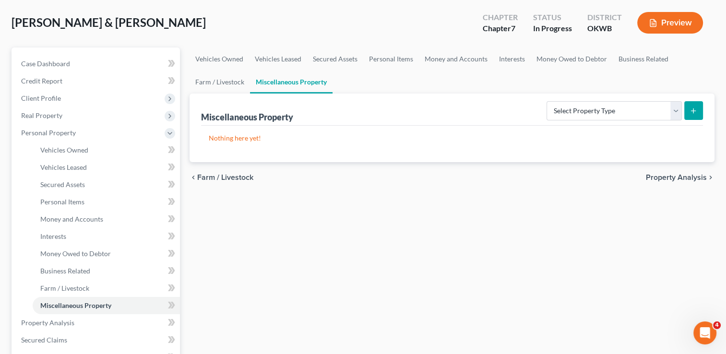
scroll to position [96, 0]
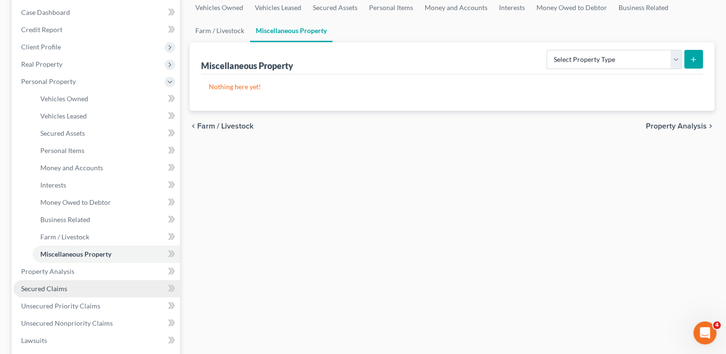
drag, startPoint x: 45, startPoint y: 288, endPoint x: 72, endPoint y: 291, distance: 27.4
click at [45, 288] on span "Secured Claims" at bounding box center [44, 288] width 46 height 8
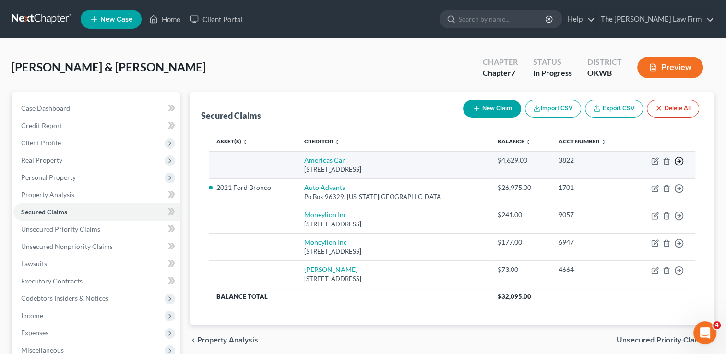
click at [680, 160] on icon "button" at bounding box center [679, 161] width 10 height 10
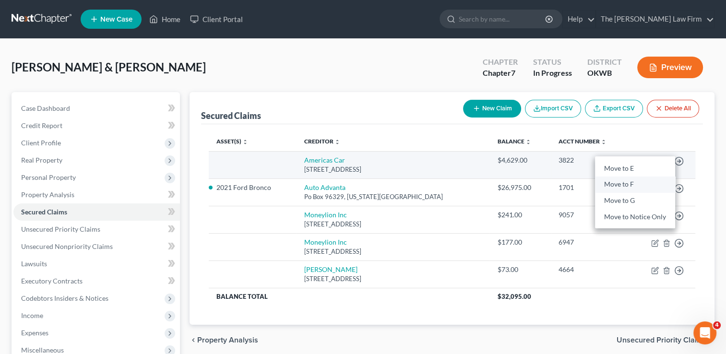
click at [615, 183] on link "Move to F" at bounding box center [635, 185] width 80 height 16
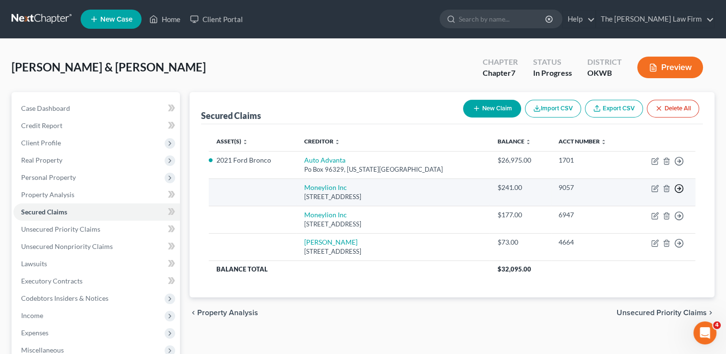
click at [679, 187] on icon "button" at bounding box center [679, 189] width 10 height 10
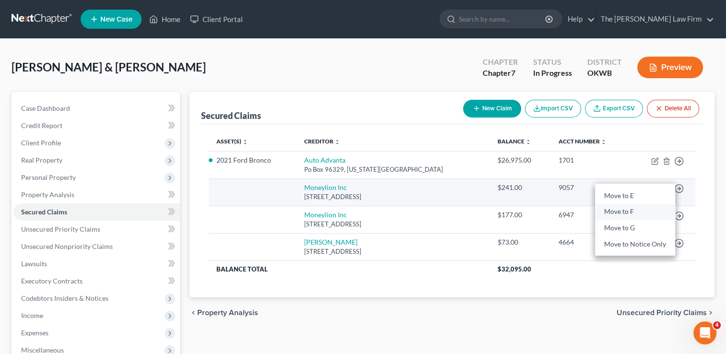
click at [625, 208] on link "Move to F" at bounding box center [635, 212] width 80 height 16
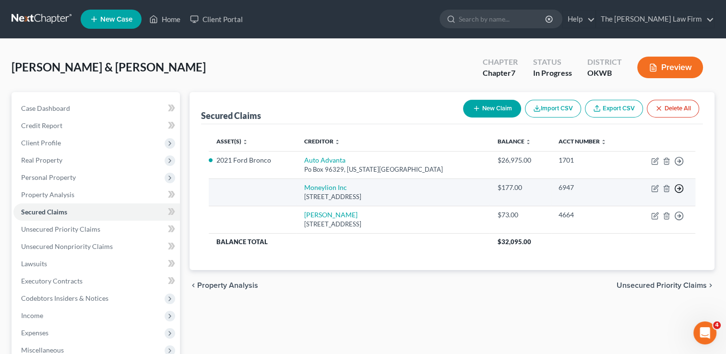
click at [678, 187] on icon "button" at bounding box center [679, 189] width 10 height 10
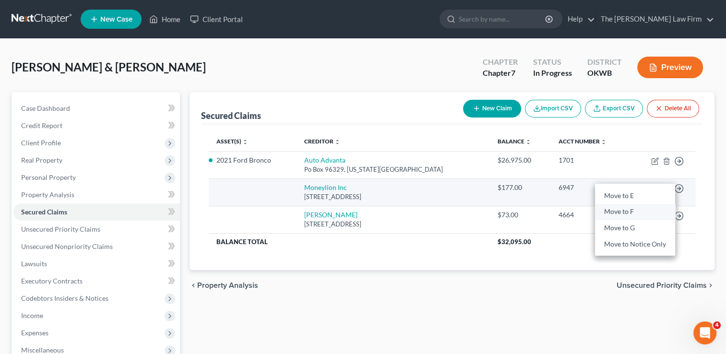
click at [623, 211] on link "Move to F" at bounding box center [635, 212] width 80 height 16
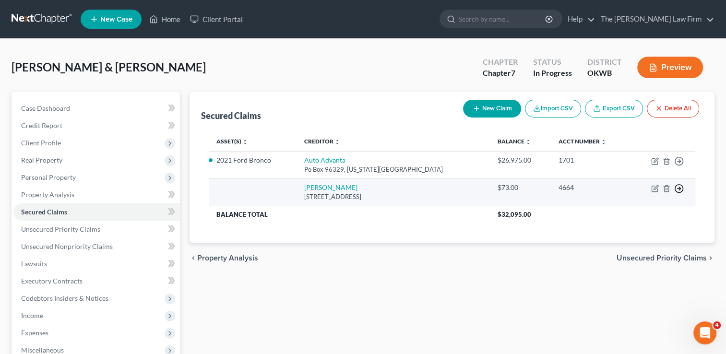
click at [679, 189] on polyline "button" at bounding box center [679, 188] width 1 height 3
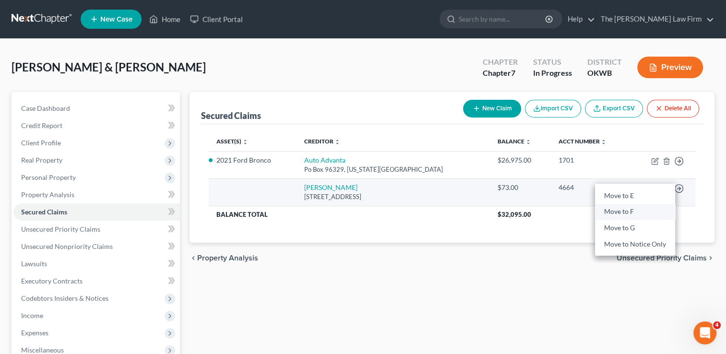
click at [624, 211] on link "Move to F" at bounding box center [635, 212] width 80 height 16
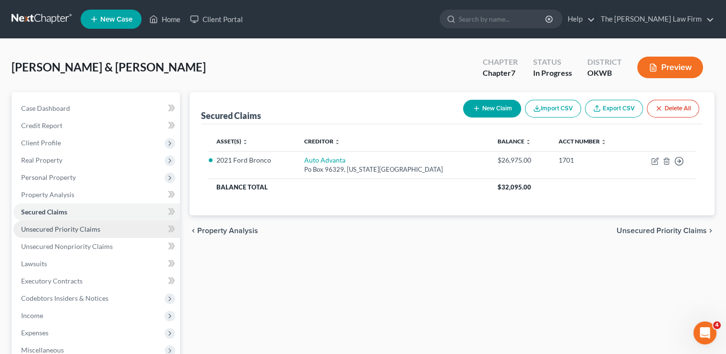
click at [69, 228] on span "Unsecured Priority Claims" at bounding box center [60, 229] width 79 height 8
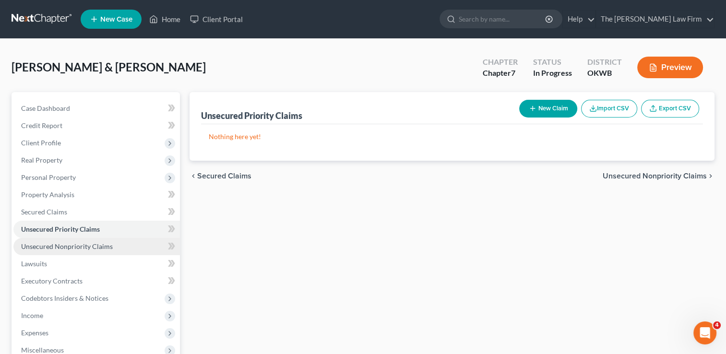
click at [65, 246] on span "Unsecured Nonpriority Claims" at bounding box center [67, 246] width 92 height 8
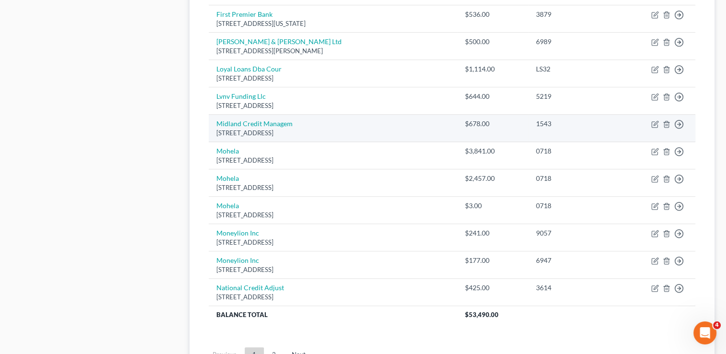
scroll to position [702, 0]
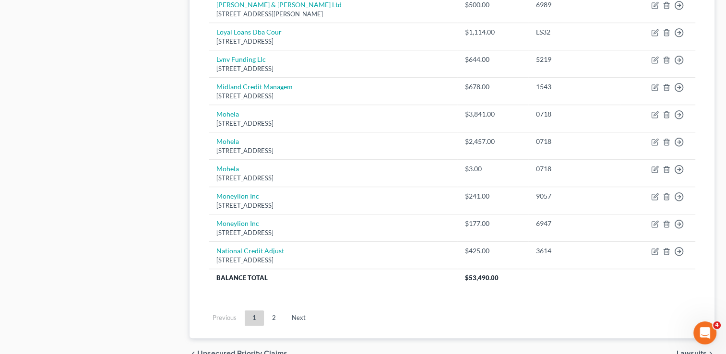
click at [275, 319] on link "2" at bounding box center [273, 317] width 19 height 15
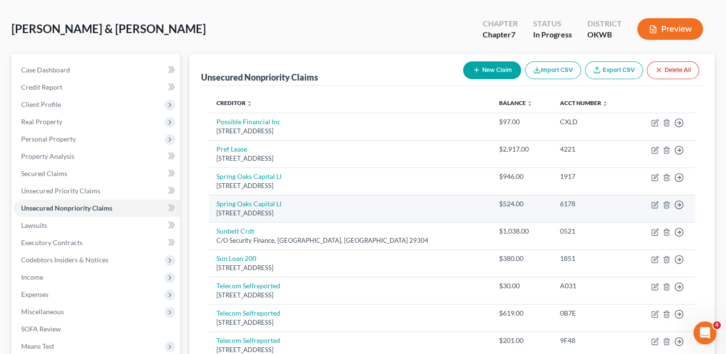
scroll to position [6, 0]
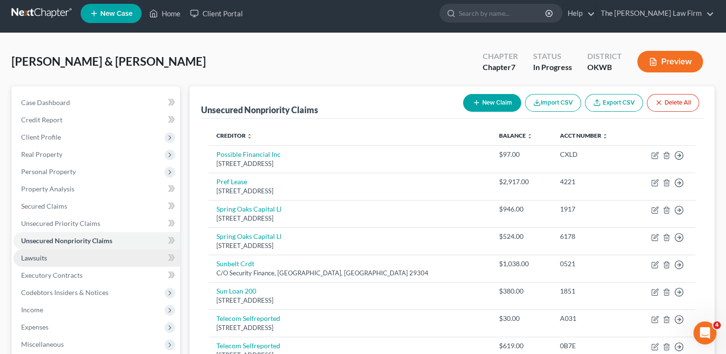
click at [38, 258] on span "Lawsuits" at bounding box center [34, 258] width 26 height 8
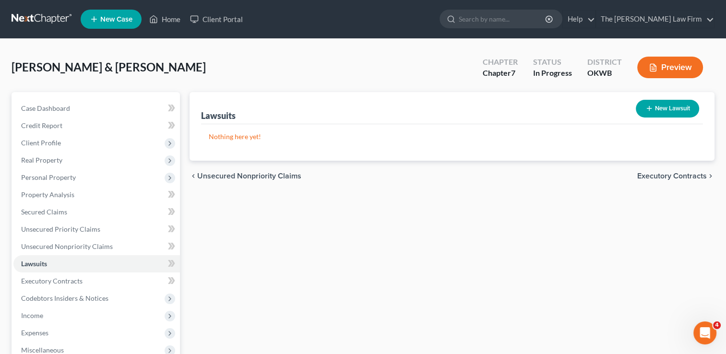
click at [661, 112] on button "New Lawsuit" at bounding box center [667, 109] width 63 height 18
select select "0"
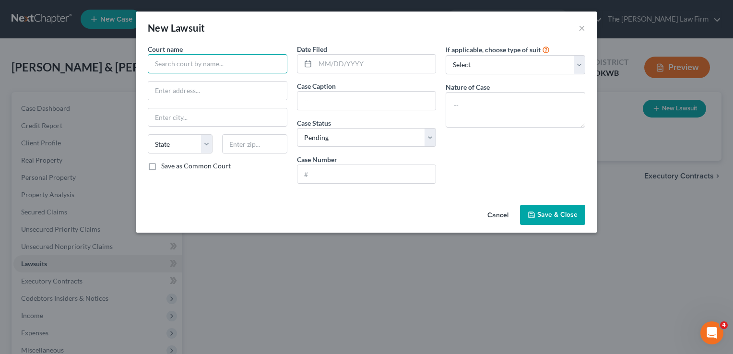
click at [239, 62] on input "text" at bounding box center [218, 63] width 140 height 19
drag, startPoint x: 232, startPoint y: 74, endPoint x: 241, endPoint y: 68, distance: 11.0
click at [232, 74] on div "Court name * State AL AK AR AZ CA CO CT DE DC FL GA GU HI ID IL IN IA KS KY LA …" at bounding box center [217, 117] width 149 height 147
click at [241, 65] on input "text" at bounding box center [218, 63] width 140 height 19
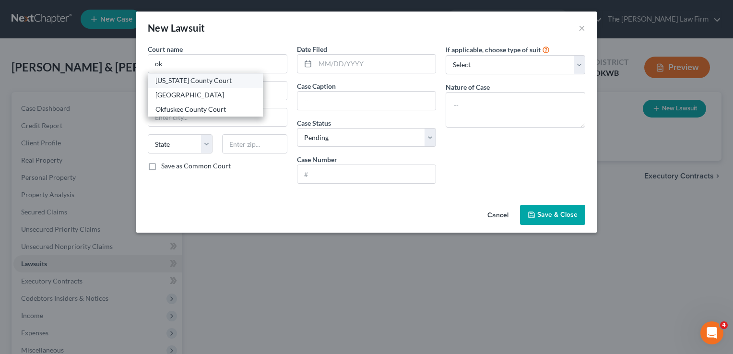
click at [185, 81] on div "Oklahoma County Court" at bounding box center [205, 81] width 100 height 10
type input "Oklahoma County Court"
type input "320 Robert S Kerr, Ste 409"
type input "Oklahoma City"
select select "37"
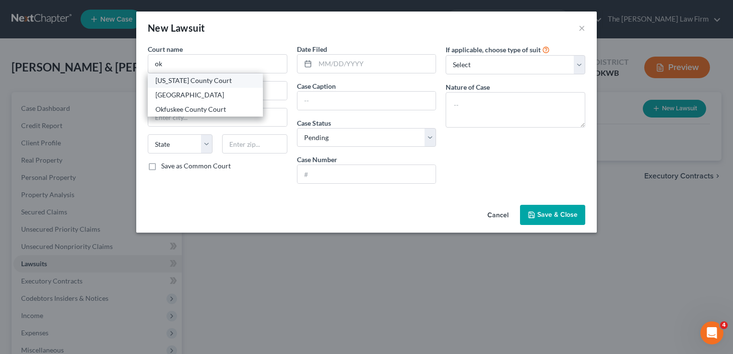
type input "73102"
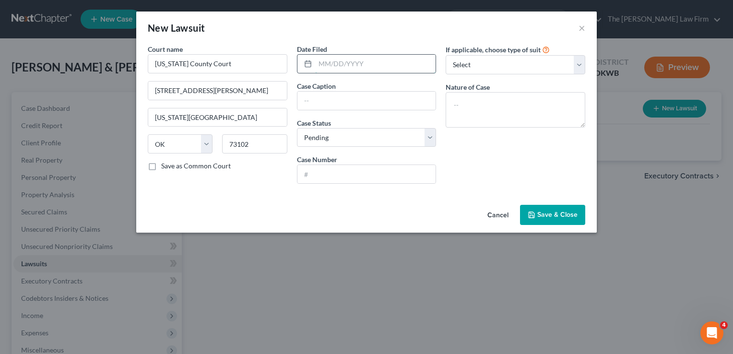
click at [348, 64] on input "text" at bounding box center [375, 64] width 121 height 18
type input "04/11/2025"
paste input "Performance Assurance LLC"
drag, startPoint x: 401, startPoint y: 102, endPoint x: 393, endPoint y: 98, distance: 8.6
click at [393, 98] on input "Performance Assurance LLC" at bounding box center [366, 101] width 139 height 18
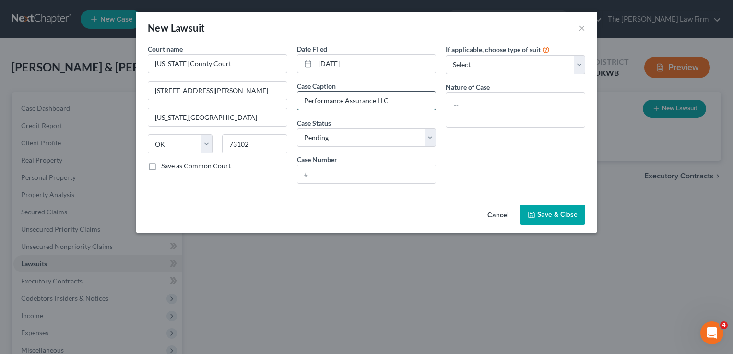
paste input "Darren Lewis and Jennifer Lewis,"
type input "Performance Assurance LLC Darren Lewis and Jennifer Lewis,"
paste input "CJ-2025-2452"
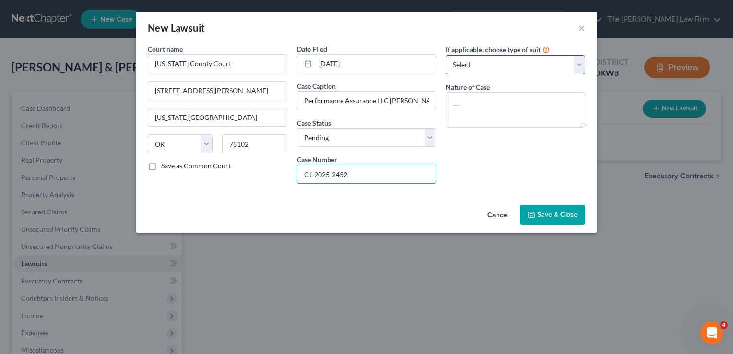
type input "CJ-2025-2452"
drag, startPoint x: 492, startPoint y: 58, endPoint x: 497, endPoint y: 73, distance: 16.2
click at [492, 57] on select "Select Repossession Garnishment Foreclosure Attached, Seized, Or Levied Other" at bounding box center [516, 64] width 140 height 19
select select "1"
click at [446, 55] on select "Select Repossession Garnishment Foreclosure Attached, Seized, Or Levied Other" at bounding box center [516, 64] width 140 height 19
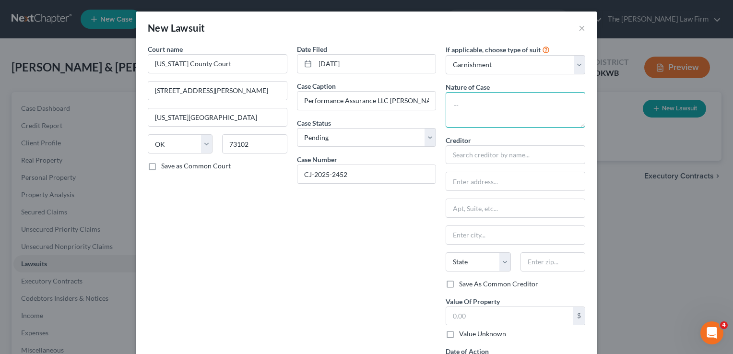
click at [474, 106] on textarea at bounding box center [516, 109] width 140 height 35
type textarea "Civil"
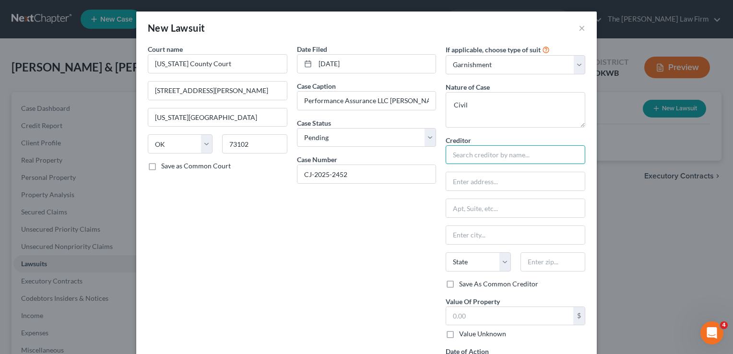
paste input "Performance Assurance LLC"
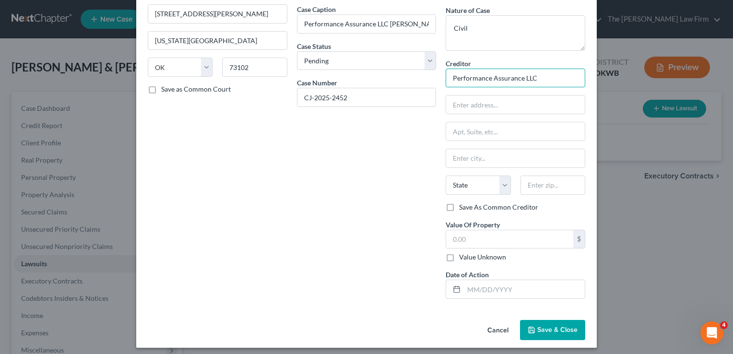
scroll to position [80, 0]
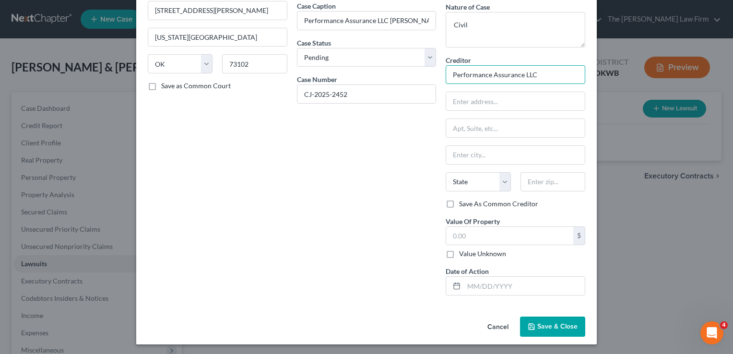
type input "Performance Assurance LLC"
click at [553, 320] on button "Save & Close" at bounding box center [552, 327] width 65 height 20
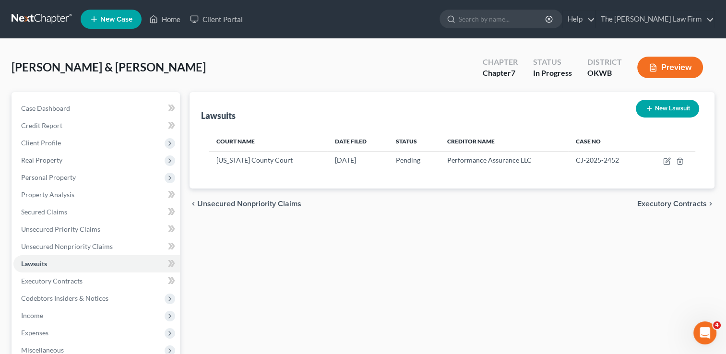
click at [675, 111] on button "New Lawsuit" at bounding box center [667, 109] width 63 height 18
select select "0"
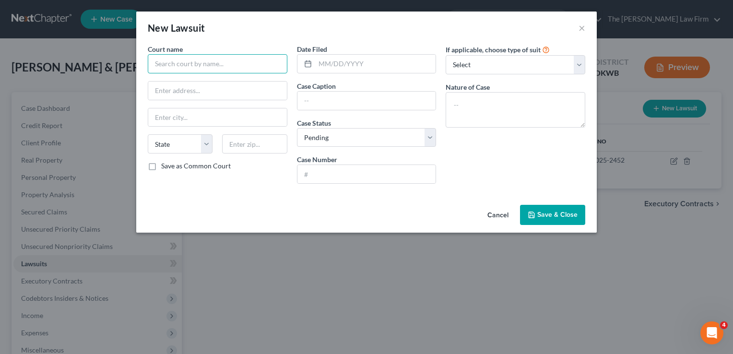
click at [224, 64] on input "text" at bounding box center [218, 63] width 140 height 19
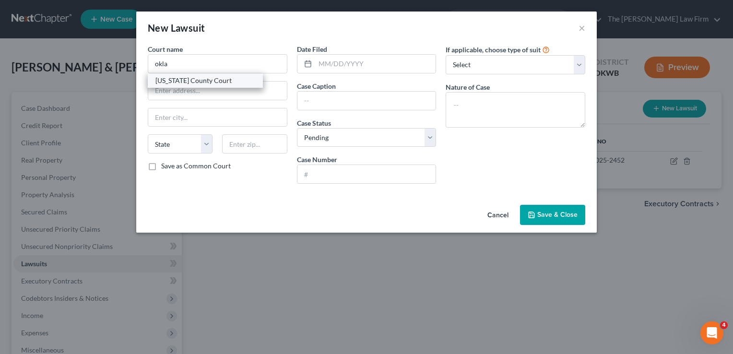
click at [203, 82] on div "Oklahoma County Court" at bounding box center [205, 81] width 100 height 10
type input "Oklahoma County Court"
type input "320 Robert S Kerr, Ste 409"
type input "Oklahoma City"
select select "37"
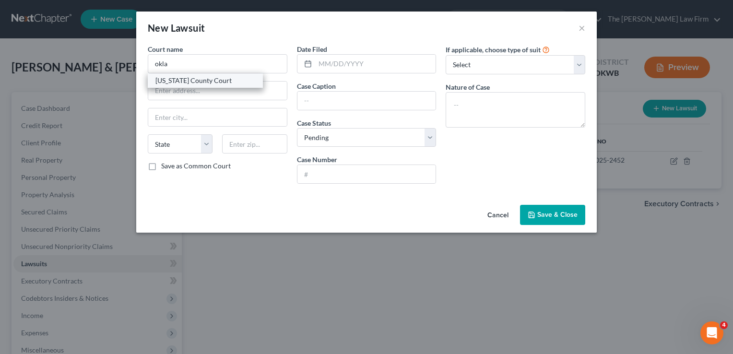
type input "73102"
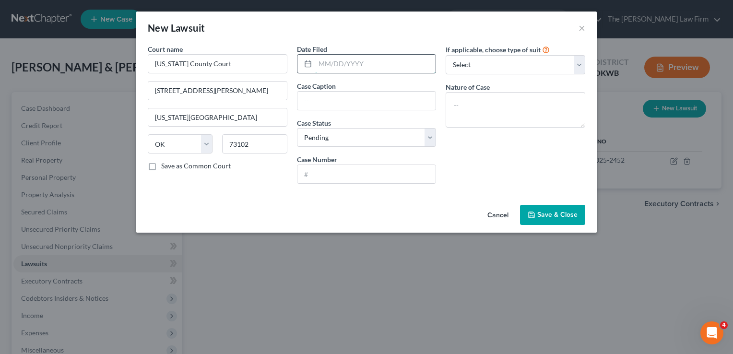
click at [374, 62] on input "text" at bounding box center [375, 64] width 121 height 18
type input "01/22/2020"
paste input "LVNV Funding LLC,"
drag, startPoint x: 393, startPoint y: 102, endPoint x: 378, endPoint y: 97, distance: 16.2
click at [378, 97] on input "LVNV Funding LLC," at bounding box center [366, 101] width 139 height 18
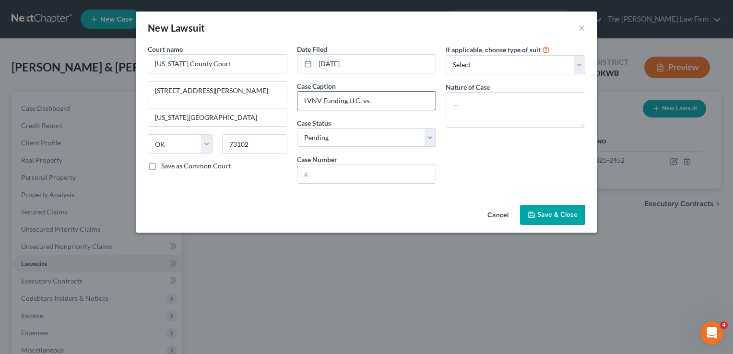
paste input "Darren Lewis,"
type input "LVNV Funding LLC, vs. Darren Lewis,"
paste input "CS-2020-629"
type input "CS-2020-629"
drag, startPoint x: 496, startPoint y: 64, endPoint x: 499, endPoint y: 74, distance: 10.5
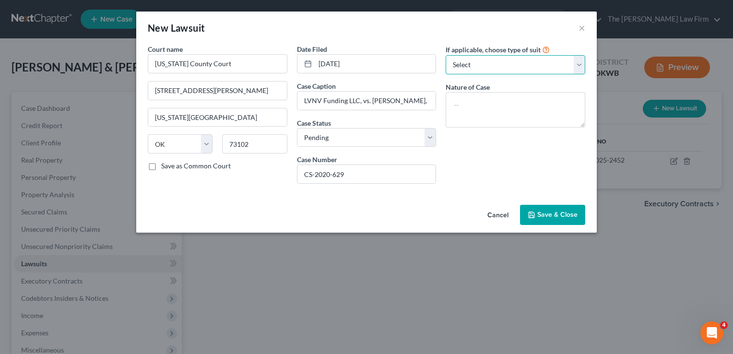
click at [496, 64] on select "Select Repossession Garnishment Foreclosure Attached, Seized, Or Levied Other" at bounding box center [516, 64] width 140 height 19
select select "4"
click at [446, 55] on select "Select Repossession Garnishment Foreclosure Attached, Seized, Or Levied Other" at bounding box center [516, 64] width 140 height 19
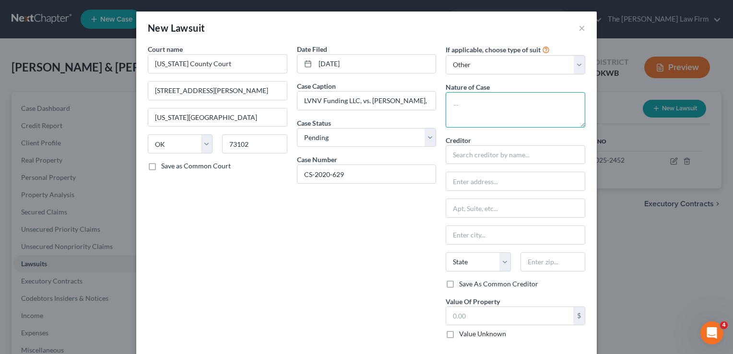
click at [484, 102] on textarea at bounding box center [516, 109] width 140 height 35
type textarea "Civil"
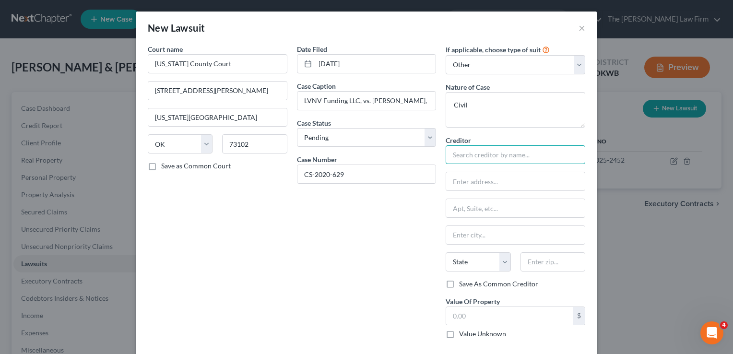
click at [475, 158] on input "text" at bounding box center [516, 154] width 140 height 19
paste input "LVNV Funding LLC"
type input "LVNV Funding LLC"
click at [397, 235] on div "Date Filed 01/22/2020 Case Caption LVNV Funding LLC, vs. Darren Lewis, Case Sta…" at bounding box center [366, 195] width 149 height 302
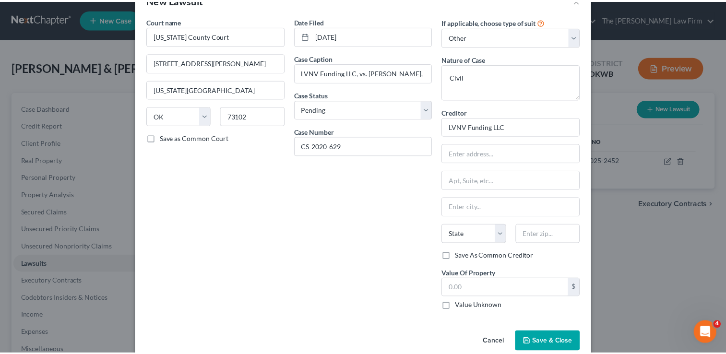
scroll to position [44, 0]
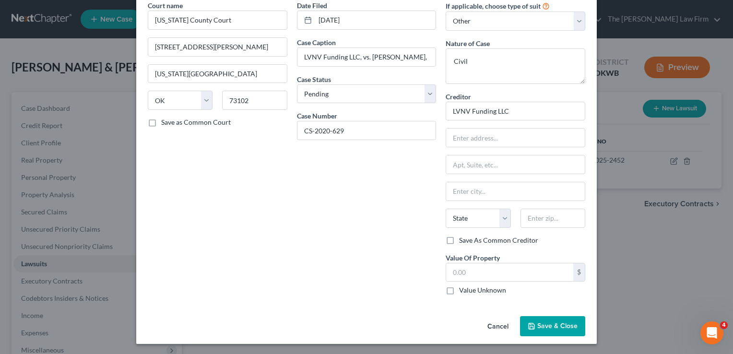
click at [549, 327] on span "Save & Close" at bounding box center [557, 326] width 40 height 8
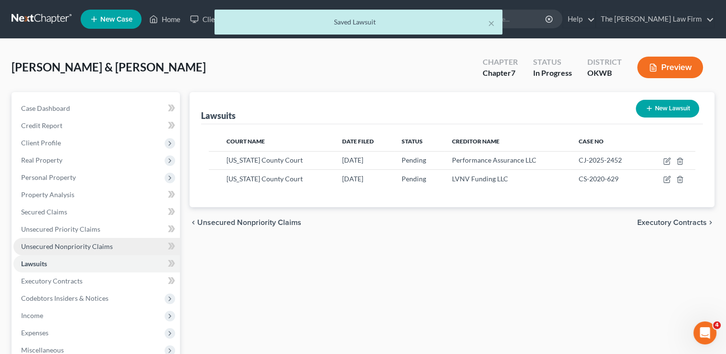
click at [69, 245] on span "Unsecured Nonpriority Claims" at bounding box center [67, 246] width 92 height 8
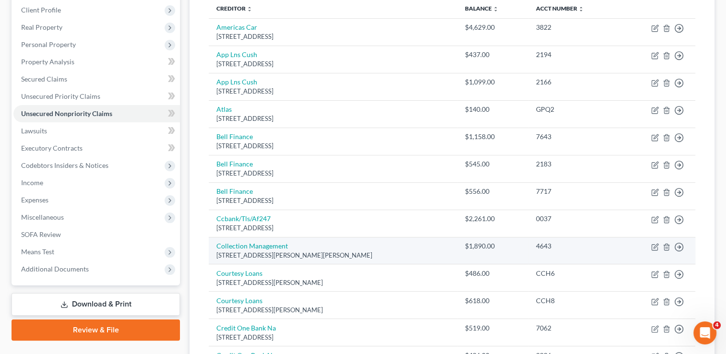
scroll to position [127, 0]
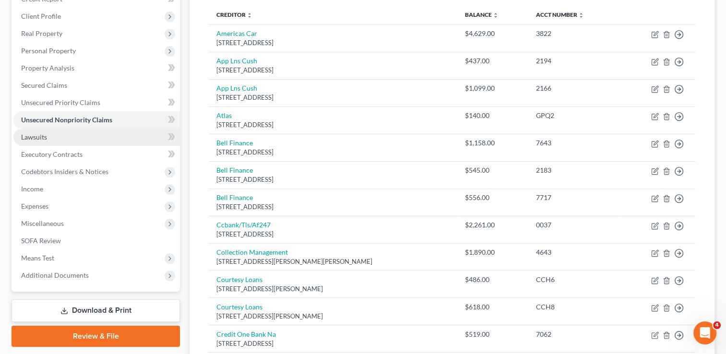
click at [47, 140] on link "Lawsuits" at bounding box center [96, 137] width 166 height 17
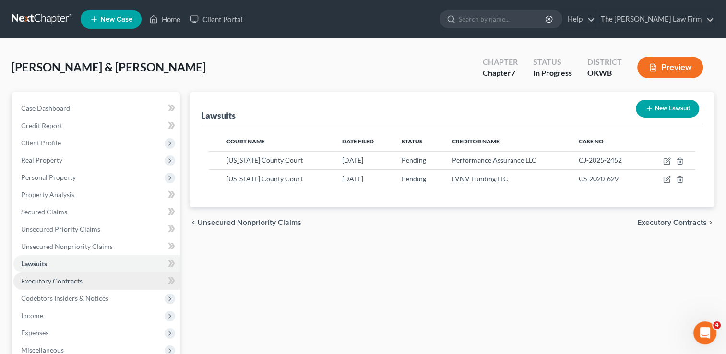
click at [81, 282] on span "Executory Contracts" at bounding box center [51, 281] width 61 height 8
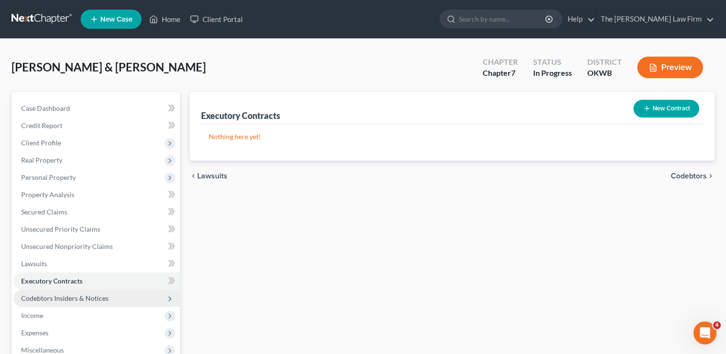
click at [96, 297] on span "Codebtors Insiders & Notices" at bounding box center [64, 298] width 87 height 8
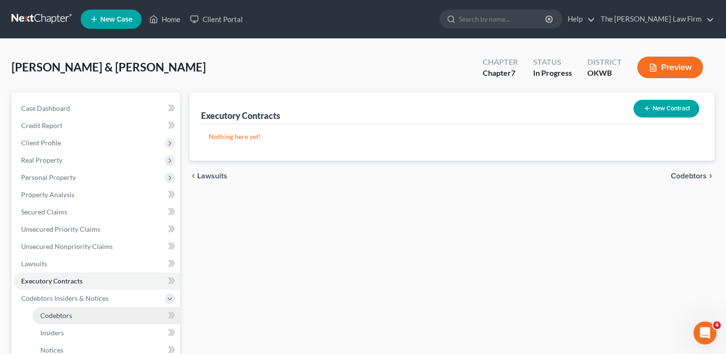
click at [71, 320] on link "Codebtors" at bounding box center [106, 315] width 147 height 17
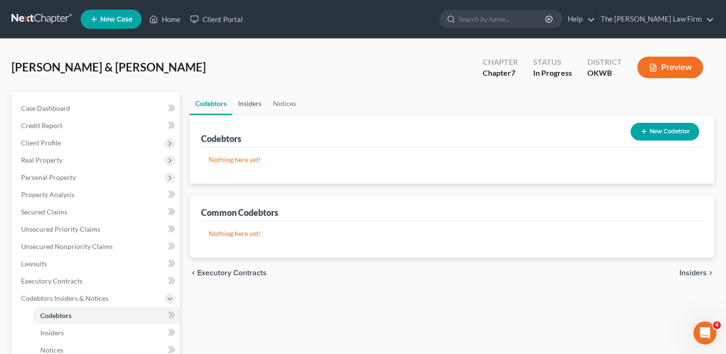
click at [251, 102] on link "Insiders" at bounding box center [249, 103] width 35 height 23
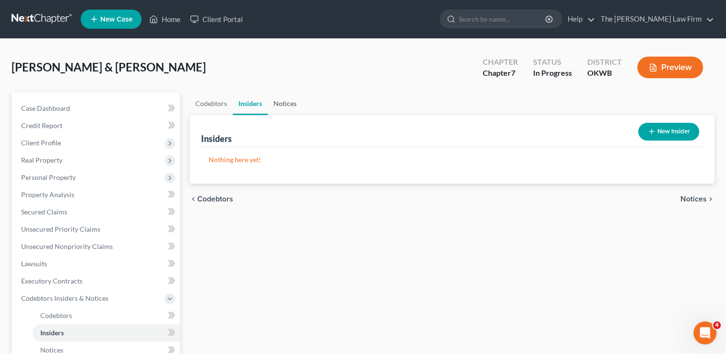
click at [284, 103] on link "Notices" at bounding box center [285, 103] width 35 height 23
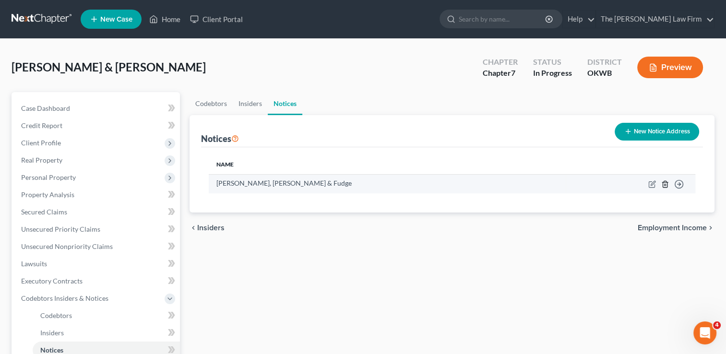
click at [664, 182] on polyline "button" at bounding box center [665, 182] width 6 height 0
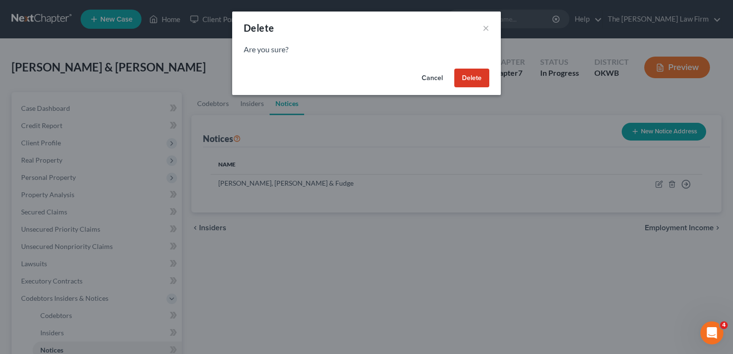
click at [460, 82] on button "Delete" at bounding box center [471, 78] width 35 height 19
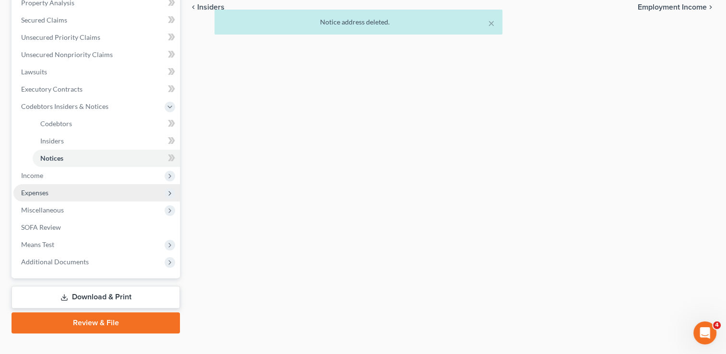
scroll to position [207, 0]
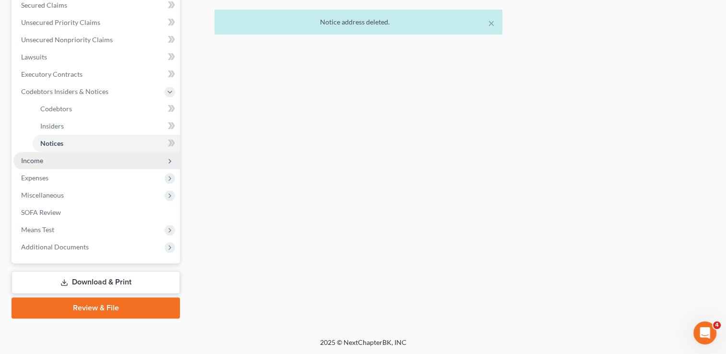
click at [47, 159] on span "Income" at bounding box center [96, 160] width 166 height 17
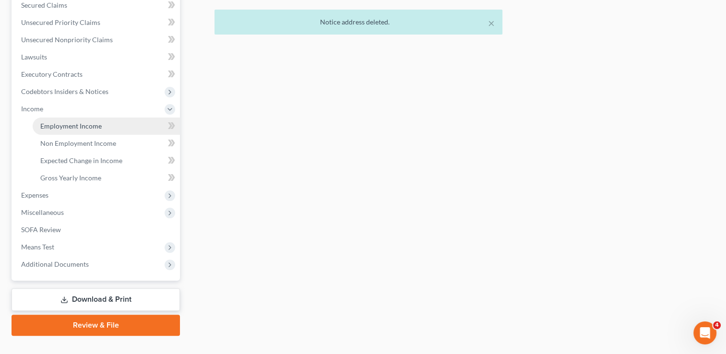
click at [71, 124] on span "Employment Income" at bounding box center [70, 126] width 61 height 8
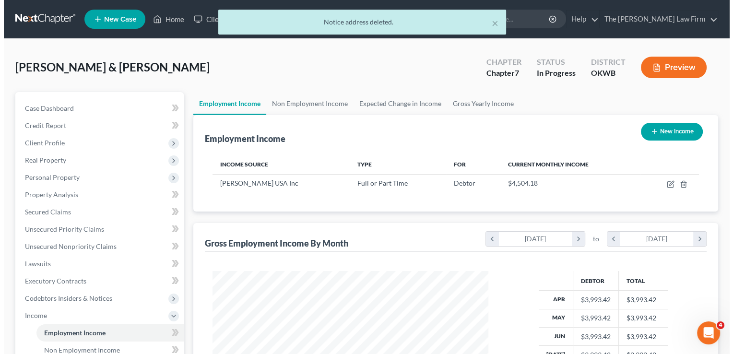
scroll to position [171, 295]
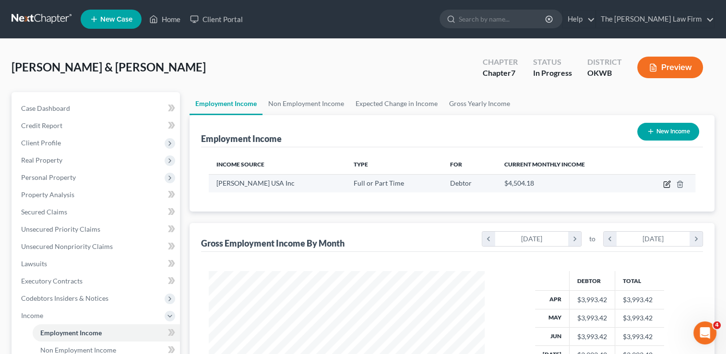
click at [667, 185] on icon "button" at bounding box center [667, 184] width 8 height 8
select select "0"
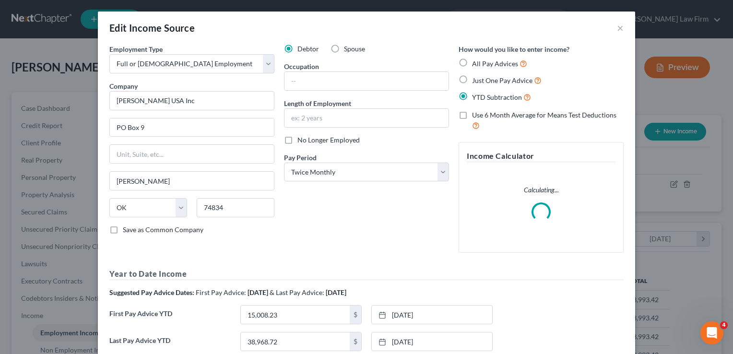
scroll to position [171, 297]
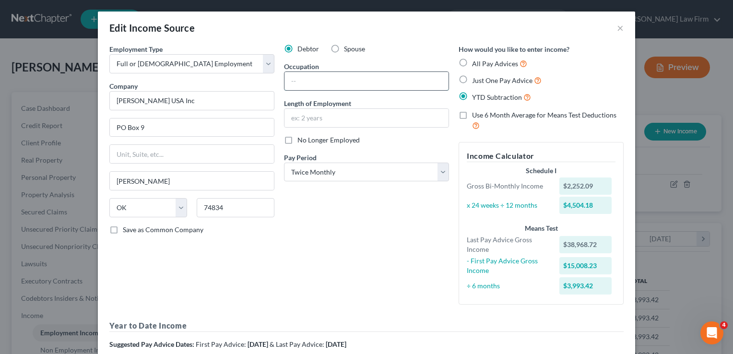
click at [316, 79] on input "text" at bounding box center [366, 81] width 164 height 18
click at [344, 46] on label "Spouse" at bounding box center [354, 49] width 21 height 10
click at [348, 46] on input "Spouse" at bounding box center [351, 47] width 6 height 6
click at [296, 82] on input "text" at bounding box center [366, 81] width 164 height 18
click at [329, 122] on input "text" at bounding box center [366, 118] width 164 height 18
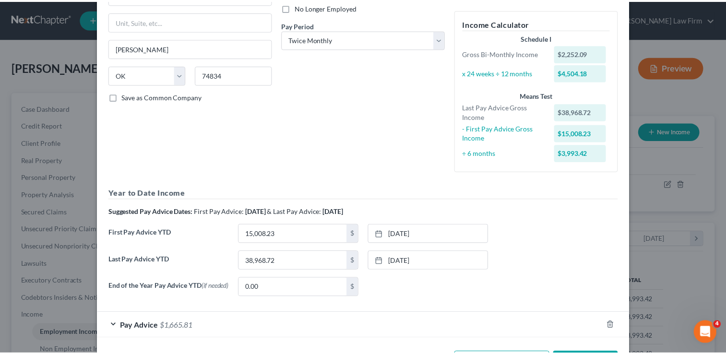
scroll to position [171, 0]
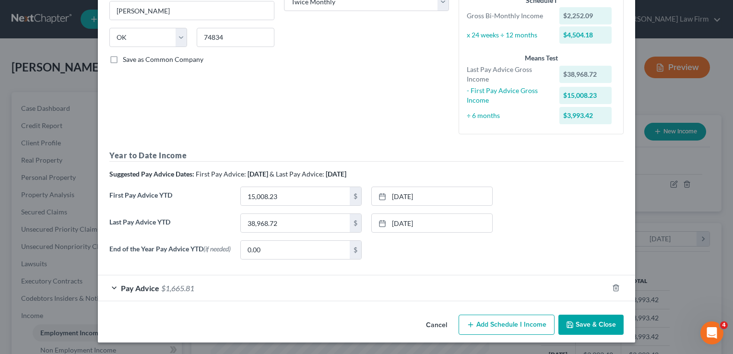
click at [595, 327] on button "Save & Close" at bounding box center [590, 325] width 65 height 20
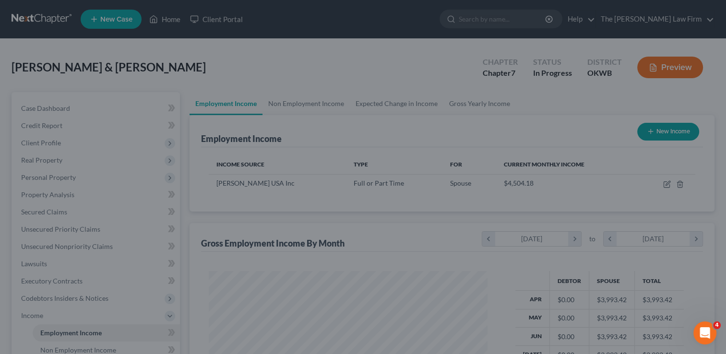
scroll to position [479463, 479339]
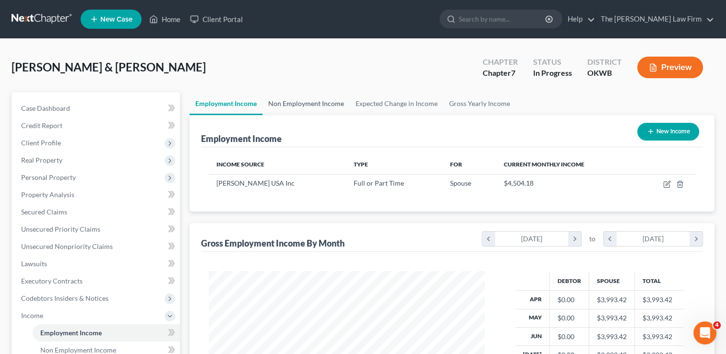
click at [301, 106] on link "Non Employment Income" at bounding box center [305, 103] width 87 height 23
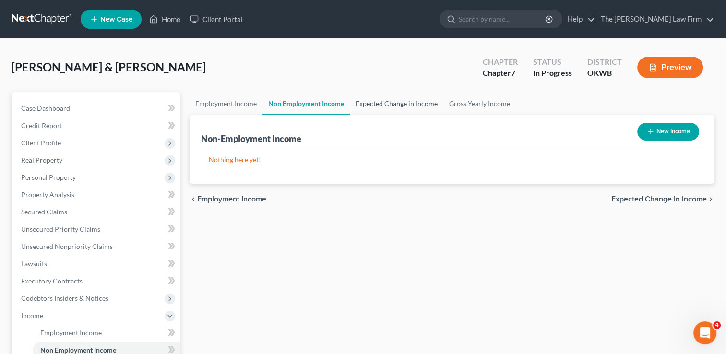
click at [389, 102] on link "Expected Change in Income" at bounding box center [397, 103] width 94 height 23
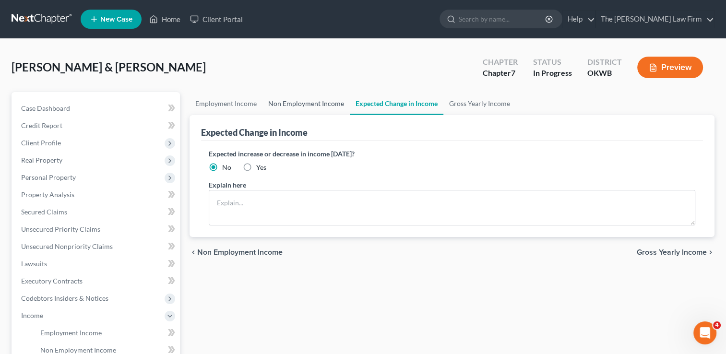
click at [299, 104] on link "Non Employment Income" at bounding box center [305, 103] width 87 height 23
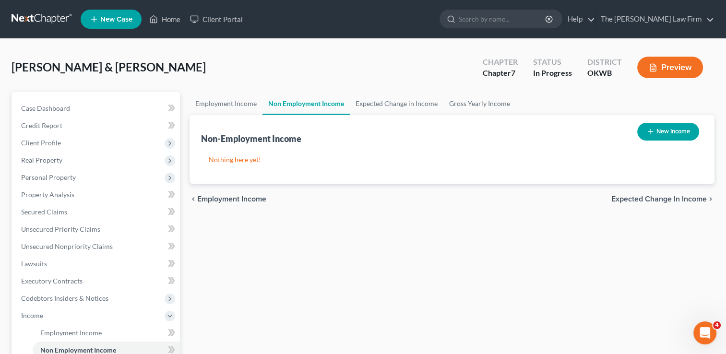
click at [669, 130] on button "New Income" at bounding box center [668, 132] width 62 height 18
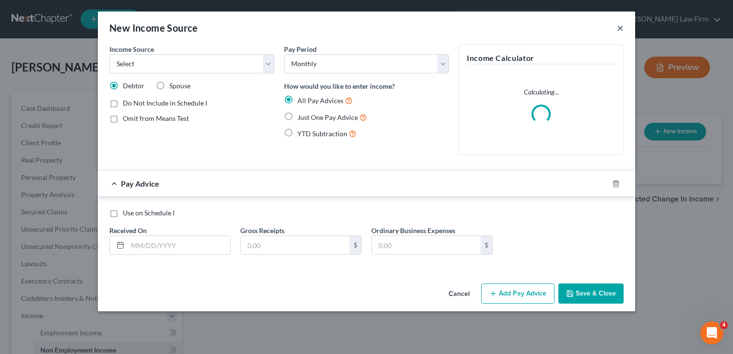
click at [622, 29] on button "×" at bounding box center [620, 28] width 7 height 12
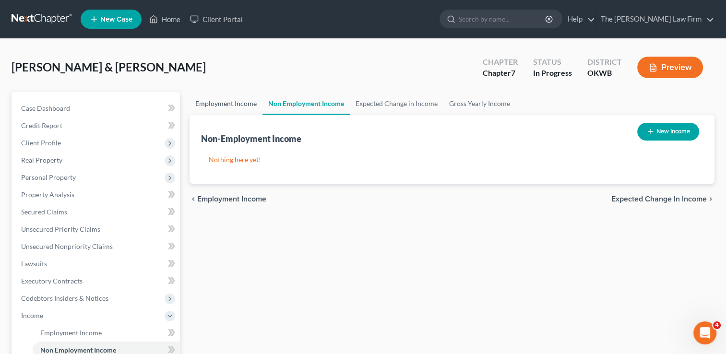
click at [229, 103] on link "Employment Income" at bounding box center [225, 103] width 73 height 23
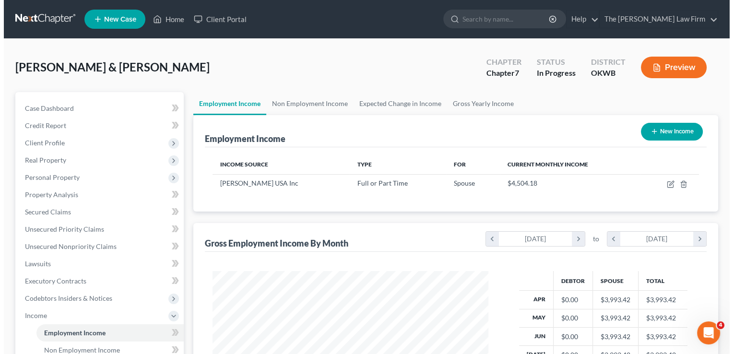
scroll to position [171, 295]
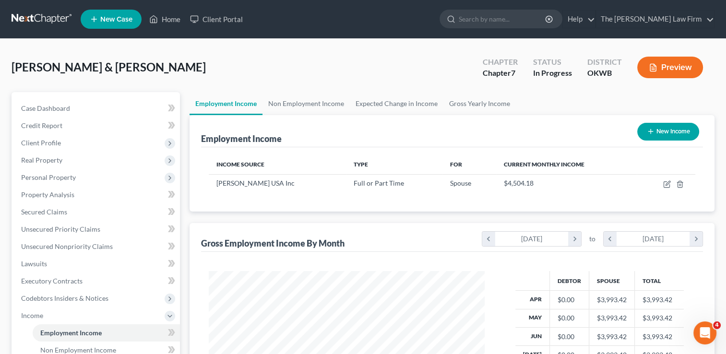
click at [652, 133] on icon "button" at bounding box center [651, 132] width 8 height 8
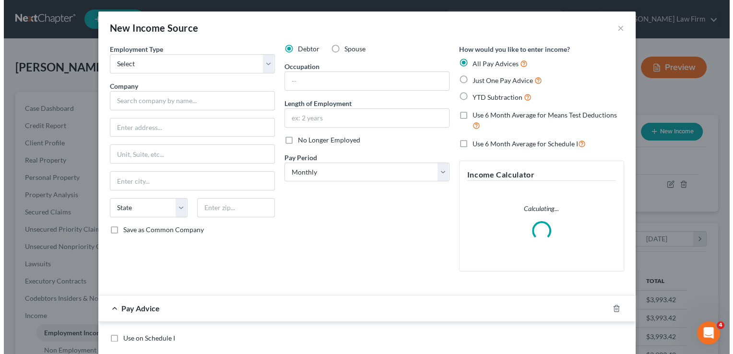
scroll to position [171, 297]
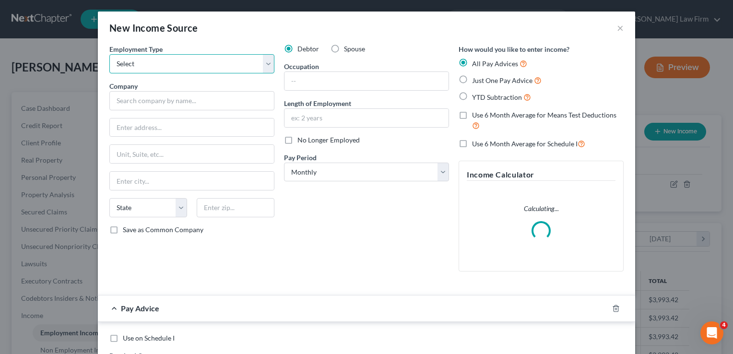
drag, startPoint x: 185, startPoint y: 61, endPoint x: 187, endPoint y: 73, distance: 12.1
click at [185, 61] on select "Select Full or Part Time Employment Self Employment" at bounding box center [191, 63] width 165 height 19
click at [109, 54] on select "Select Full or Part Time Employment Self Employment" at bounding box center [191, 63] width 165 height 19
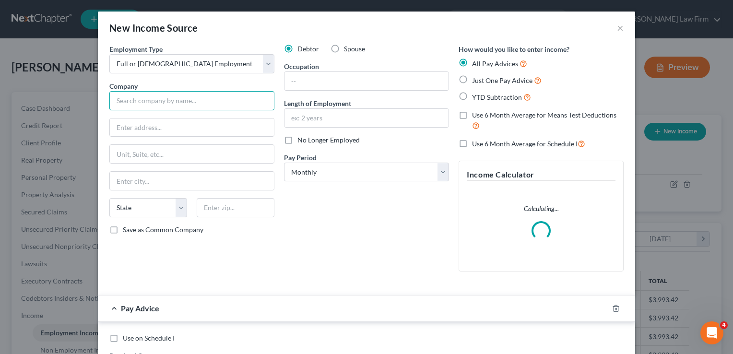
click at [192, 99] on input "text" at bounding box center [191, 100] width 165 height 19
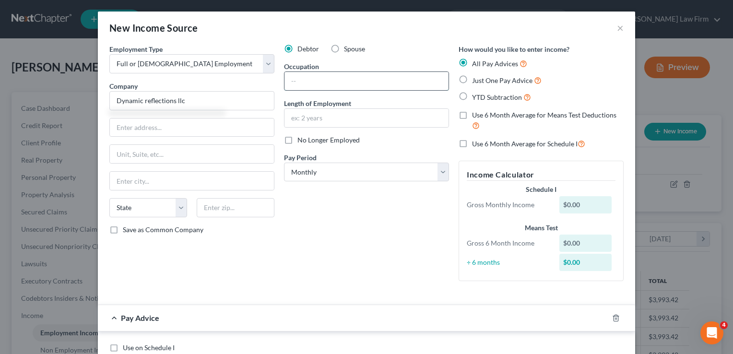
click at [322, 81] on input "text" at bounding box center [366, 81] width 164 height 18
drag, startPoint x: 313, startPoint y: 116, endPoint x: 356, endPoint y: 121, distance: 43.9
click at [313, 116] on input "text" at bounding box center [366, 118] width 164 height 18
drag, startPoint x: 322, startPoint y: 81, endPoint x: 275, endPoint y: 80, distance: 47.0
click at [275, 80] on div "Employment Type * Select Full or Part Time Employment Self Employment Company *…" at bounding box center [367, 170] width 524 height 253
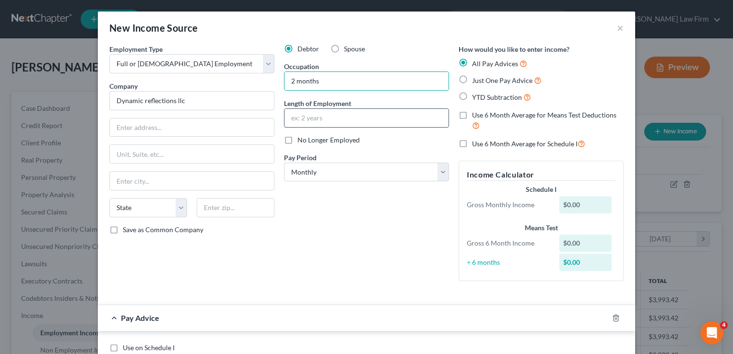
click at [322, 120] on input "text" at bounding box center [366, 118] width 164 height 18
click at [326, 82] on input "2 months" at bounding box center [366, 81] width 164 height 18
drag, startPoint x: 324, startPoint y: 79, endPoint x: 301, endPoint y: 88, distance: 25.2
click at [272, 83] on div "Employment Type * Select Full or Part Time Employment Self Employment Company *…" at bounding box center [367, 170] width 524 height 253
click at [322, 169] on select "Select Monthly Twice Monthly Every Other Week Weekly" at bounding box center [366, 172] width 165 height 19
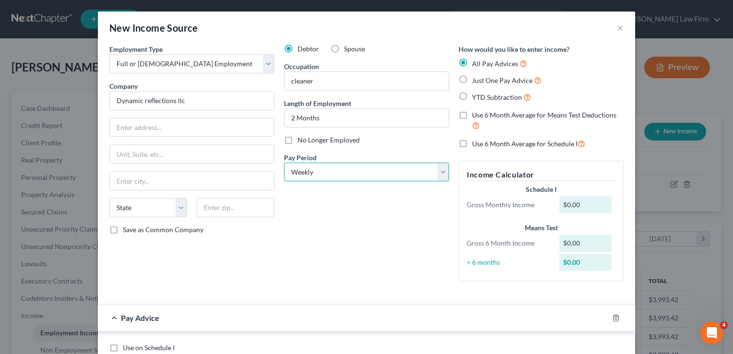
click at [284, 163] on select "Select Monthly Twice Monthly Every Other Week Weekly" at bounding box center [366, 172] width 165 height 19
click at [349, 225] on div "Debtor Spouse Occupation cleaner Length of Employment 2 Months No Longer Employ…" at bounding box center [366, 166] width 175 height 245
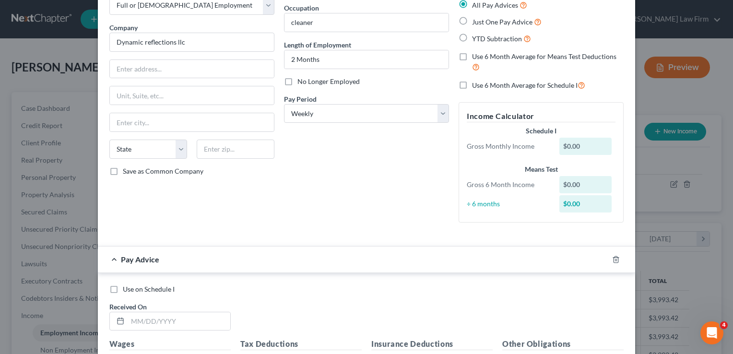
scroll to position [144, 0]
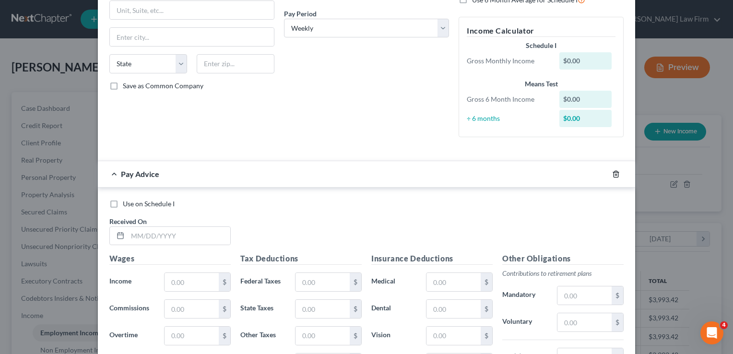
click at [613, 173] on icon "button" at bounding box center [616, 174] width 8 height 8
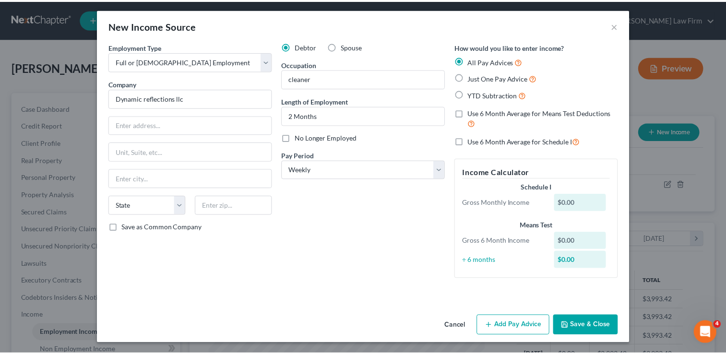
scroll to position [22, 0]
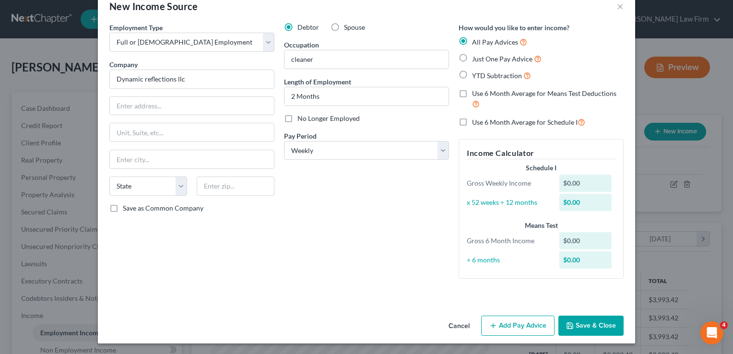
click at [589, 323] on button "Save & Close" at bounding box center [590, 326] width 65 height 20
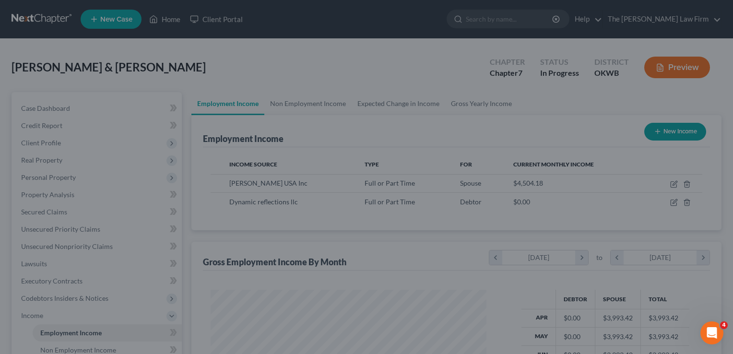
scroll to position [479463, 479339]
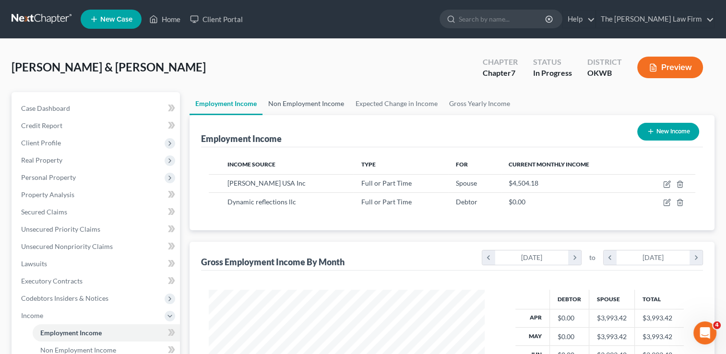
click at [325, 103] on link "Non Employment Income" at bounding box center [305, 103] width 87 height 23
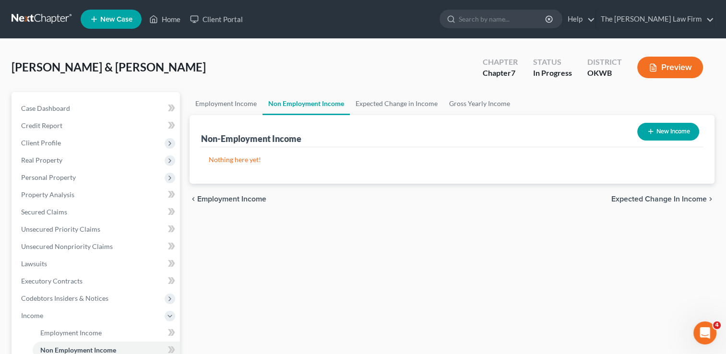
click at [662, 131] on button "New Income" at bounding box center [668, 132] width 62 height 18
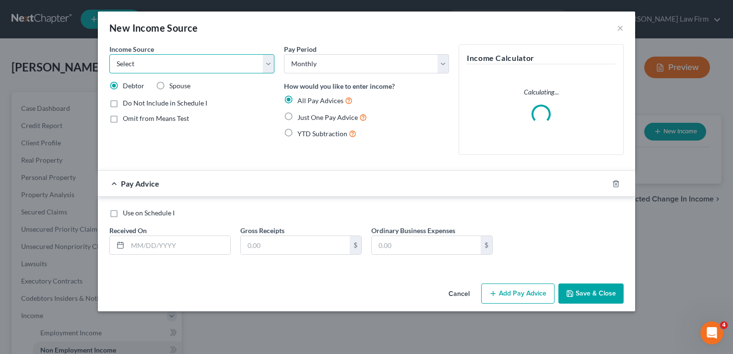
click at [267, 64] on select "Select Unemployment Disability (from employer) Pension Retirement Social Securi…" at bounding box center [191, 63] width 165 height 19
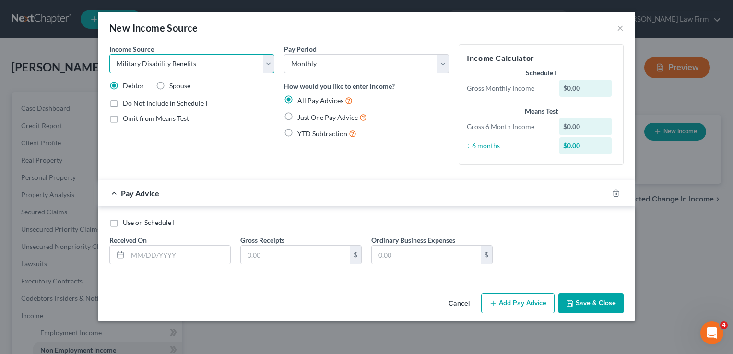
click at [109, 54] on select "Select Unemployment Disability (from employer) Pension Retirement Social Securi…" at bounding box center [191, 63] width 165 height 19
click at [297, 114] on label "Just One Pay Advice" at bounding box center [332, 117] width 70 height 11
click at [301, 114] on input "Just One Pay Advice" at bounding box center [304, 115] width 6 height 6
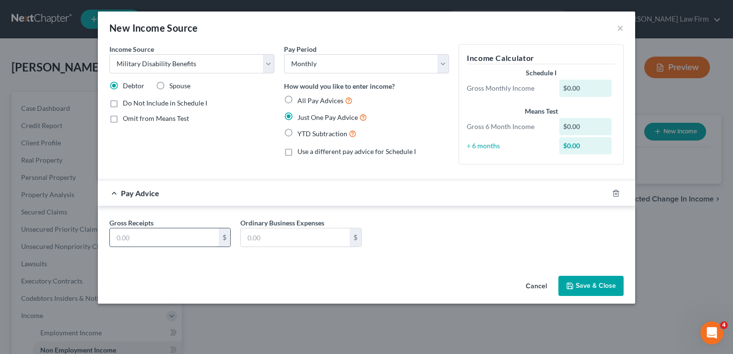
click at [177, 237] on input "text" at bounding box center [164, 237] width 109 height 18
click at [284, 239] on input "text" at bounding box center [295, 237] width 109 height 18
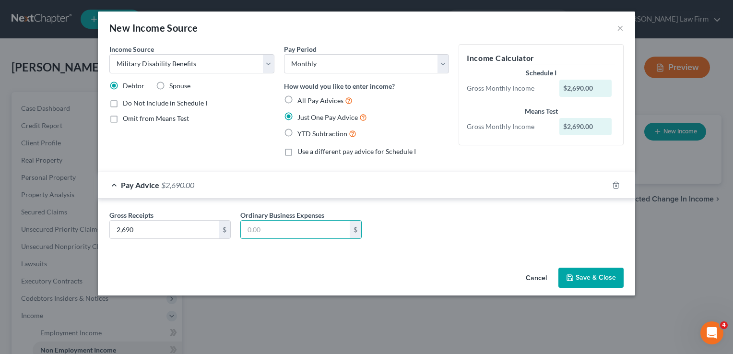
click at [599, 277] on button "Save & Close" at bounding box center [590, 278] width 65 height 20
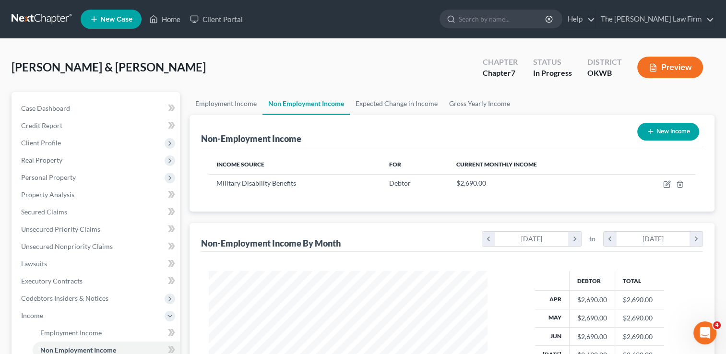
scroll to position [479463, 479339]
click at [230, 103] on link "Employment Income" at bounding box center [225, 103] width 73 height 23
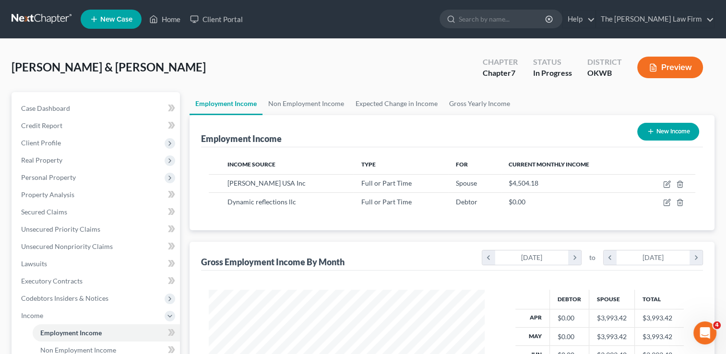
scroll to position [171, 295]
click at [400, 104] on link "Expected Change in Income" at bounding box center [397, 103] width 94 height 23
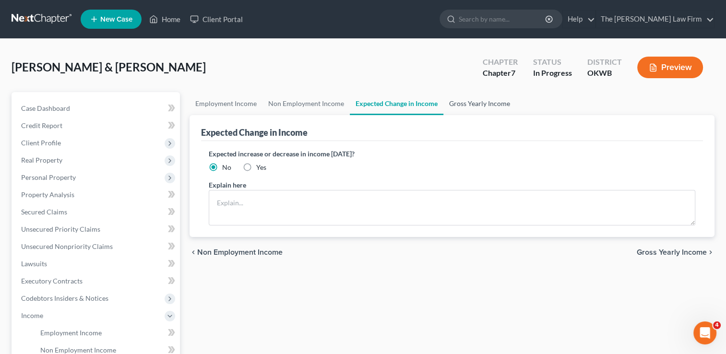
drag, startPoint x: 484, startPoint y: 109, endPoint x: 472, endPoint y: 121, distance: 17.0
click at [484, 109] on link "Gross Yearly Income" at bounding box center [479, 103] width 72 height 23
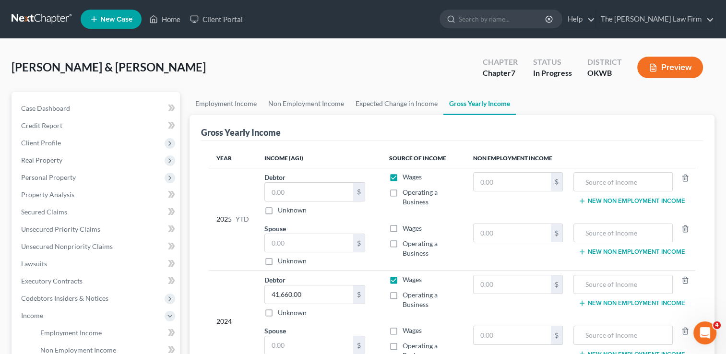
scroll to position [224, 0]
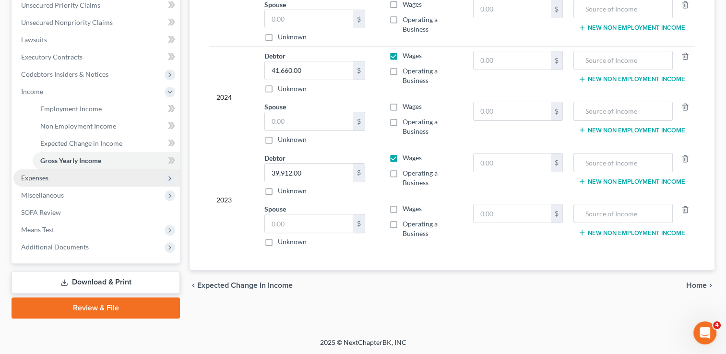
click at [45, 175] on span "Expenses" at bounding box center [34, 178] width 27 height 8
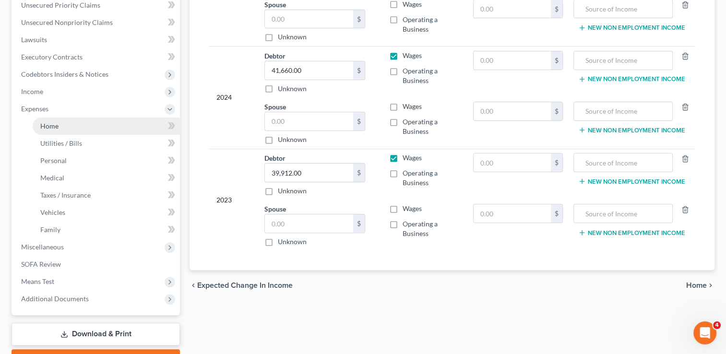
click at [60, 119] on link "Home" at bounding box center [106, 126] width 147 height 17
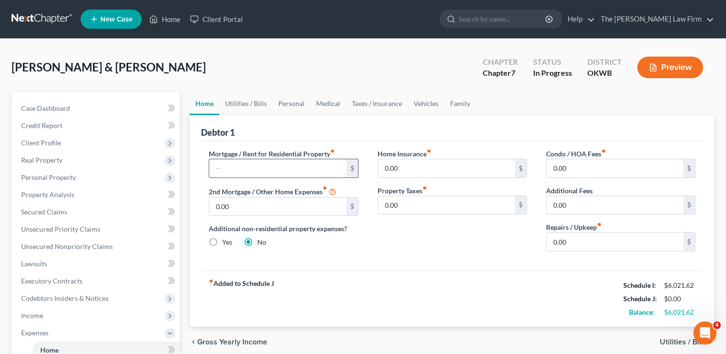
click at [258, 167] on input "text" at bounding box center [277, 168] width 137 height 18
click at [243, 102] on link "Utilities / Bills" at bounding box center [245, 103] width 53 height 23
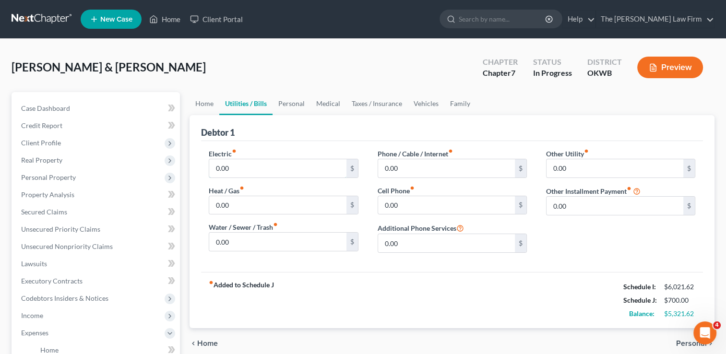
click at [248, 164] on input "0.00" at bounding box center [277, 168] width 137 height 18
click at [242, 242] on input "0.00" at bounding box center [277, 242] width 137 height 18
click at [416, 168] on input "0.00" at bounding box center [446, 168] width 137 height 18
click at [398, 207] on input "0.00" at bounding box center [446, 205] width 137 height 18
click at [339, 97] on link "Medical" at bounding box center [327, 103] width 35 height 23
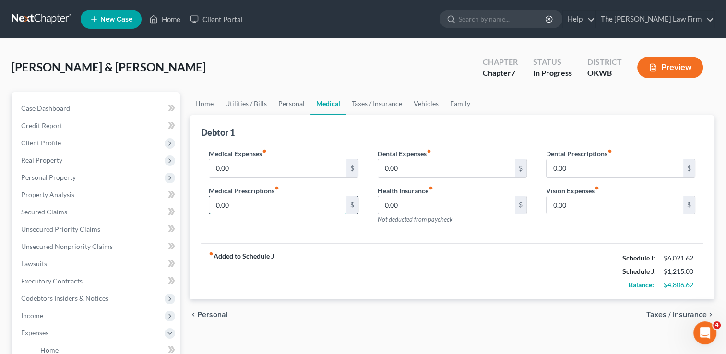
click at [240, 204] on input "0.00" at bounding box center [277, 205] width 137 height 18
click at [247, 168] on input "0.00" at bounding box center [277, 168] width 137 height 18
click at [418, 130] on div "Debtor 1" at bounding box center [452, 128] width 502 height 26
drag, startPoint x: 381, startPoint y: 105, endPoint x: 373, endPoint y: 119, distance: 16.7
click at [381, 105] on link "Taxes / Insurance" at bounding box center [377, 103] width 62 height 23
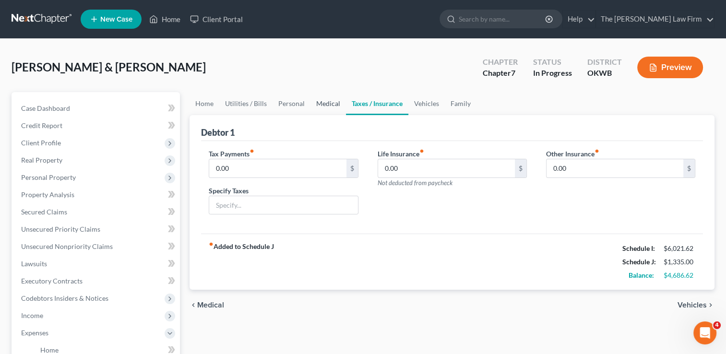
click at [320, 103] on link "Medical" at bounding box center [327, 103] width 35 height 23
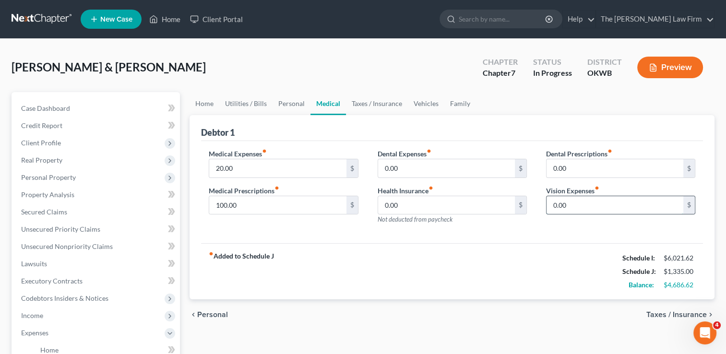
click at [584, 203] on input "0.00" at bounding box center [614, 205] width 137 height 18
click at [375, 102] on link "Taxes / Insurance" at bounding box center [377, 103] width 62 height 23
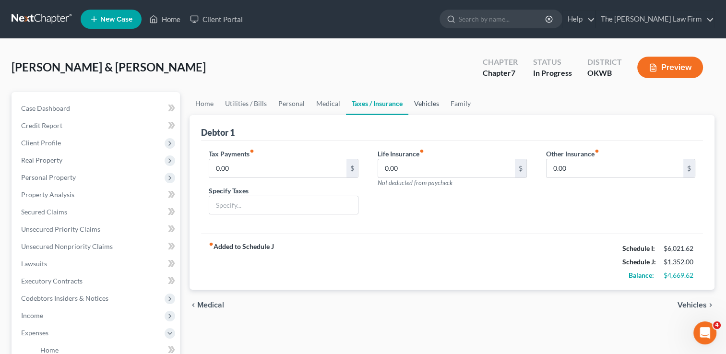
click at [425, 102] on link "Vehicles" at bounding box center [426, 103] width 36 height 23
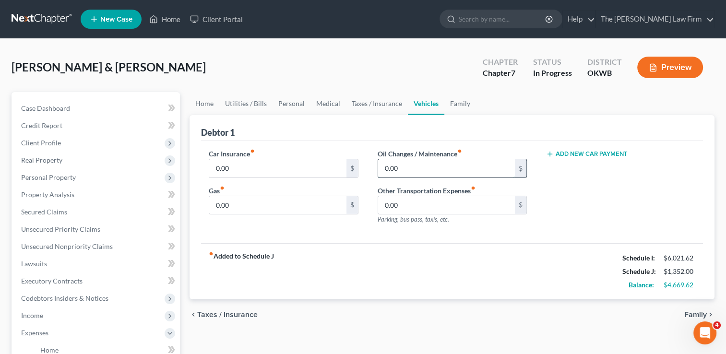
click at [411, 162] on input "0.00" at bounding box center [446, 168] width 137 height 18
click at [377, 104] on link "Taxes / Insurance" at bounding box center [377, 103] width 62 height 23
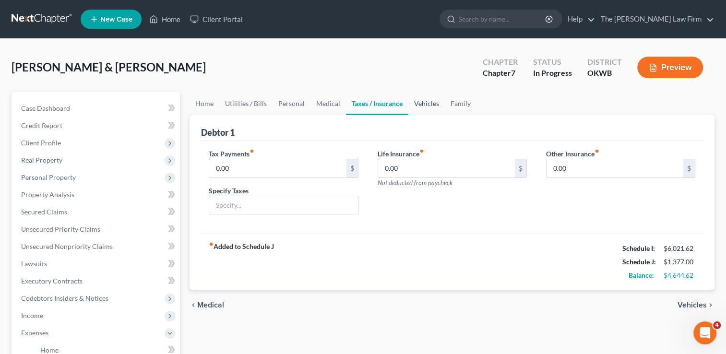
click at [427, 100] on link "Vehicles" at bounding box center [426, 103] width 36 height 23
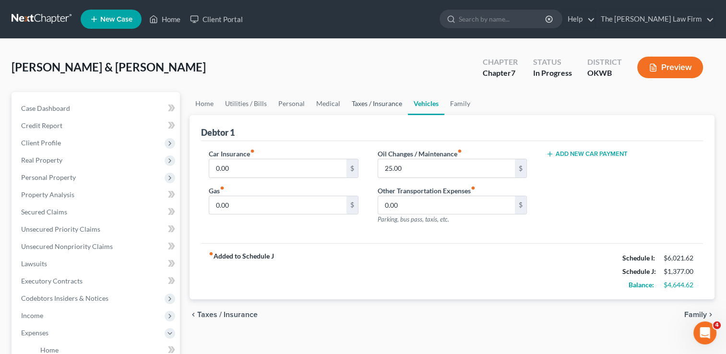
click at [368, 101] on link "Taxes / Insurance" at bounding box center [377, 103] width 62 height 23
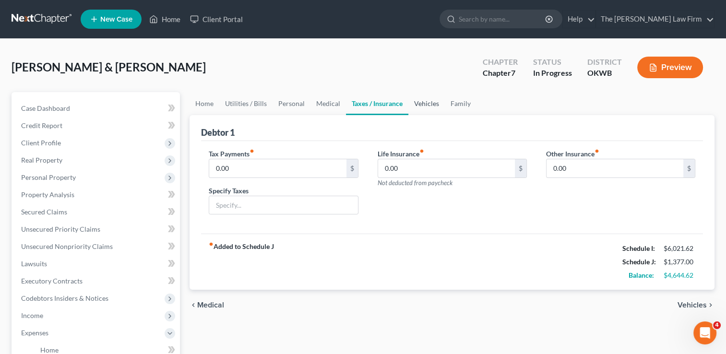
click at [427, 104] on link "Vehicles" at bounding box center [426, 103] width 36 height 23
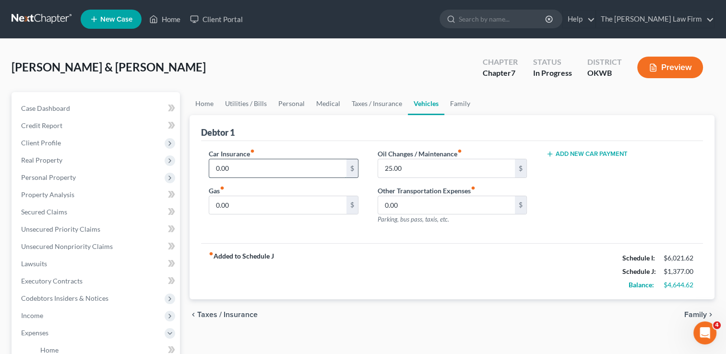
click at [245, 165] on input "0.00" at bounding box center [277, 168] width 137 height 18
click at [246, 204] on input "0.00" at bounding box center [277, 205] width 137 height 18
click at [438, 235] on div "Car Insurance fiber_manual_record 190.00 $ Gas fiber_manual_record 100.00 $ Oil…" at bounding box center [452, 192] width 502 height 103
click at [457, 101] on link "Family" at bounding box center [460, 103] width 32 height 23
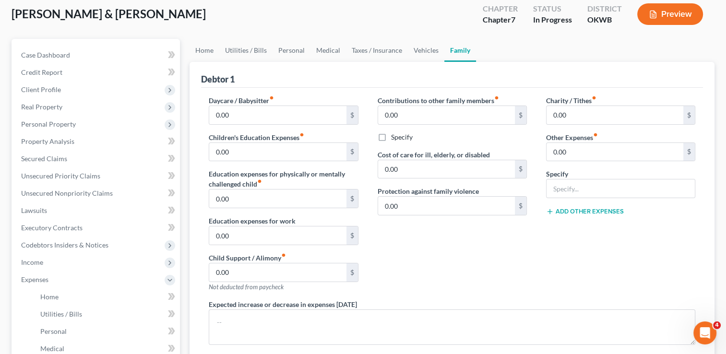
scroll to position [48, 0]
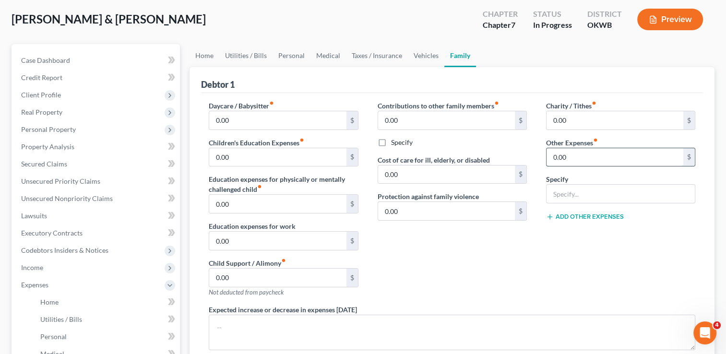
click at [580, 153] on input "0.00" at bounding box center [614, 157] width 137 height 18
click at [583, 194] on input "text" at bounding box center [620, 194] width 148 height 18
click at [554, 270] on div "Charity / Tithes fiber_manual_record 0.00 $ Other Expenses fiber_manual_record …" at bounding box center [620, 203] width 168 height 204
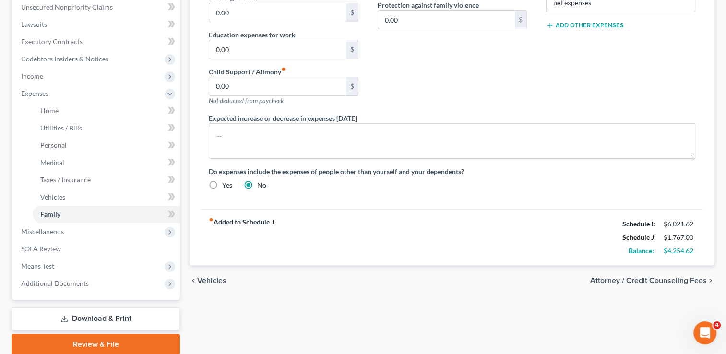
scroll to position [240, 0]
click at [48, 233] on span "Miscellaneous" at bounding box center [42, 231] width 43 height 8
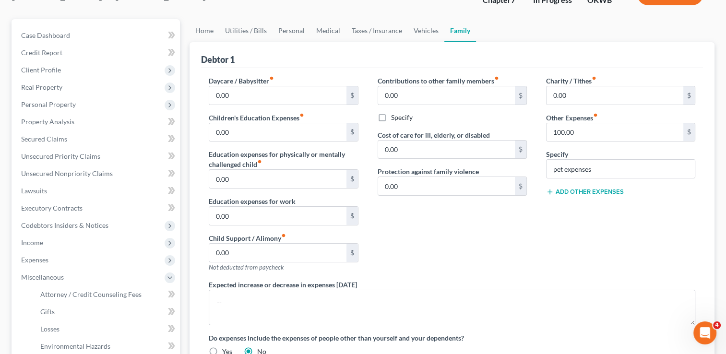
scroll to position [96, 0]
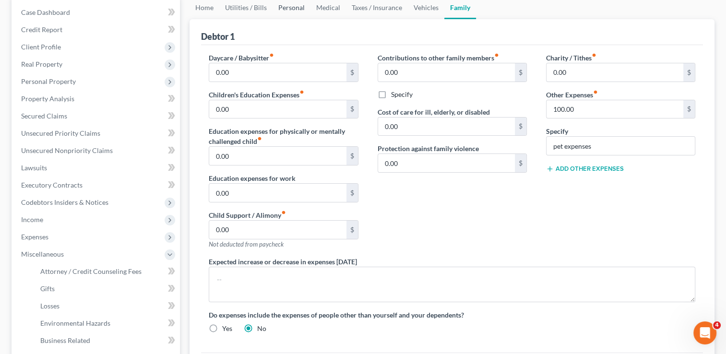
click at [294, 9] on link "Personal" at bounding box center [291, 7] width 38 height 23
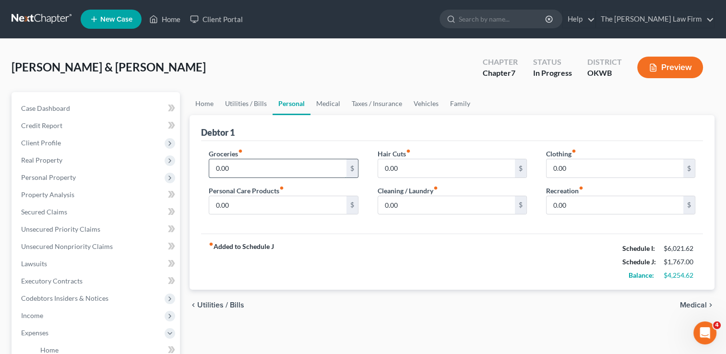
click at [258, 166] on input "0.00" at bounding box center [277, 168] width 137 height 18
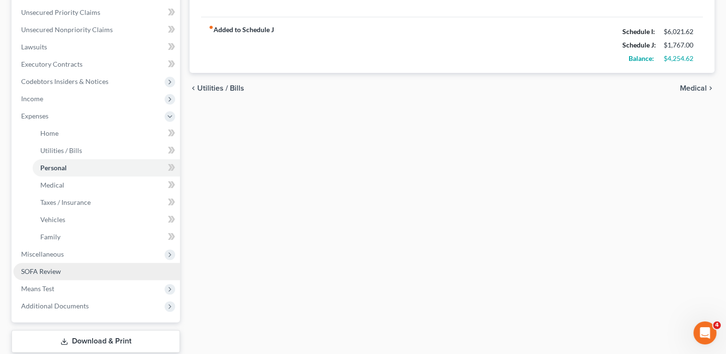
scroll to position [240, 0]
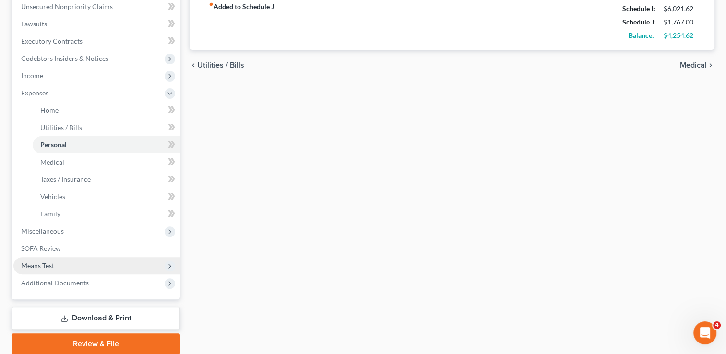
click at [44, 268] on span "Means Test" at bounding box center [37, 265] width 33 height 8
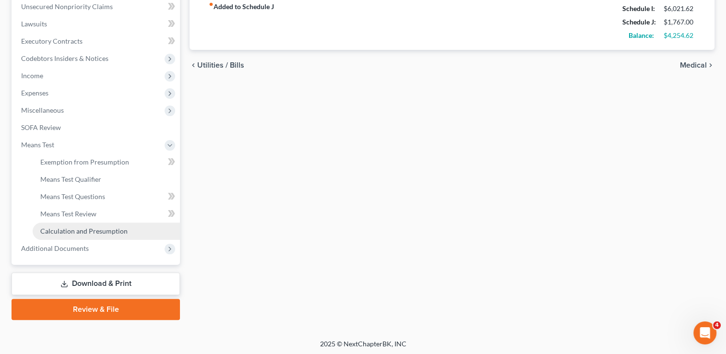
click at [99, 231] on span "Calculation and Presumption" at bounding box center [83, 231] width 87 height 8
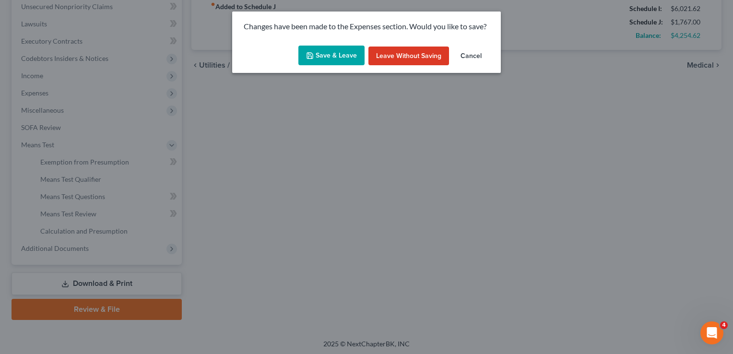
click at [325, 56] on button "Save & Leave" at bounding box center [331, 56] width 66 height 20
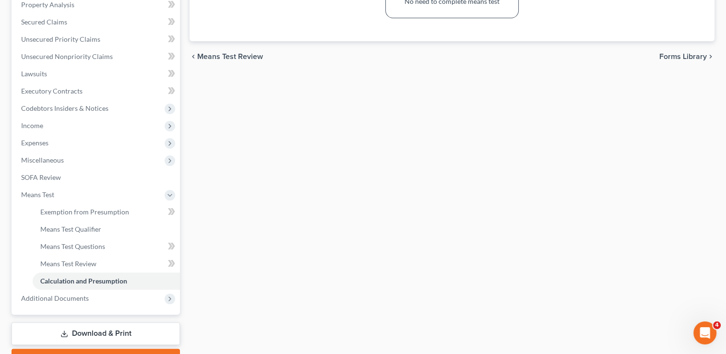
scroll to position [192, 0]
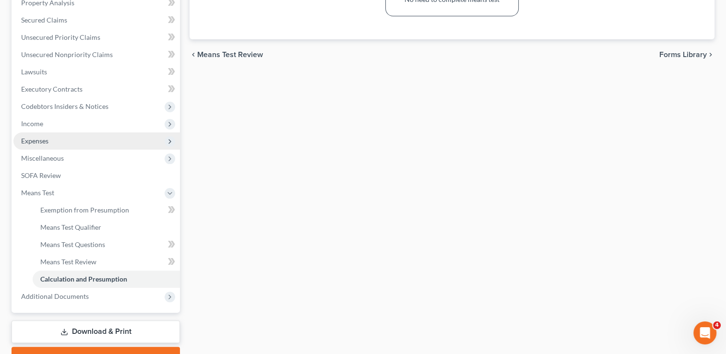
click at [47, 141] on span "Expenses" at bounding box center [34, 141] width 27 height 8
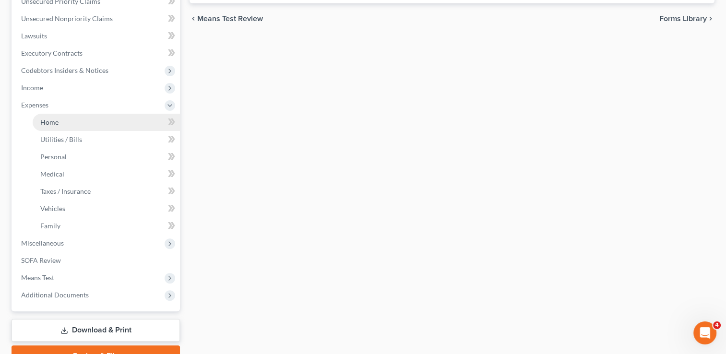
scroll to position [132, 0]
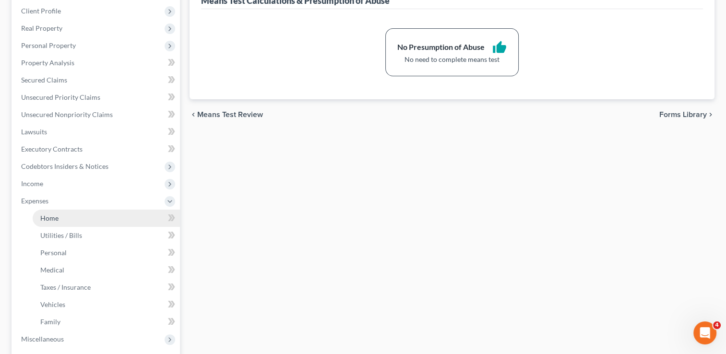
click at [66, 218] on link "Home" at bounding box center [106, 218] width 147 height 17
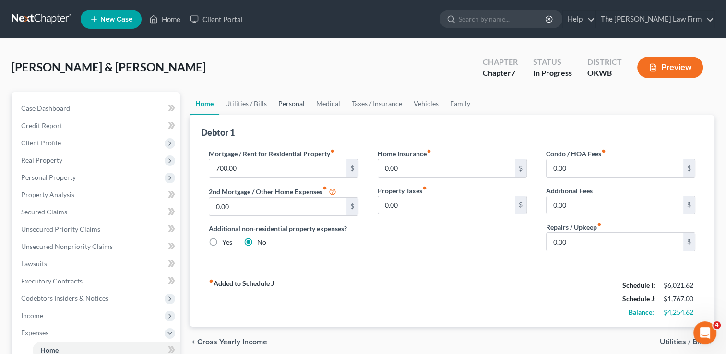
click at [299, 103] on link "Personal" at bounding box center [291, 103] width 38 height 23
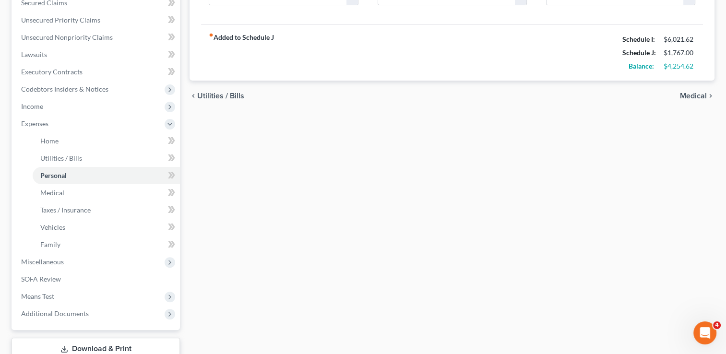
scroll to position [240, 0]
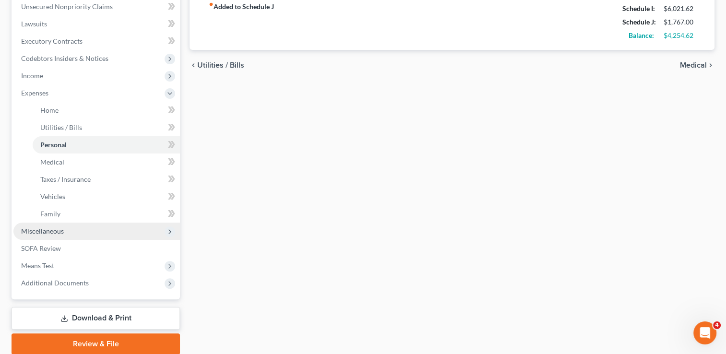
click at [61, 231] on span "Miscellaneous" at bounding box center [42, 231] width 43 height 8
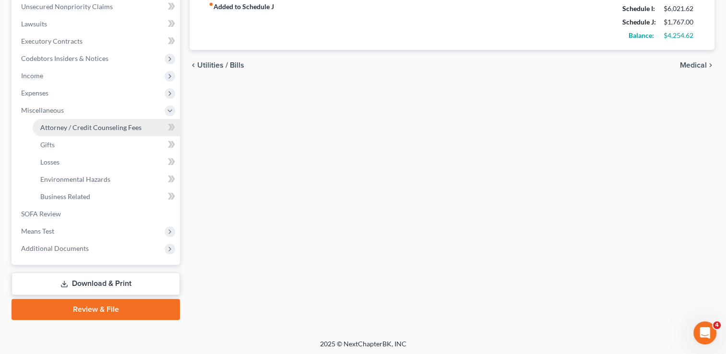
click at [69, 130] on span "Attorney / Credit Counseling Fees" at bounding box center [90, 127] width 101 height 8
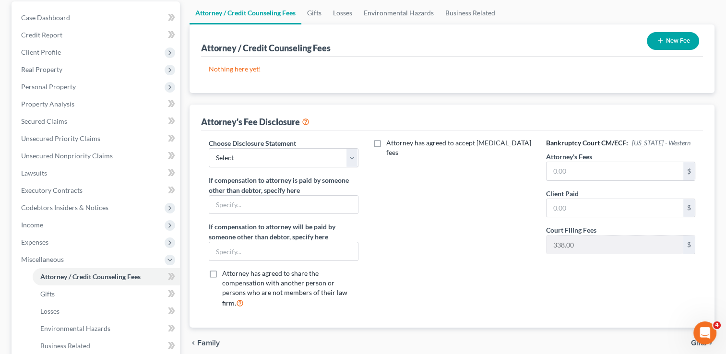
scroll to position [96, 0]
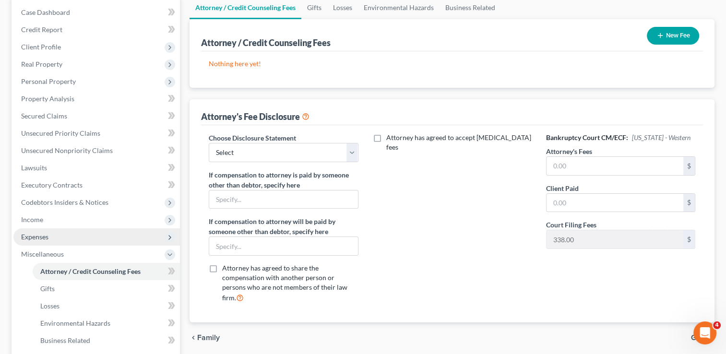
click at [39, 233] on span "Expenses" at bounding box center [34, 237] width 27 height 8
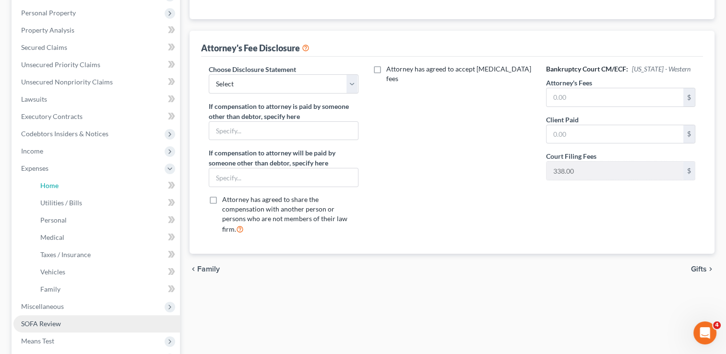
scroll to position [240, 0]
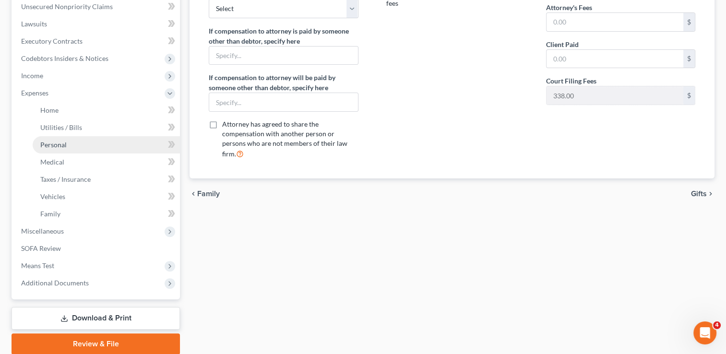
click at [78, 147] on link "Personal" at bounding box center [106, 144] width 147 height 17
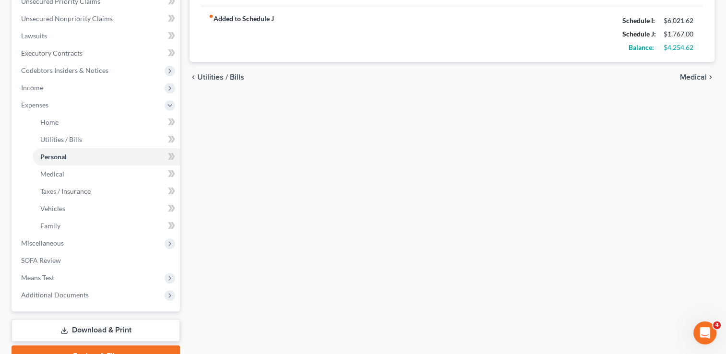
scroll to position [240, 0]
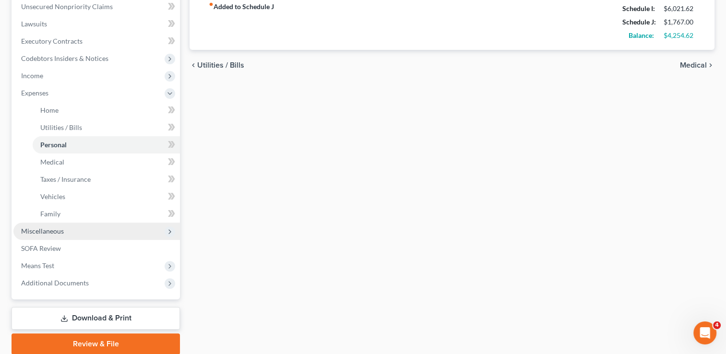
click at [65, 231] on span "Miscellaneous" at bounding box center [96, 231] width 166 height 17
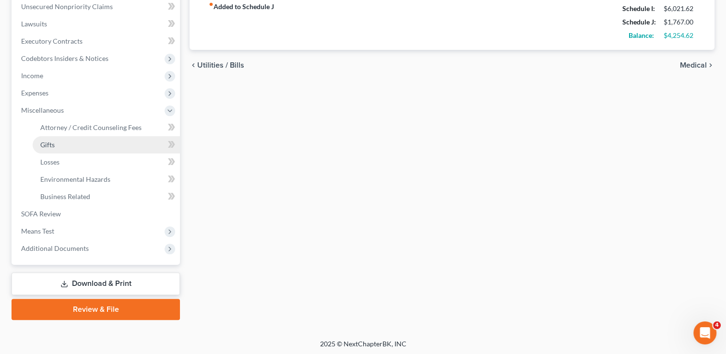
click at [68, 141] on link "Gifts" at bounding box center [106, 144] width 147 height 17
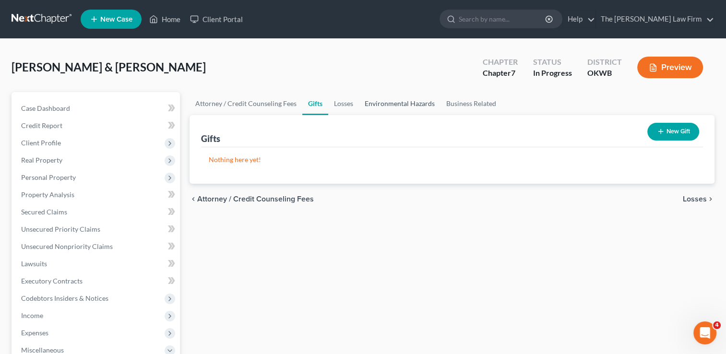
click at [406, 105] on link "Environmental Hazards" at bounding box center [400, 103] width 82 height 23
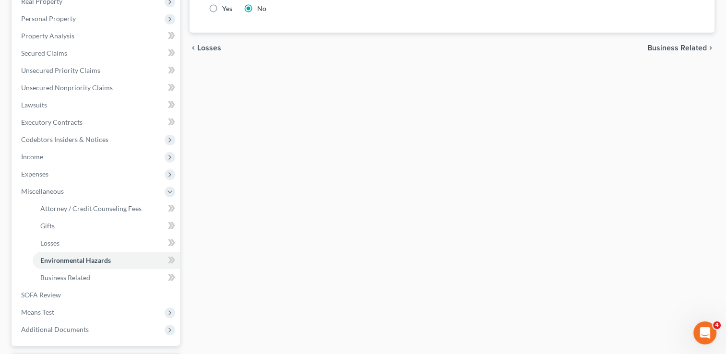
scroll to position [144, 0]
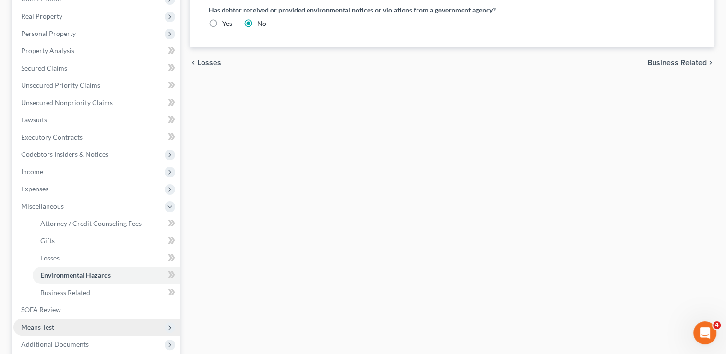
click at [42, 327] on span "Means Test" at bounding box center [37, 327] width 33 height 8
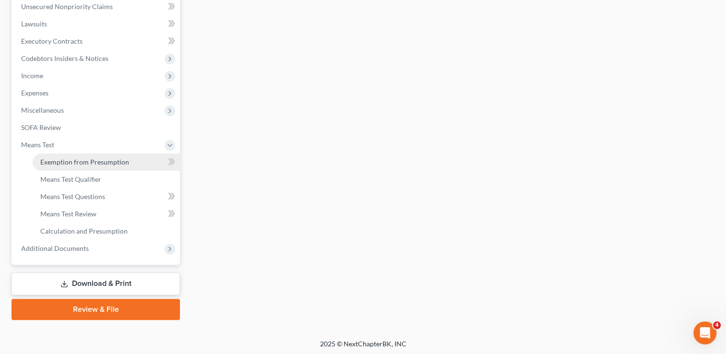
click at [89, 160] on span "Exemption from Presumption" at bounding box center [84, 162] width 89 height 8
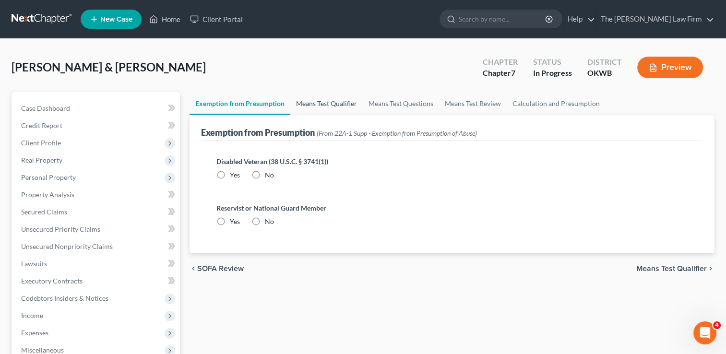
click at [340, 106] on link "Means Test Qualifier" at bounding box center [326, 103] width 72 height 23
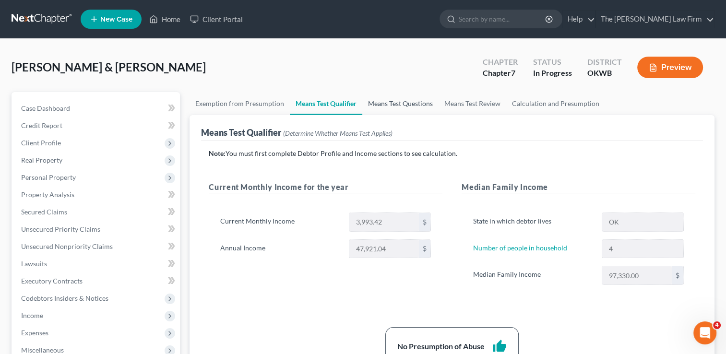
scroll to position [48, 0]
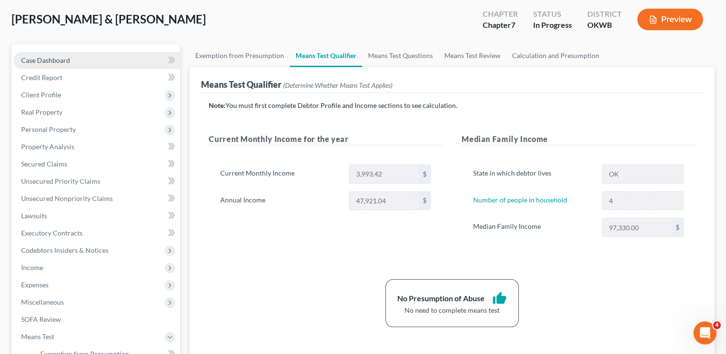
click at [53, 59] on span "Case Dashboard" at bounding box center [45, 60] width 49 height 8
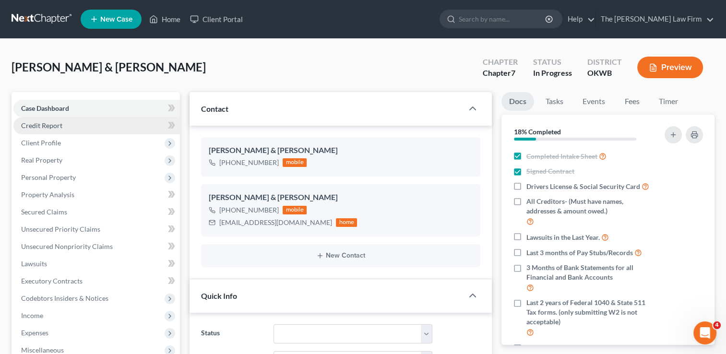
scroll to position [341, 0]
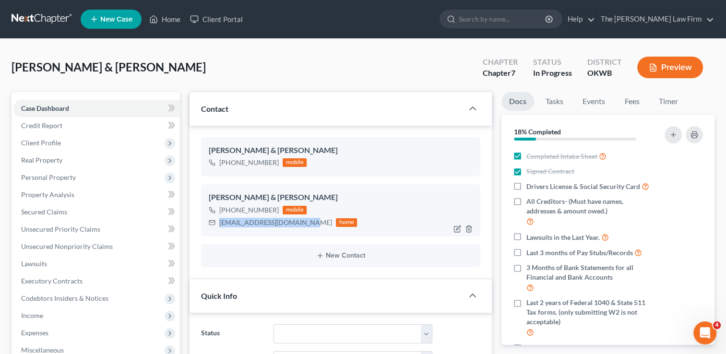
drag, startPoint x: 222, startPoint y: 222, endPoint x: 289, endPoint y: 222, distance: 66.7
click at [303, 224] on div "lewisfamily0510@gmail.com home" at bounding box center [283, 222] width 148 height 12
copy div "lewisfamily0510@gmail.com"
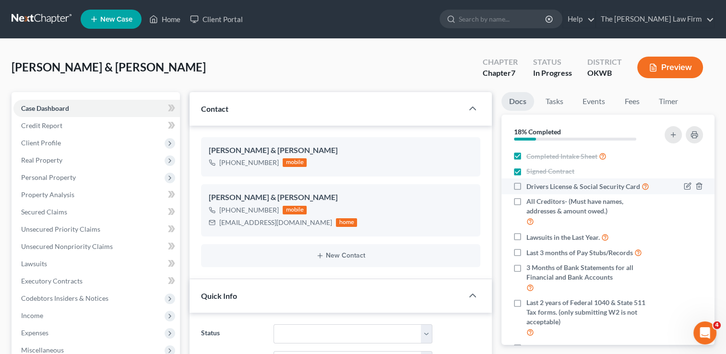
click at [526, 187] on label "Drivers License & Social Security Card" at bounding box center [587, 186] width 123 height 11
click at [530, 187] on input "Drivers License & Social Security Card" at bounding box center [533, 184] width 6 height 6
click at [526, 210] on label "All Creditors- (Must have names, addresses & amount owed.)" at bounding box center [589, 212] width 127 height 30
click at [530, 203] on input "All Creditors- (Must have names, addresses & amount owed.)" at bounding box center [533, 200] width 6 height 6
click at [526, 243] on label "Lawsuits in the Last Year." at bounding box center [567, 237] width 82 height 11
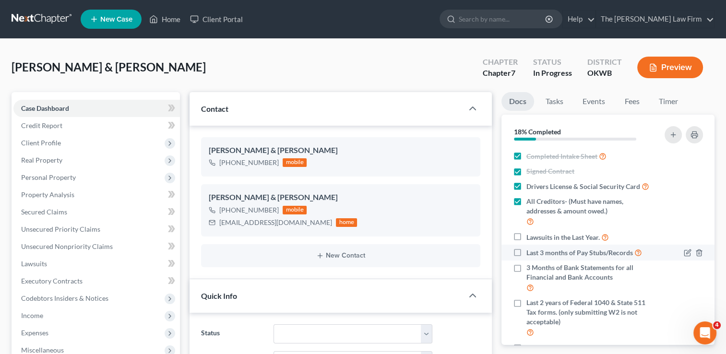
click at [530, 238] on input "Lawsuits in the Last Year." at bounding box center [533, 235] width 6 height 6
click at [526, 258] on label "Last 3 months of Pay Stubs/Records" at bounding box center [584, 252] width 116 height 11
click at [530, 253] on input "Last 3 months of Pay Stubs/Records" at bounding box center [533, 250] width 6 height 6
click at [526, 278] on label "3 Months of Bank Statements for all Financial and Bank Accounts" at bounding box center [589, 278] width 127 height 30
click at [530, 269] on input "3 Months of Bank Statements for all Financial and Bank Accounts" at bounding box center [533, 266] width 6 height 6
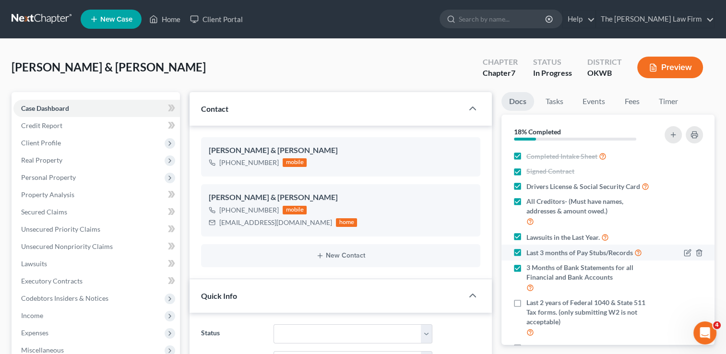
click at [526, 314] on label "Last 2 years of Federal 1040 & State 511 Tax forms. (only submitting W2 is not …" at bounding box center [589, 318] width 127 height 40
click at [530, 304] on input "Last 2 years of Federal 1040 & State 511 Tax forms. (only submitting W2 is not …" at bounding box center [533, 301] width 6 height 6
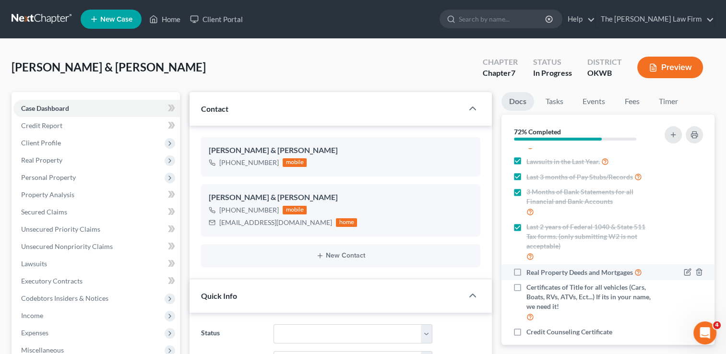
scroll to position [95, 0]
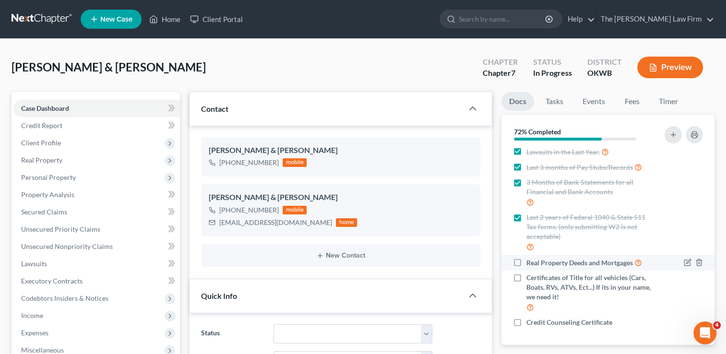
click at [526, 262] on label "Real Property Deeds and Mortgages" at bounding box center [584, 262] width 116 height 11
click at [530, 262] on input "Real Property Deeds and Mortgages" at bounding box center [533, 260] width 6 height 6
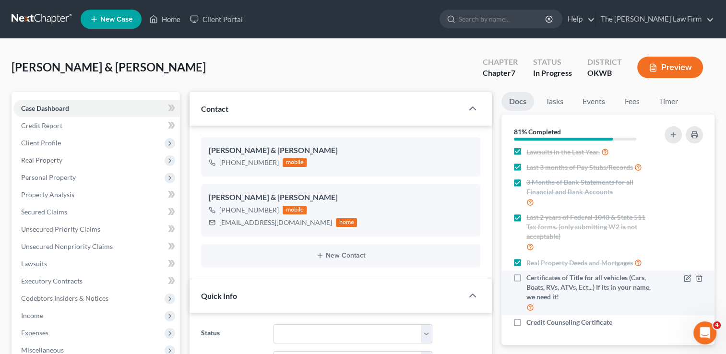
click at [526, 277] on label "Certificates of Title for all vehicles (Cars, Boats, RVs, ATVs, Ect...) If its …" at bounding box center [589, 293] width 127 height 40
click at [530, 277] on input "Certificates of Title for all vehicles (Cars, Boats, RVs, ATVs, Ect...) If its …" at bounding box center [533, 276] width 6 height 6
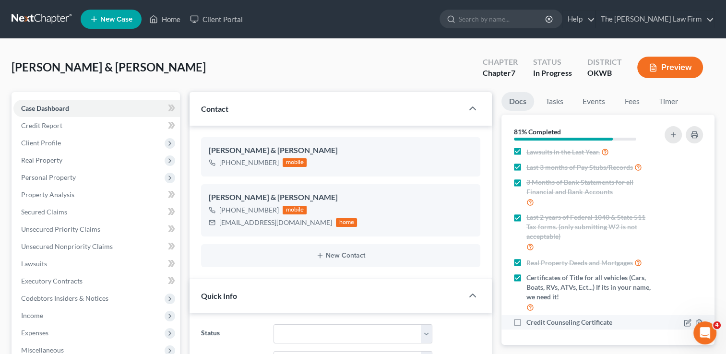
click at [526, 321] on label "Credit Counseling Certificate" at bounding box center [569, 323] width 86 height 10
click at [530, 321] on input "Credit Counseling Certificate" at bounding box center [533, 321] width 6 height 6
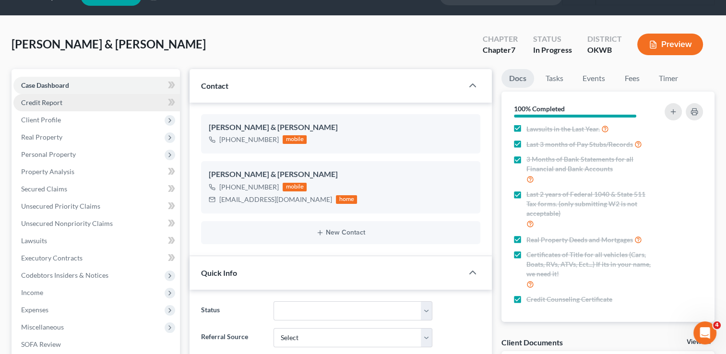
scroll to position [0, 0]
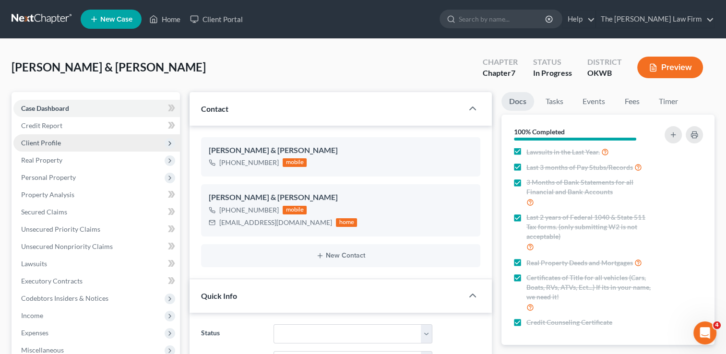
click at [62, 141] on span "Client Profile" at bounding box center [96, 142] width 166 height 17
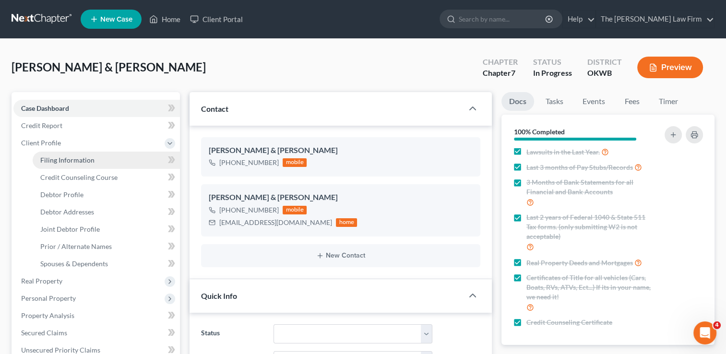
click at [82, 158] on span "Filing Information" at bounding box center [67, 160] width 54 height 8
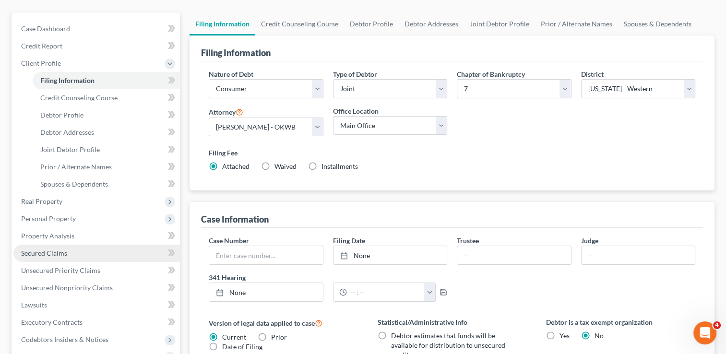
scroll to position [144, 0]
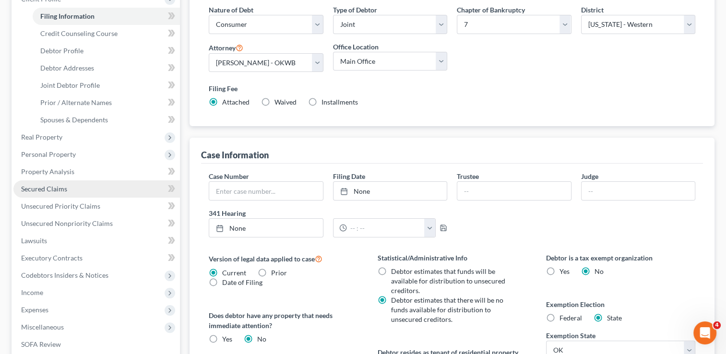
click at [67, 191] on link "Secured Claims" at bounding box center [96, 188] width 166 height 17
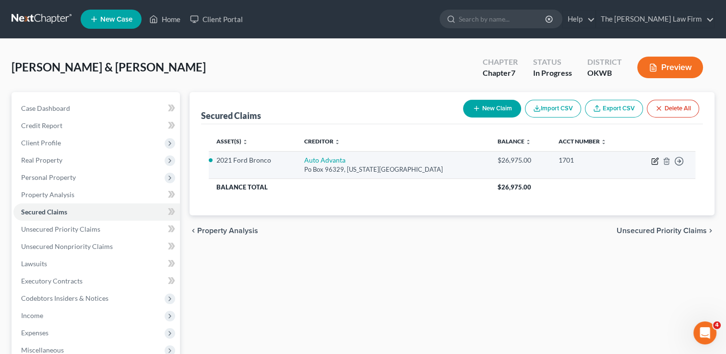
click at [651, 162] on icon "button" at bounding box center [654, 162] width 6 height 6
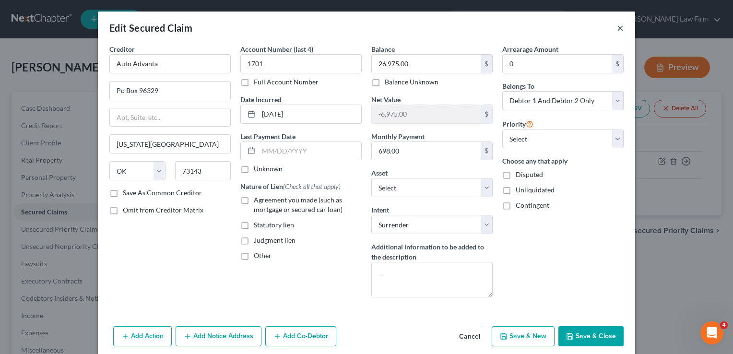
click at [617, 28] on button "×" at bounding box center [620, 28] width 7 height 12
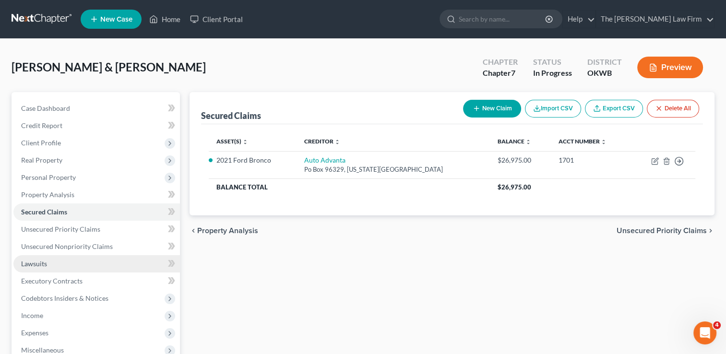
click at [35, 266] on span "Lawsuits" at bounding box center [34, 263] width 26 height 8
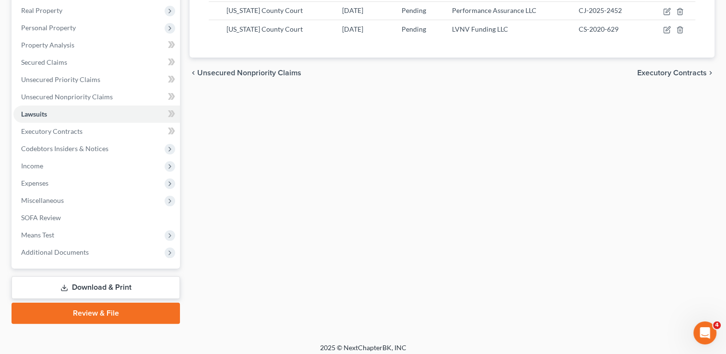
scroll to position [155, 0]
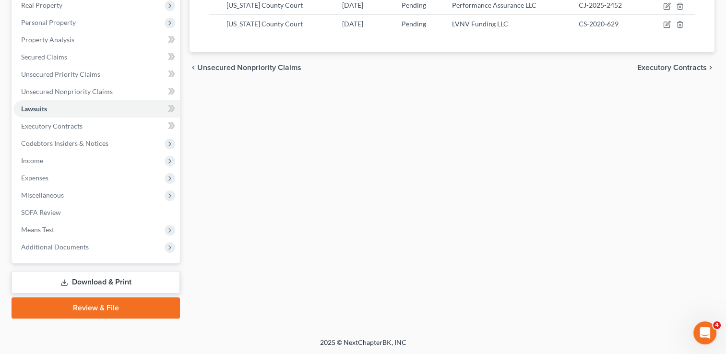
click at [83, 279] on link "Download & Print" at bounding box center [96, 282] width 168 height 23
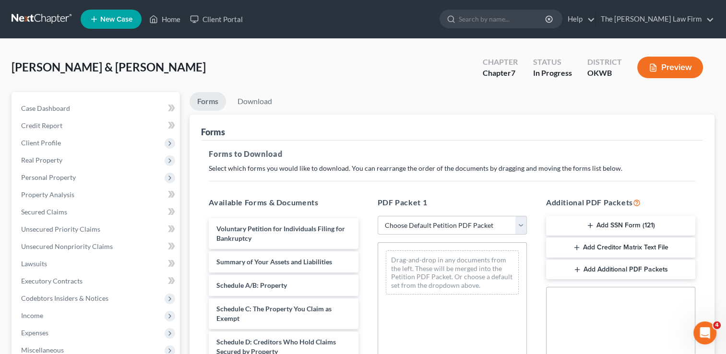
drag, startPoint x: 431, startPoint y: 225, endPoint x: 435, endPoint y: 235, distance: 9.9
click at [431, 225] on select "Choose Default Petition PDF Packet Complete Bankruptcy Petition (all forms and …" at bounding box center [451, 225] width 149 height 19
click at [381, 216] on select "Choose Default Petition PDF Packet Complete Bankruptcy Petition (all forms and …" at bounding box center [451, 225] width 149 height 19
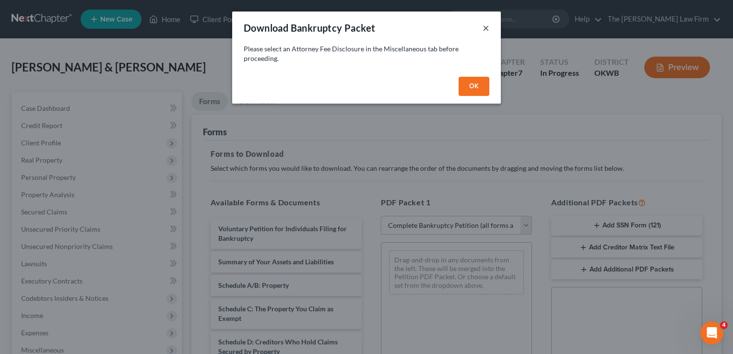
click at [487, 25] on button "×" at bounding box center [486, 28] width 7 height 12
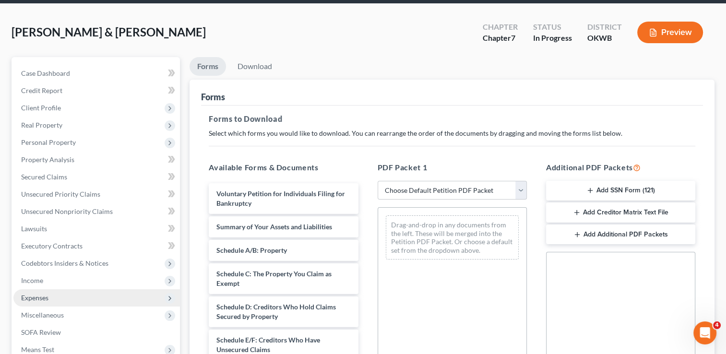
scroll to position [144, 0]
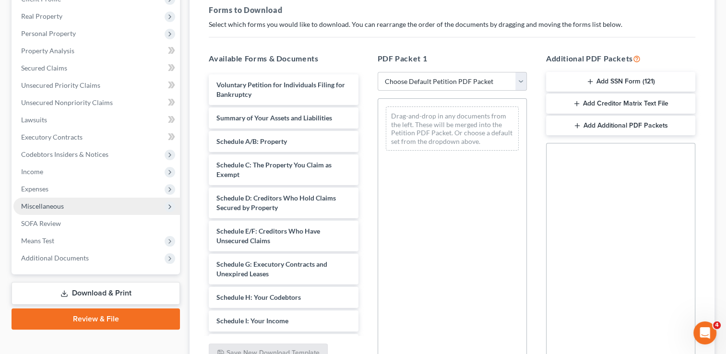
click at [39, 204] on span "Miscellaneous" at bounding box center [42, 206] width 43 height 8
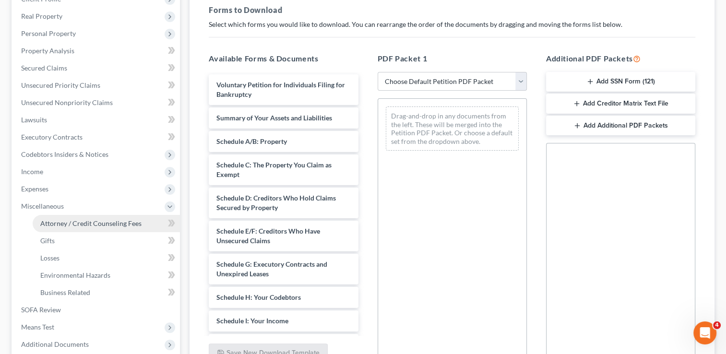
click at [88, 226] on span "Attorney / Credit Counseling Fees" at bounding box center [90, 223] width 101 height 8
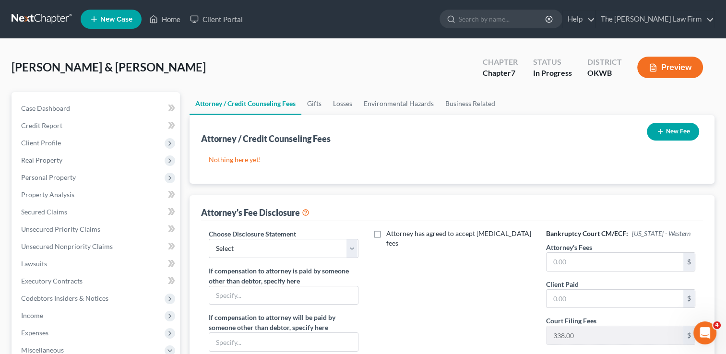
click at [664, 131] on button "New Fee" at bounding box center [673, 132] width 52 height 18
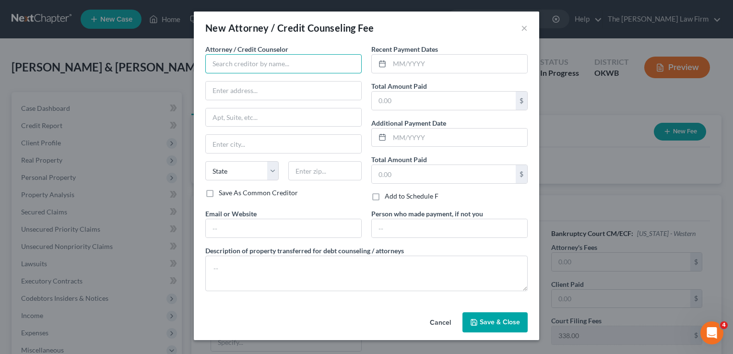
click at [298, 62] on input "text" at bounding box center [283, 63] width 156 height 19
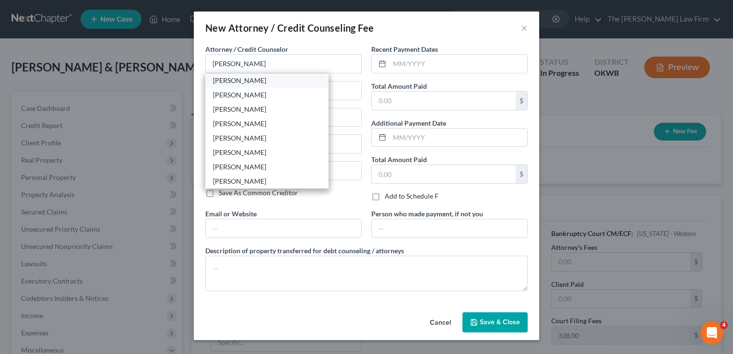
click at [213, 78] on div "[PERSON_NAME]" at bounding box center [267, 81] width 108 height 10
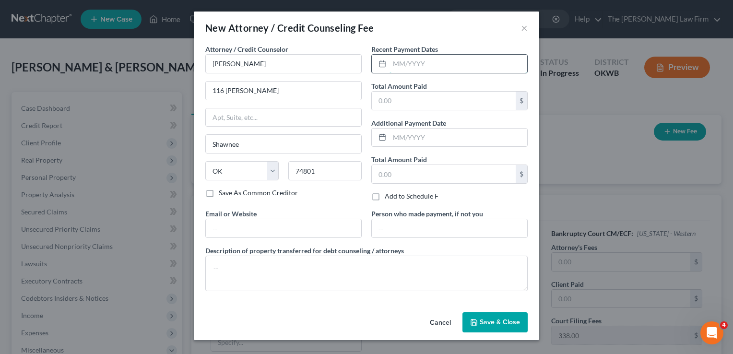
click at [447, 61] on input "text" at bounding box center [458, 64] width 138 height 18
click at [425, 102] on input "text" at bounding box center [444, 101] width 144 height 18
click at [506, 323] on span "Save & Close" at bounding box center [500, 322] width 40 height 8
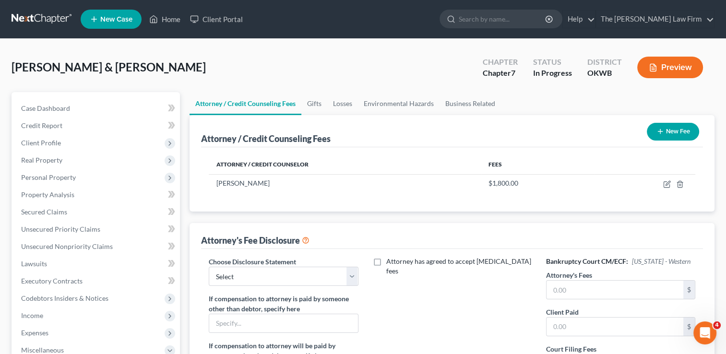
click at [325, 250] on div "Choose Disclosure Statement Select Attorney If compensation to attorney is paid…" at bounding box center [452, 347] width 502 height 197
drag, startPoint x: 319, startPoint y: 271, endPoint x: 312, endPoint y: 285, distance: 16.1
click at [319, 271] on select "Select Attorney" at bounding box center [283, 276] width 149 height 19
click at [209, 267] on select "Select Attorney" at bounding box center [283, 276] width 149 height 19
click at [576, 285] on input "text" at bounding box center [614, 290] width 137 height 18
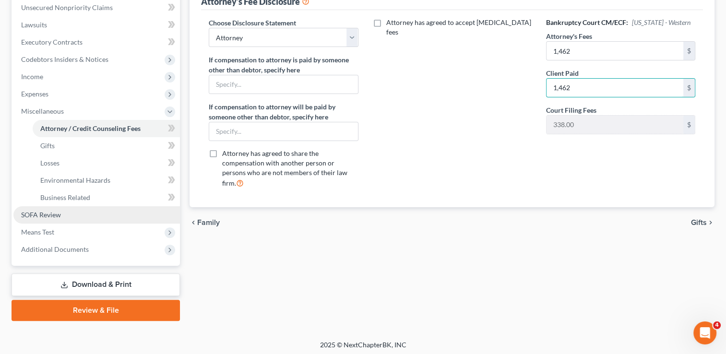
scroll to position [241, 0]
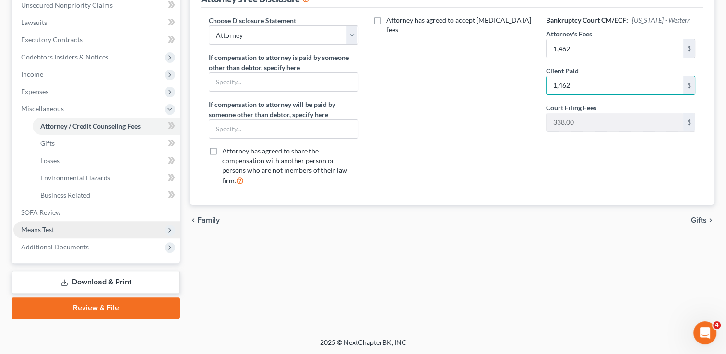
click at [64, 227] on span "Means Test" at bounding box center [96, 229] width 166 height 17
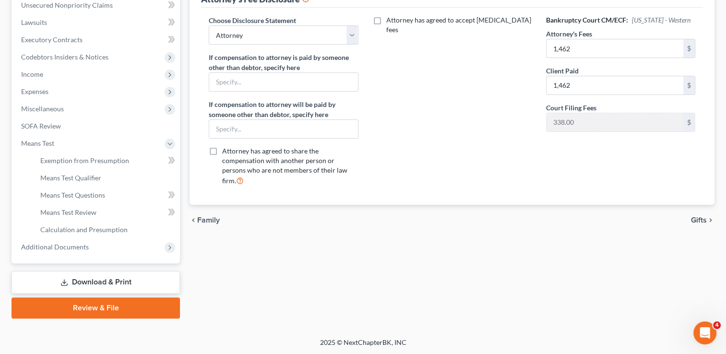
click at [106, 279] on link "Download & Print" at bounding box center [96, 282] width 168 height 23
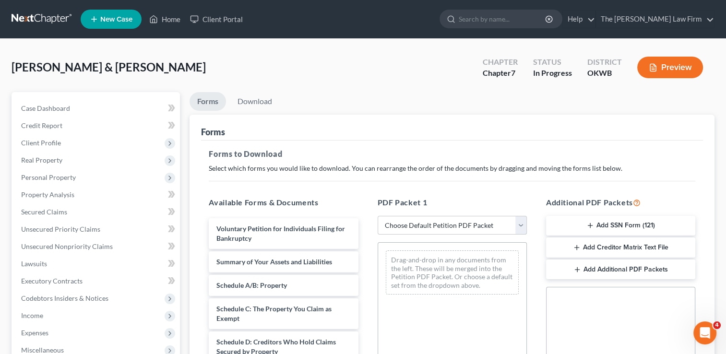
drag, startPoint x: 436, startPoint y: 224, endPoint x: 442, endPoint y: 235, distance: 12.0
click at [436, 224] on select "Choose Default Petition PDF Packet Complete Bankruptcy Petition (all forms and …" at bounding box center [451, 225] width 149 height 19
click at [377, 216] on select "Choose Default Petition PDF Packet Complete Bankruptcy Petition (all forms and …" at bounding box center [451, 225] width 149 height 19
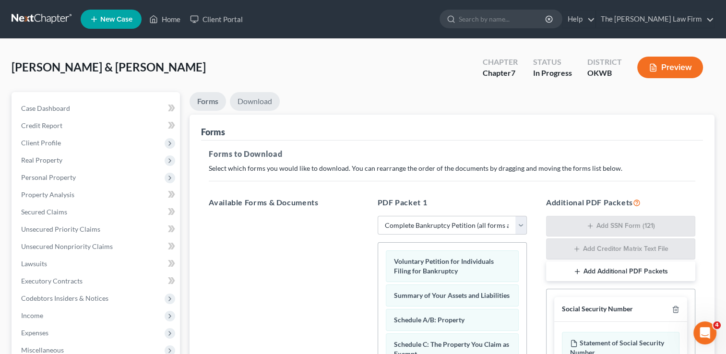
click at [259, 99] on link "Download" at bounding box center [255, 101] width 50 height 19
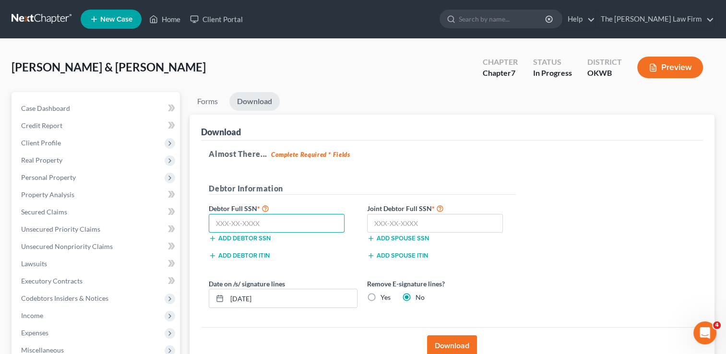
click at [290, 224] on input "text" at bounding box center [277, 223] width 136 height 19
click at [386, 223] on input "text" at bounding box center [435, 223] width 136 height 19
click at [460, 342] on button "Download" at bounding box center [452, 345] width 50 height 21
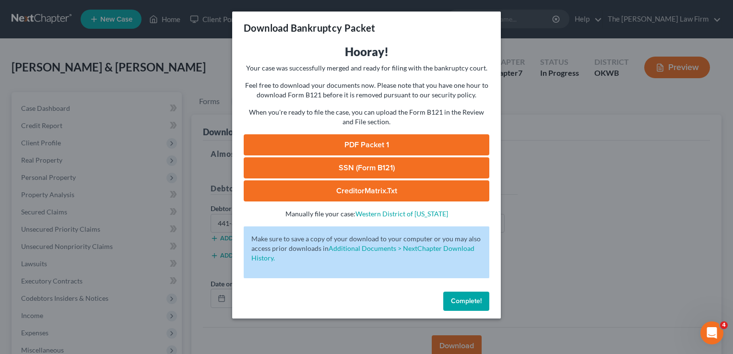
click at [397, 142] on link "PDF Packet 1" at bounding box center [367, 144] width 246 height 21
drag, startPoint x: 353, startPoint y: 164, endPoint x: 374, endPoint y: 166, distance: 20.8
click at [353, 164] on link "SSN (Form B121)" at bounding box center [367, 167] width 246 height 21
click at [463, 302] on span "Complete!" at bounding box center [466, 301] width 31 height 8
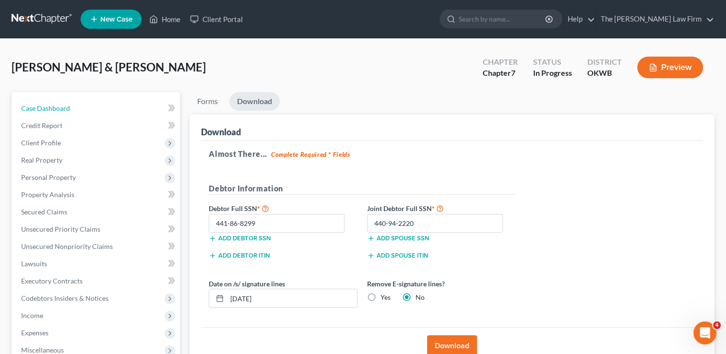
drag, startPoint x: 61, startPoint y: 107, endPoint x: 256, endPoint y: 90, distance: 195.0
click at [61, 106] on span "Case Dashboard" at bounding box center [45, 108] width 49 height 8
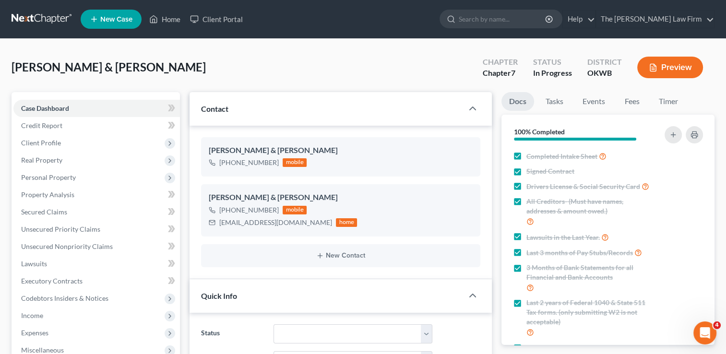
scroll to position [341, 0]
click at [637, 103] on link "Fees" at bounding box center [631, 101] width 31 height 19
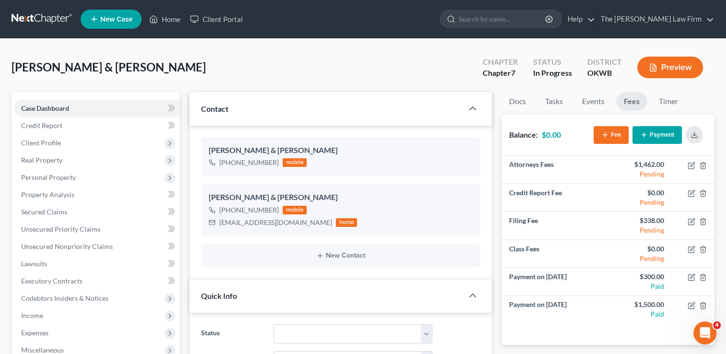
drag, startPoint x: 31, startPoint y: 16, endPoint x: 349, endPoint y: 92, distance: 326.3
click at [31, 16] on link at bounding box center [42, 19] width 61 height 17
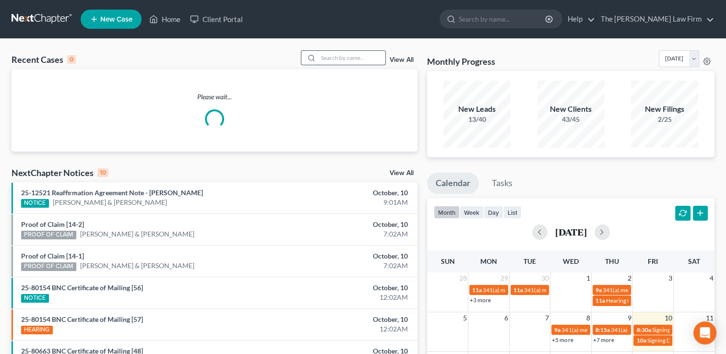
click at [358, 56] on input "search" at bounding box center [351, 58] width 67 height 14
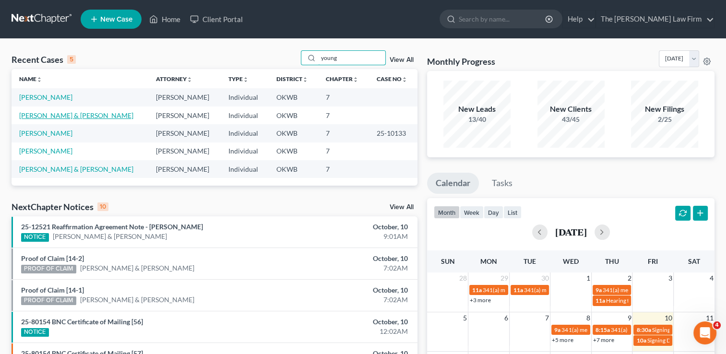
type input "young"
click at [56, 112] on link "[PERSON_NAME] & [PERSON_NAME]" at bounding box center [76, 115] width 114 height 8
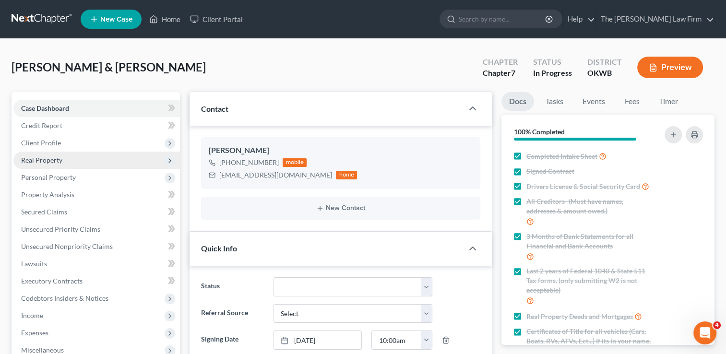
click at [38, 159] on span "Real Property" at bounding box center [41, 160] width 41 height 8
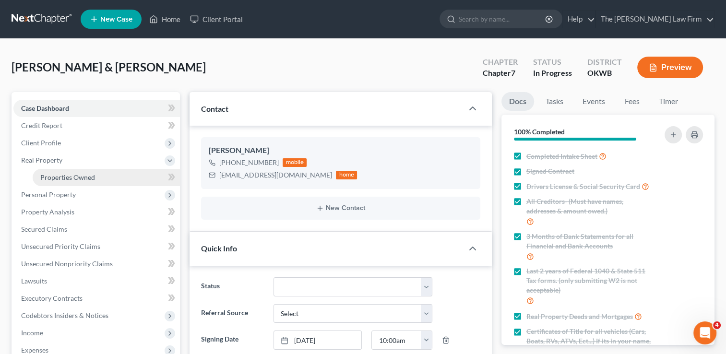
click at [86, 174] on span "Properties Owned" at bounding box center [67, 177] width 55 height 8
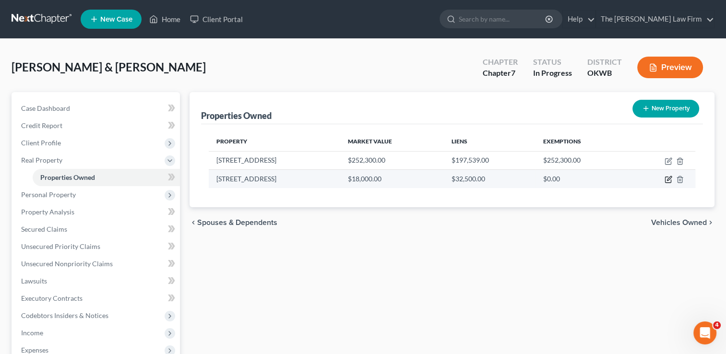
click at [667, 179] on icon "button" at bounding box center [669, 179] width 4 height 4
select select "37"
select select "2"
select select "0"
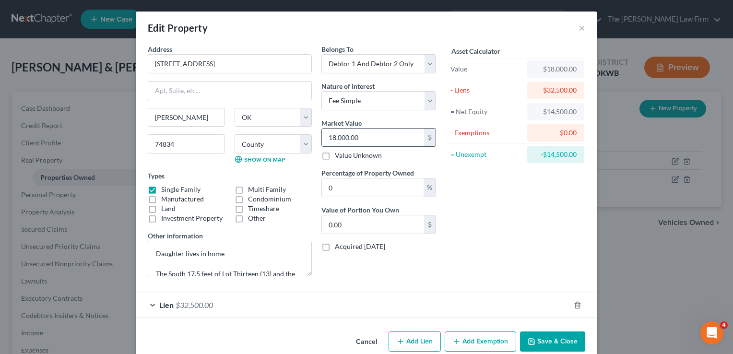
click at [363, 137] on input "18,000.00" at bounding box center [373, 138] width 102 height 18
type input "4"
type input "0"
type input "40,000"
click at [549, 341] on button "Save & Close" at bounding box center [552, 341] width 65 height 20
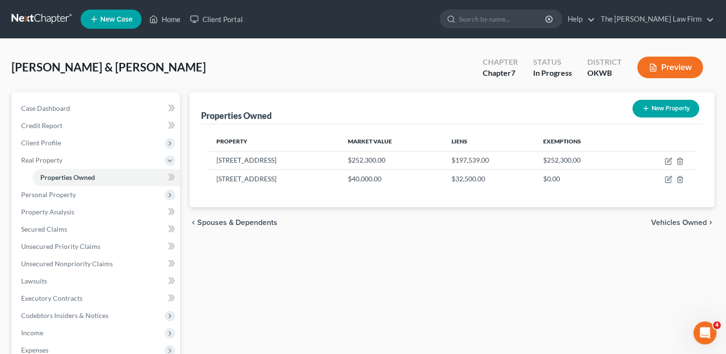
click at [42, 18] on link at bounding box center [42, 19] width 61 height 17
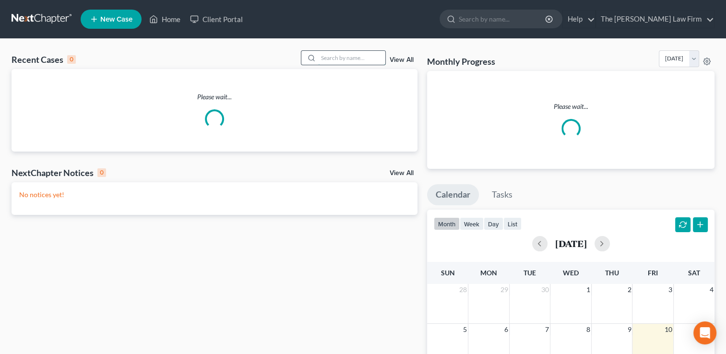
click at [340, 56] on input "search" at bounding box center [351, 58] width 67 height 14
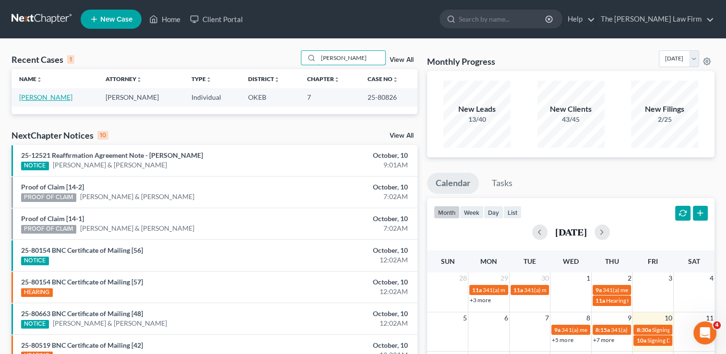
type input "schott"
click at [45, 97] on link "Schotts, Erin" at bounding box center [45, 97] width 53 height 8
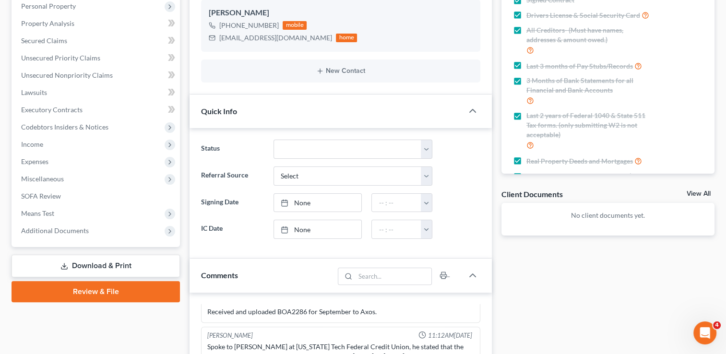
scroll to position [192, 0]
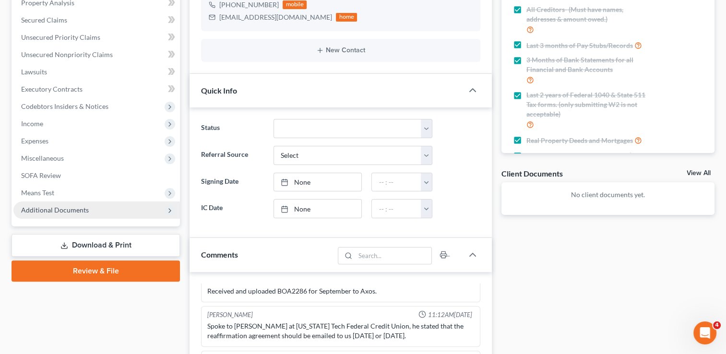
click at [57, 210] on span "Additional Documents" at bounding box center [55, 210] width 68 height 8
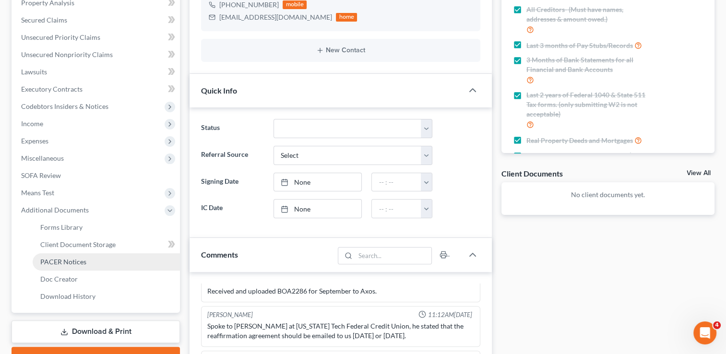
click at [73, 261] on span "PACER Notices" at bounding box center [63, 262] width 46 height 8
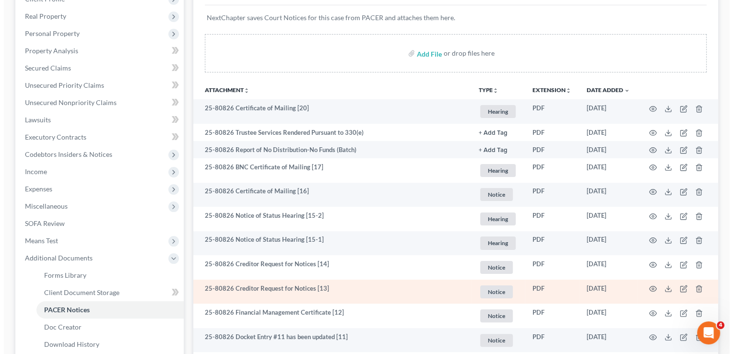
scroll to position [192, 0]
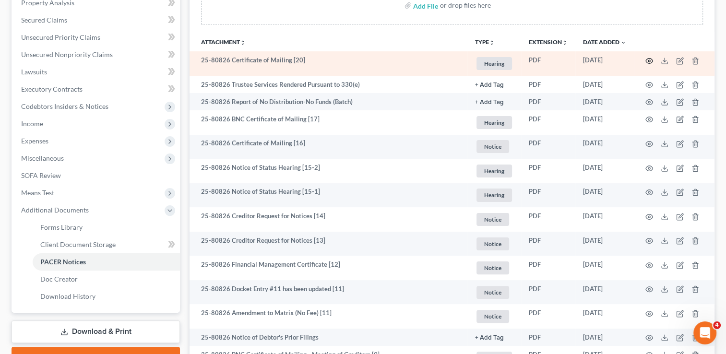
click at [648, 59] on icon "button" at bounding box center [649, 61] width 8 height 8
